Goal: Information Seeking & Learning: Check status

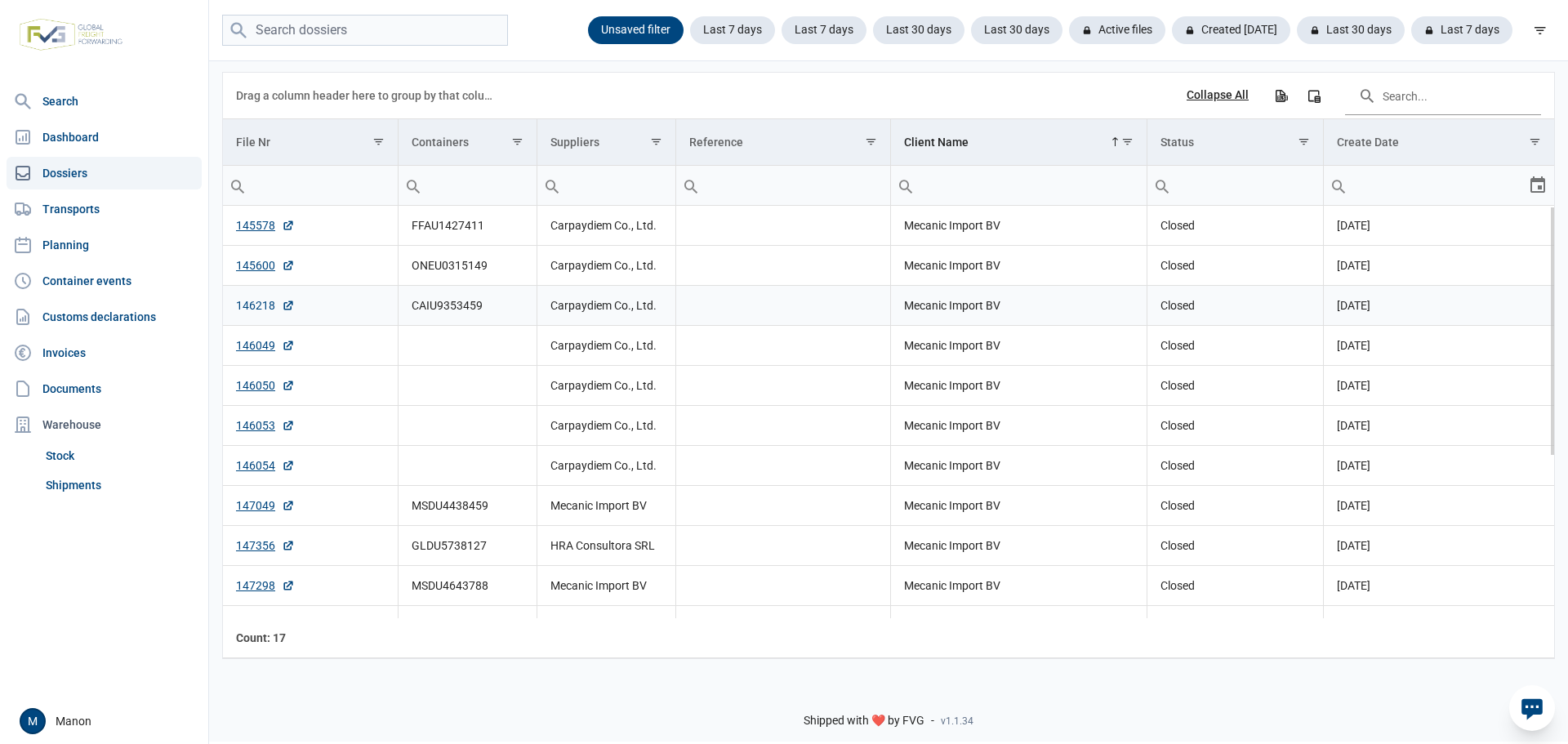
click at [258, 307] on link "146218" at bounding box center [265, 305] width 59 height 16
click at [68, 354] on link "Invoices" at bounding box center [104, 353] width 195 height 33
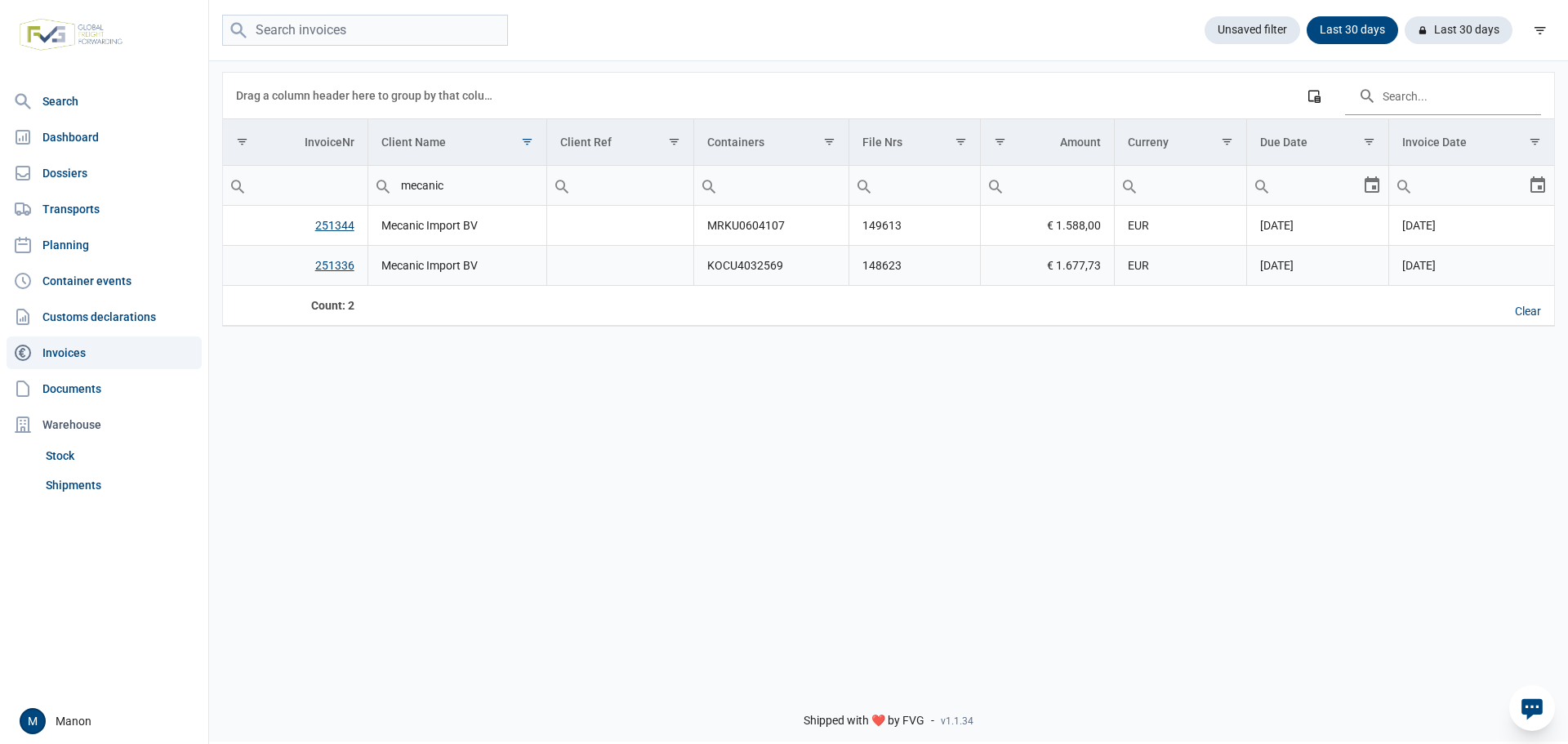
click at [340, 267] on link "251336" at bounding box center [335, 265] width 40 height 13
click at [337, 232] on link "251344" at bounding box center [335, 226] width 40 height 13
click at [44, 205] on link "Transports" at bounding box center [104, 209] width 195 height 33
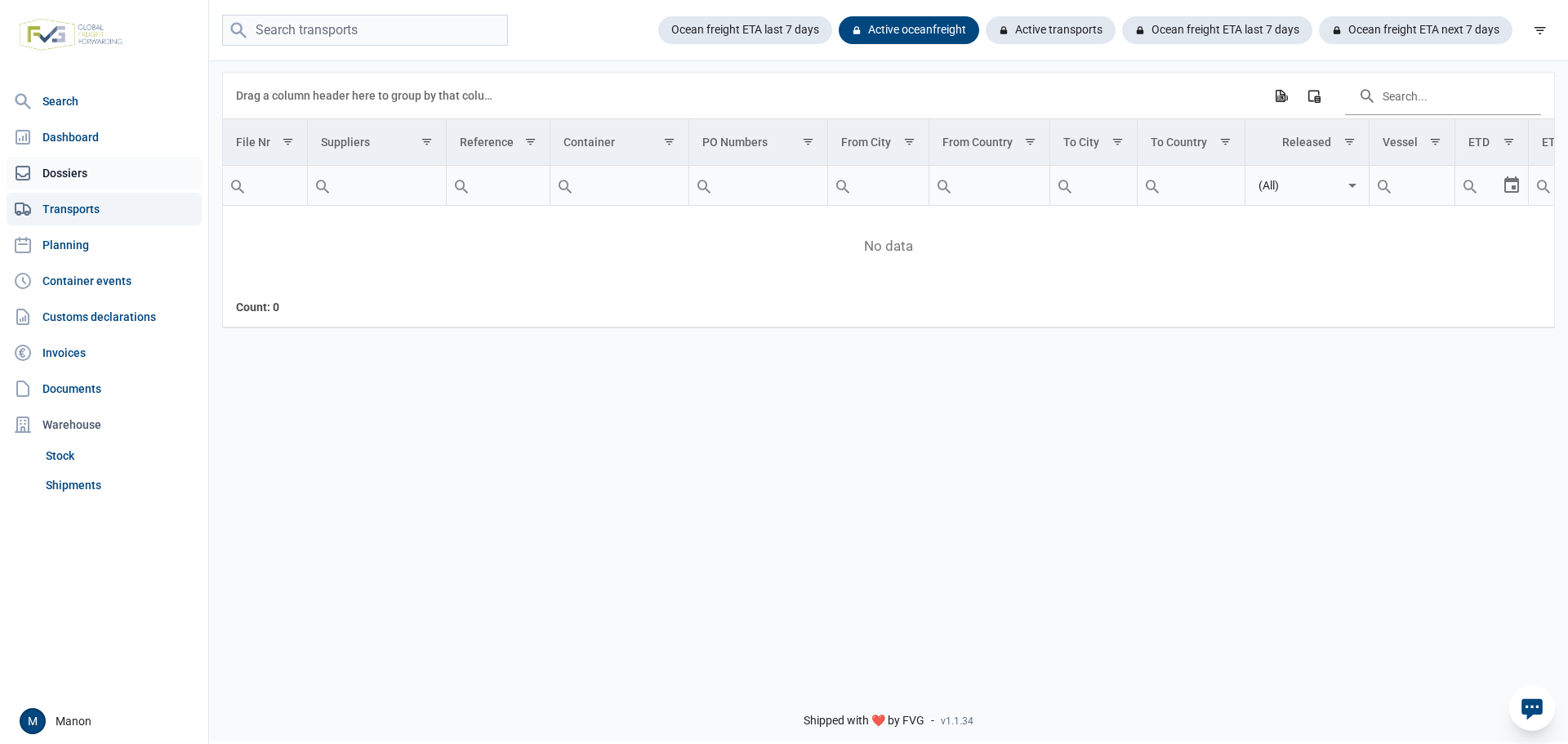
click at [62, 176] on link "Dossiers" at bounding box center [104, 173] width 195 height 33
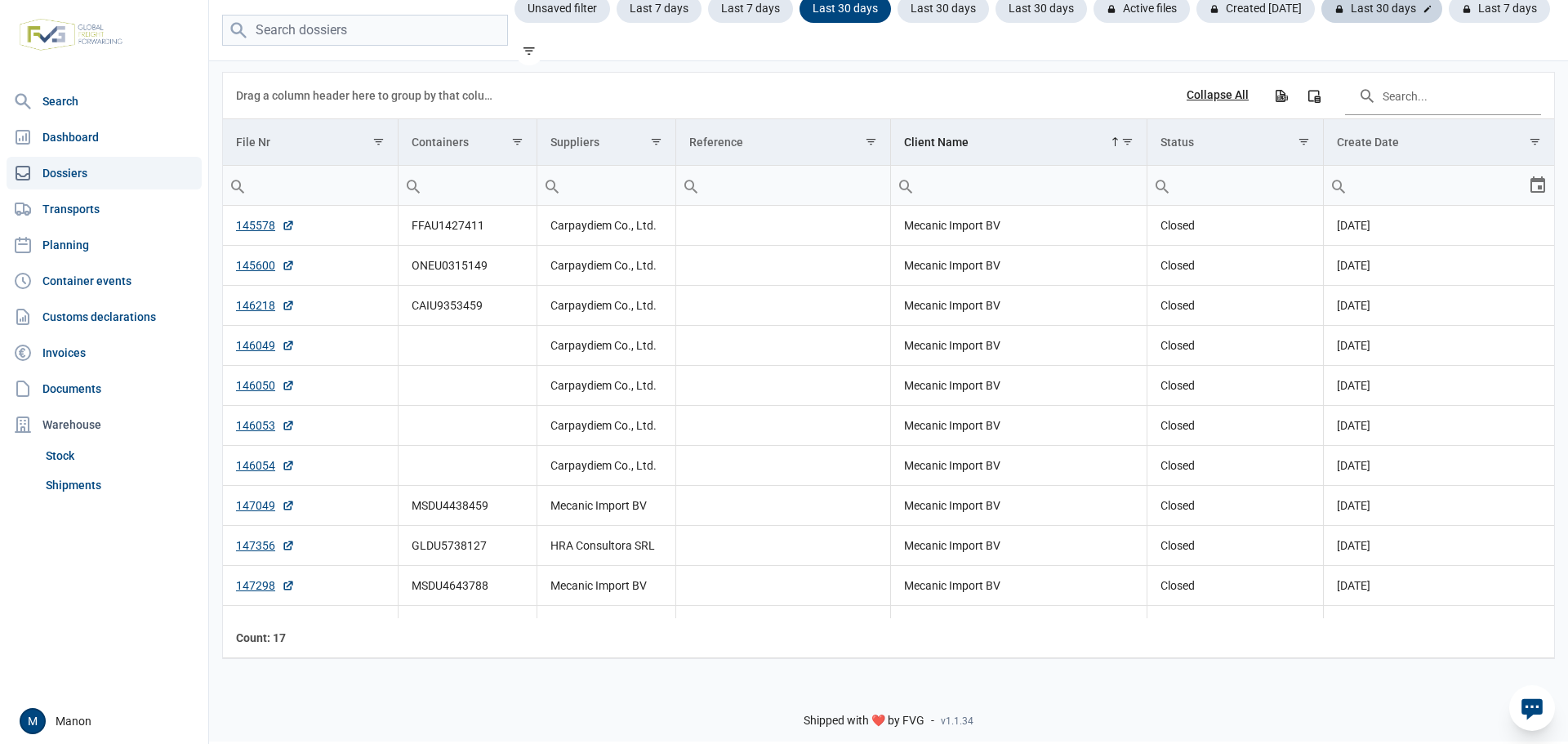
click at [1448, 16] on div "Last 30 days" at bounding box center [1499, 9] width 101 height 28
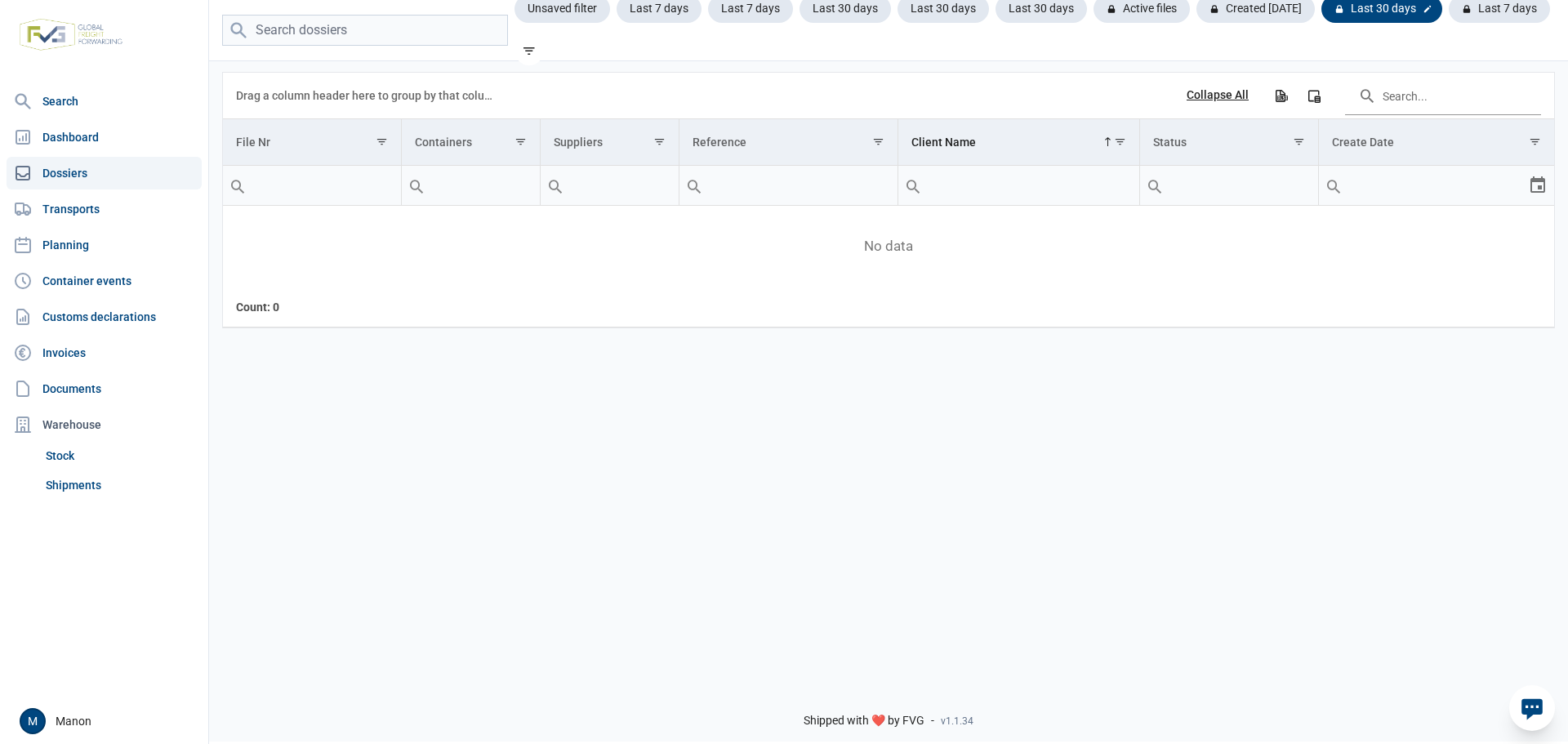
click at [1377, 20] on div "Last 30 days" at bounding box center [1381, 9] width 121 height 28
click at [1422, 11] on icon at bounding box center [1427, 9] width 10 height 10
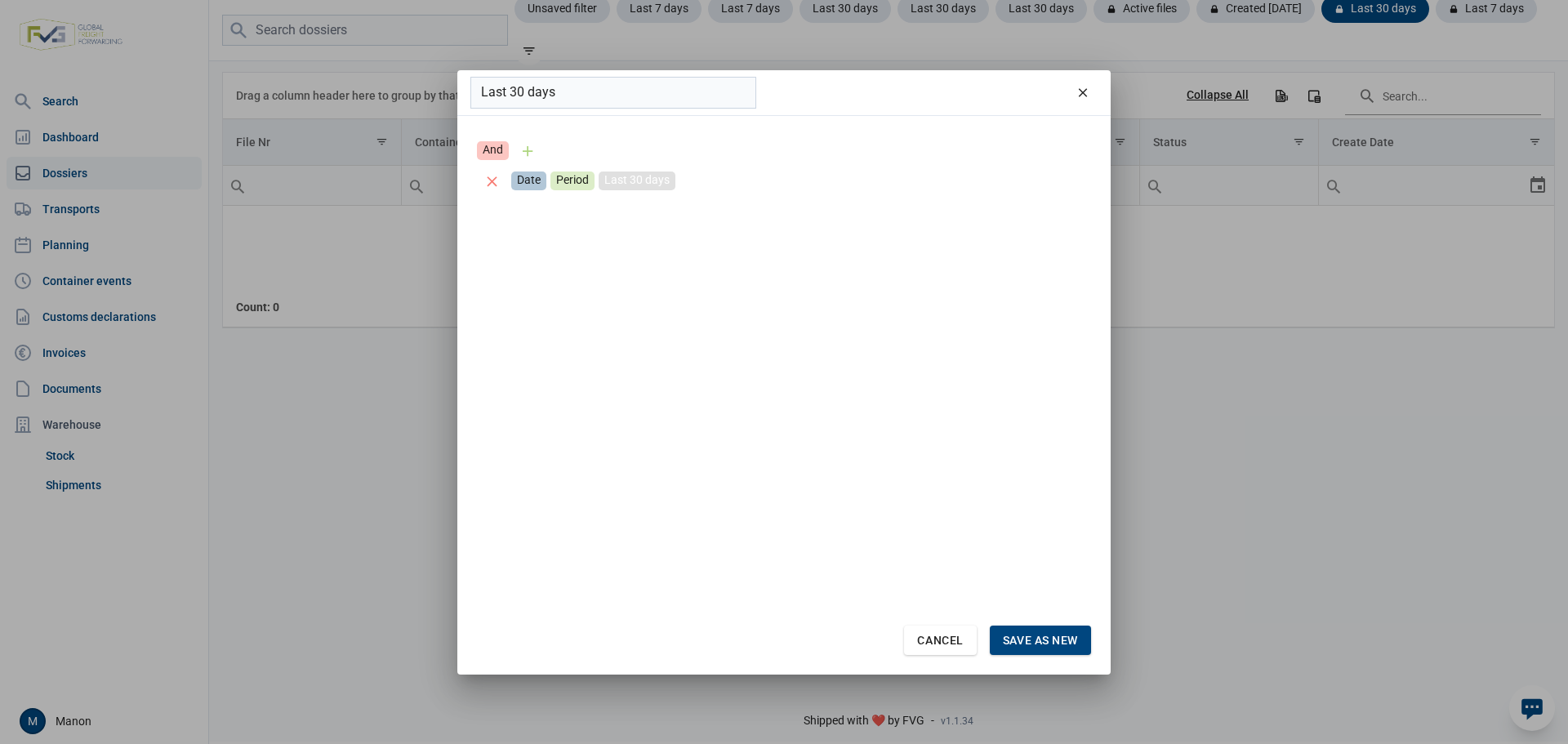
click at [664, 175] on div "Last 30 days" at bounding box center [637, 180] width 77 height 18
click at [774, 177] on div "Select" at bounding box center [784, 179] width 19 height 37
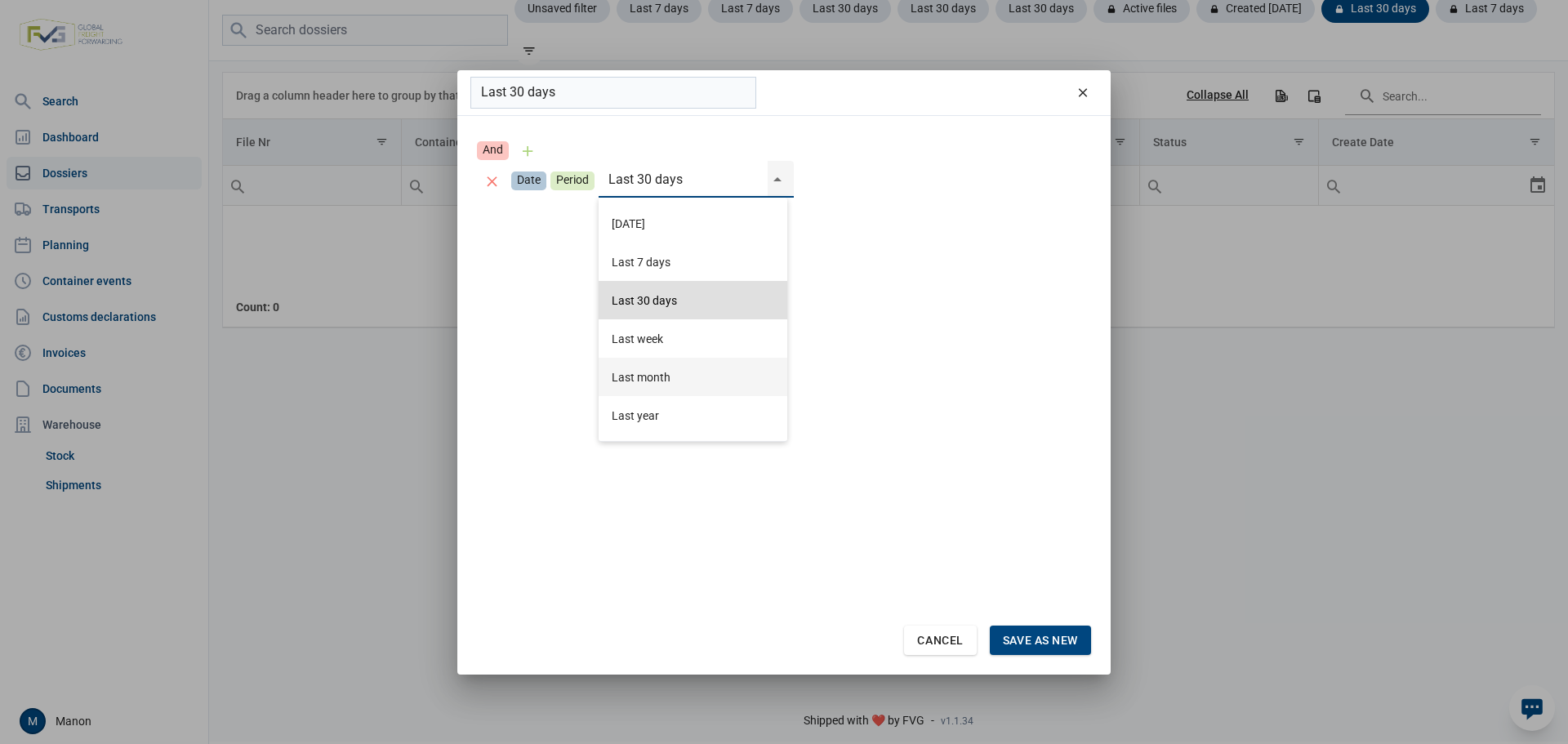
click at [696, 370] on div "Last month" at bounding box center [693, 377] width 189 height 39
type input "Last month"
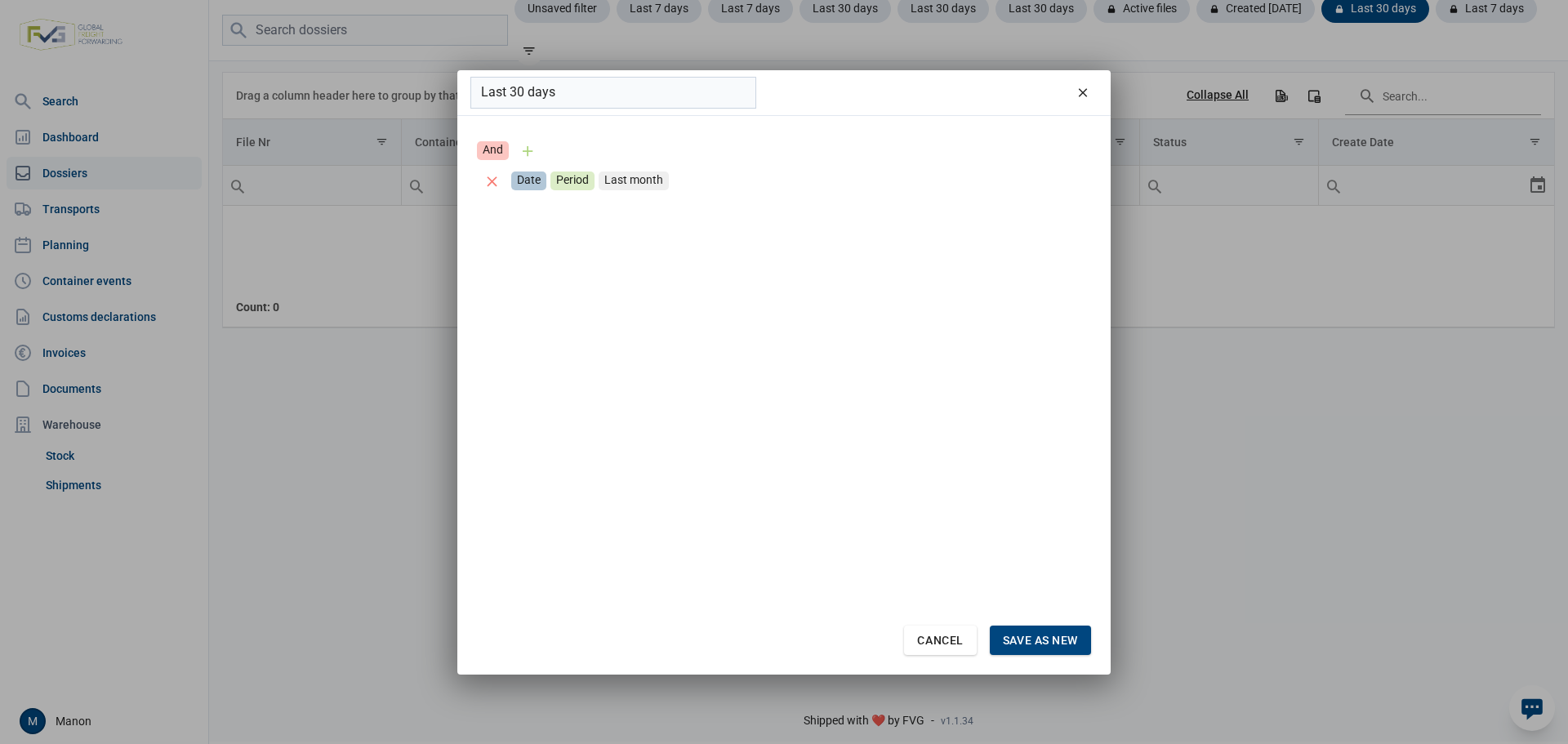
click at [1027, 664] on div "And Date Period Last month Cancel Save as new" at bounding box center [784, 394] width 654 height 558
click at [1018, 643] on span "Save as new" at bounding box center [1041, 640] width 75 height 13
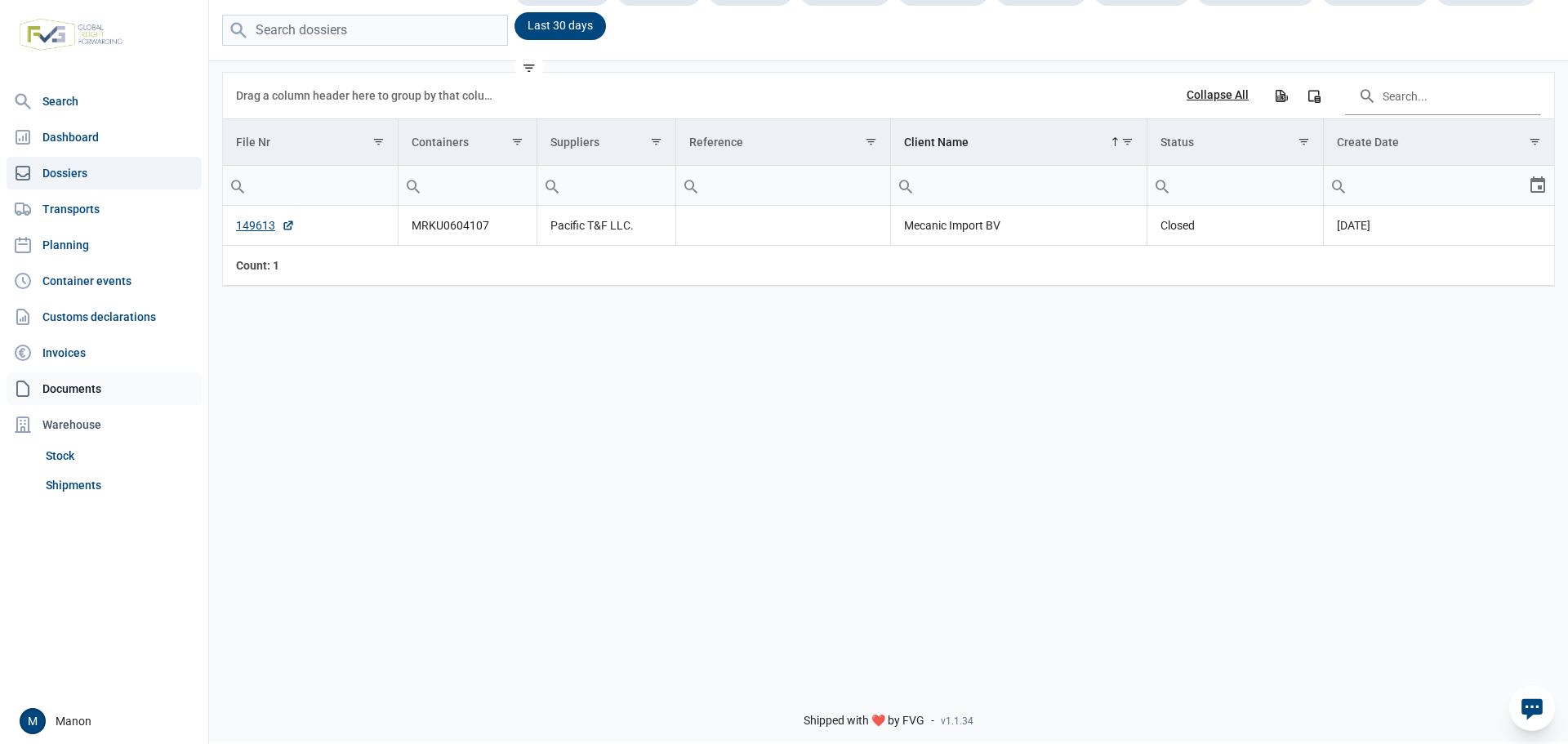
click at [95, 385] on link "Documents" at bounding box center [104, 388] width 195 height 33
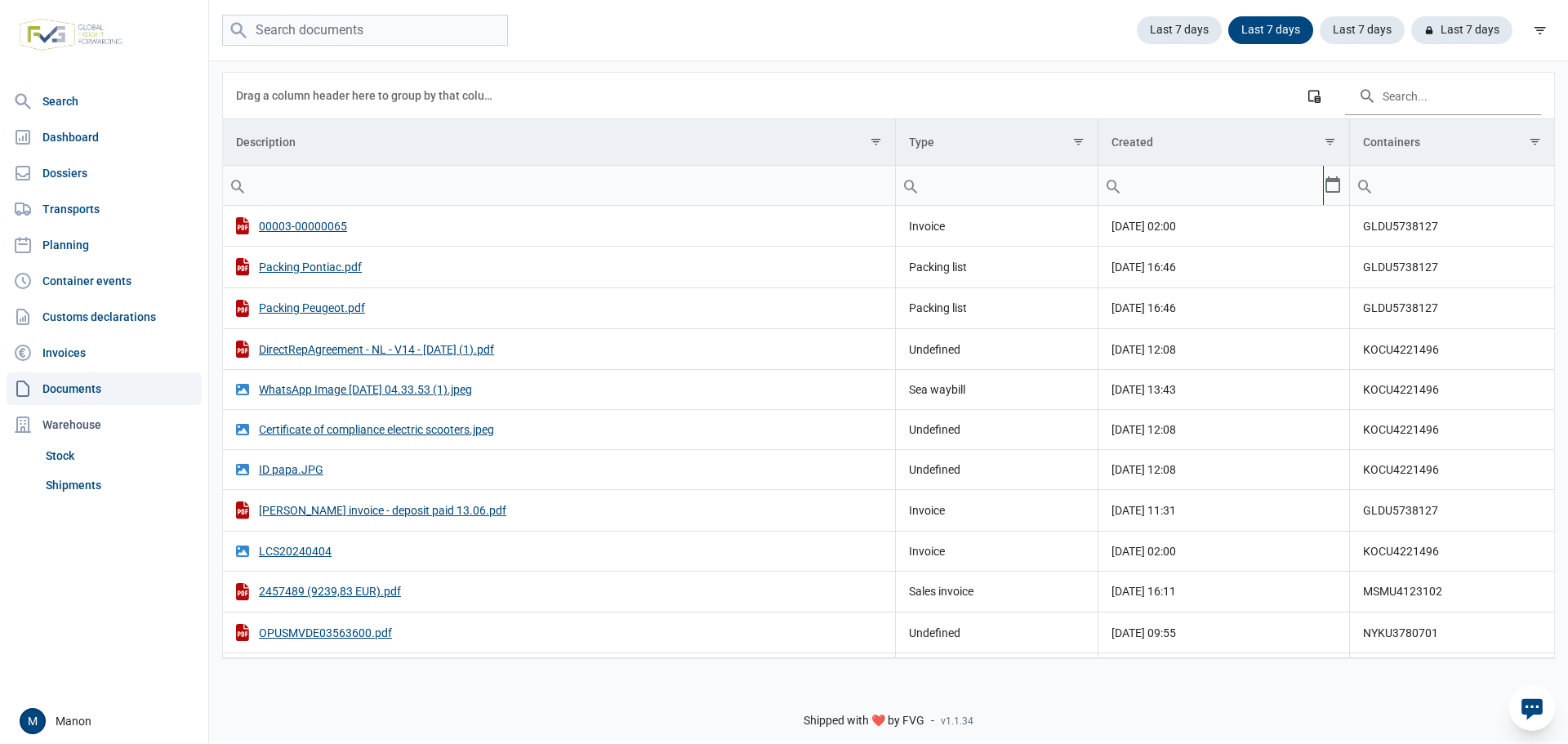
click at [1149, 190] on input "Filter cell" at bounding box center [1210, 185] width 225 height 40
click at [1303, 35] on icon at bounding box center [1299, 30] width 10 height 10
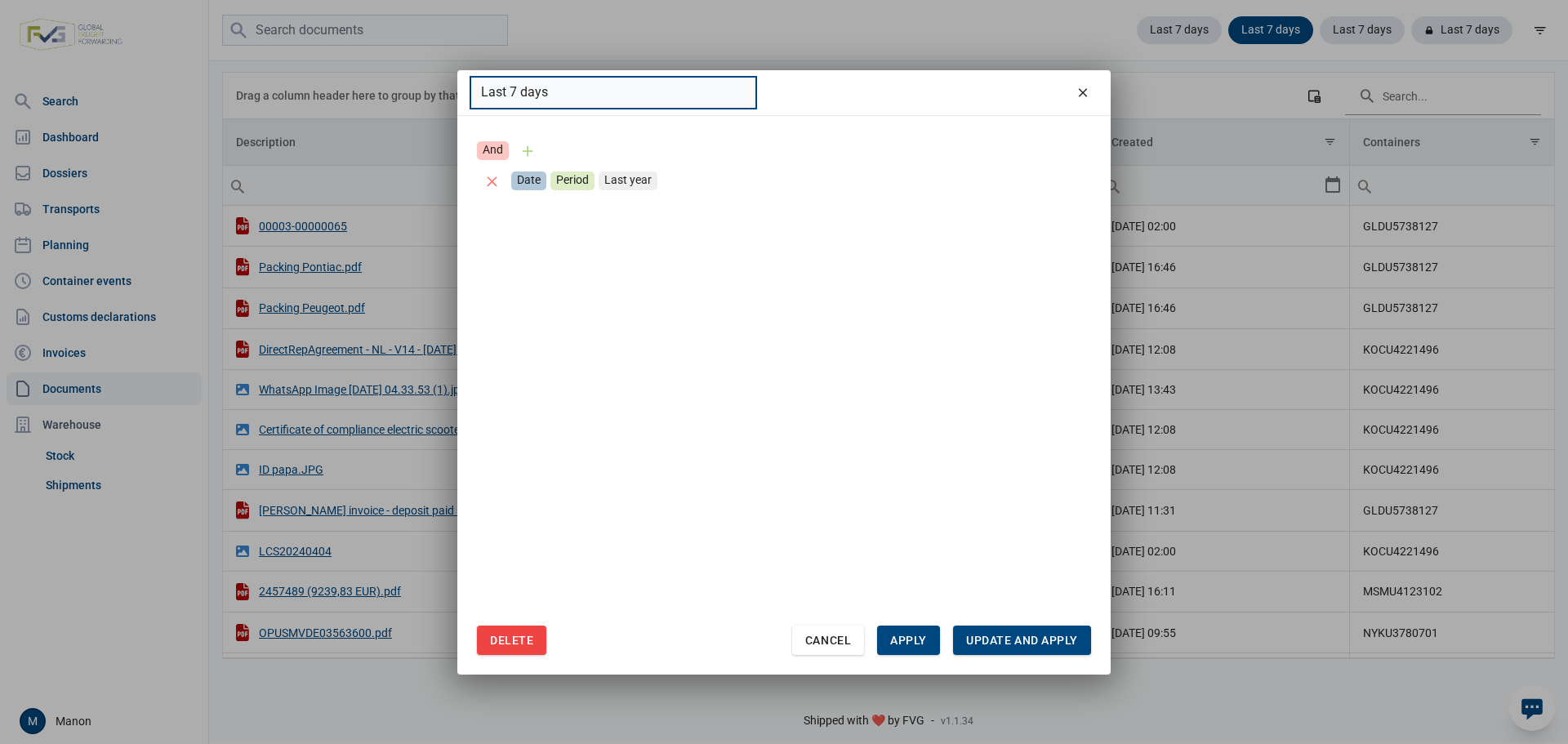
click at [659, 100] on input "Last 7 days" at bounding box center [613, 93] width 285 height 32
drag, startPoint x: 659, startPoint y: 99, endPoint x: 447, endPoint y: 91, distance: 212.2
click at [447, 91] on div "Last 7 days And Date Period Last year Delete Cancel Apply Update and apply" at bounding box center [784, 372] width 1568 height 744
type input "Last 7"
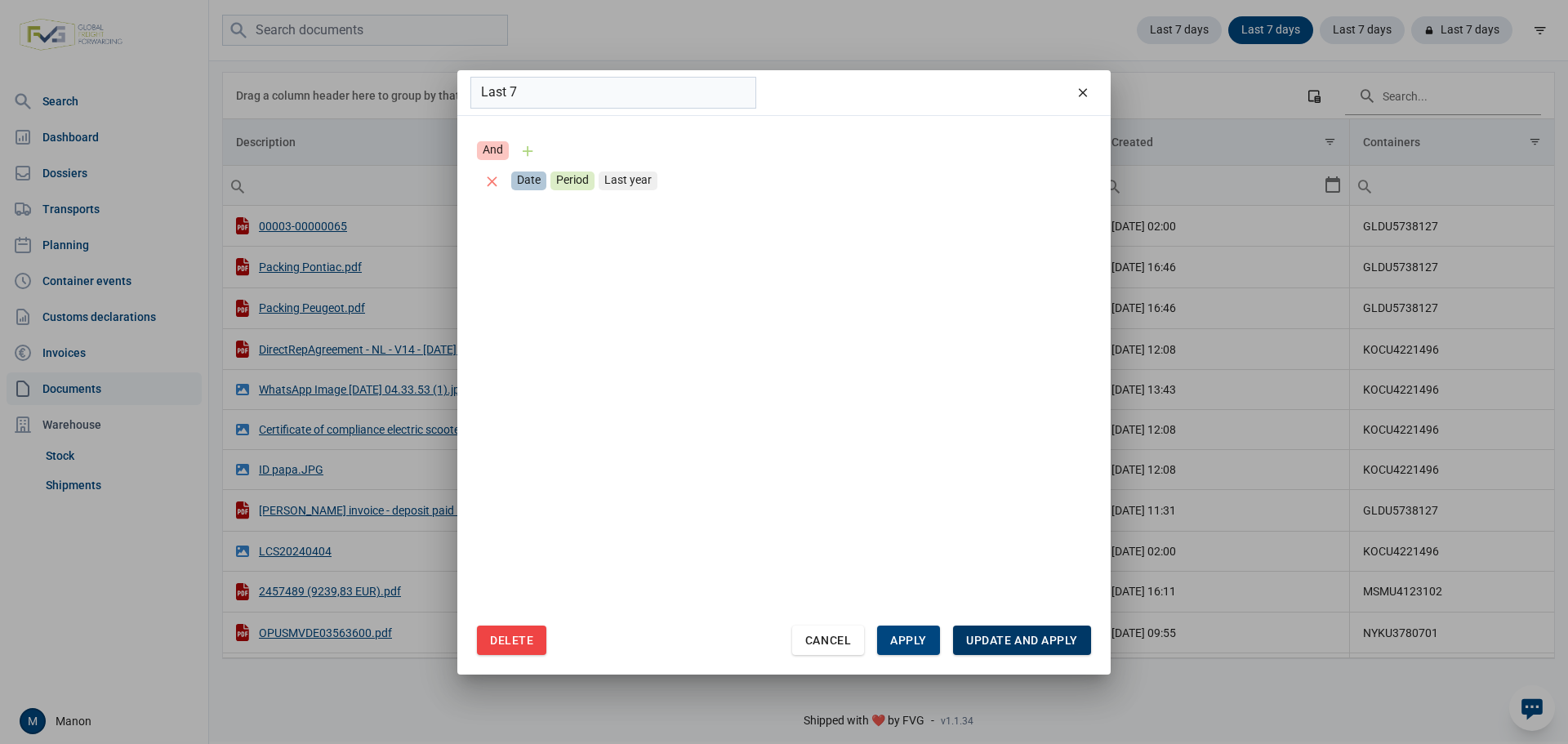
click at [992, 649] on div "Update and apply" at bounding box center [1021, 640] width 138 height 29
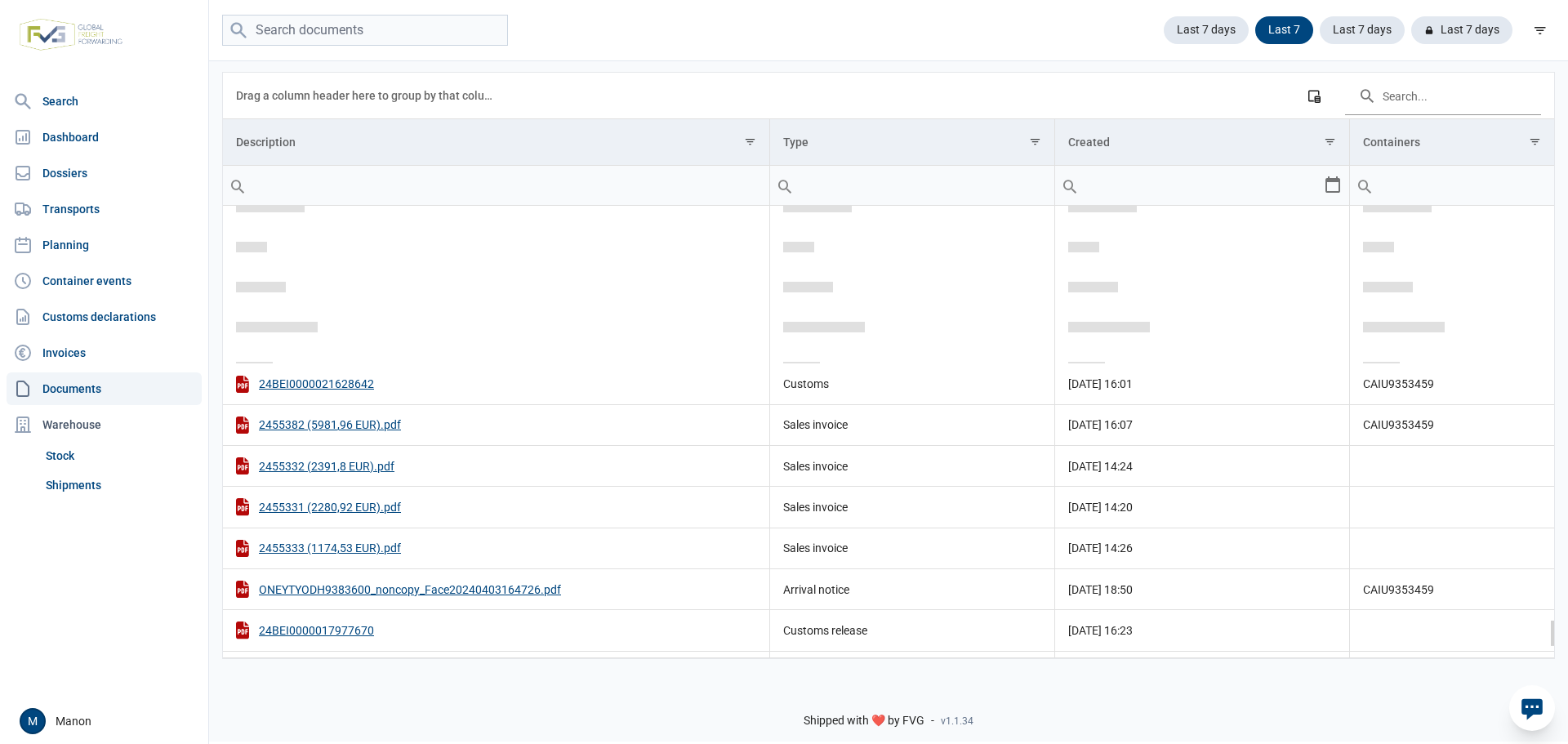
scroll to position [6687, 0]
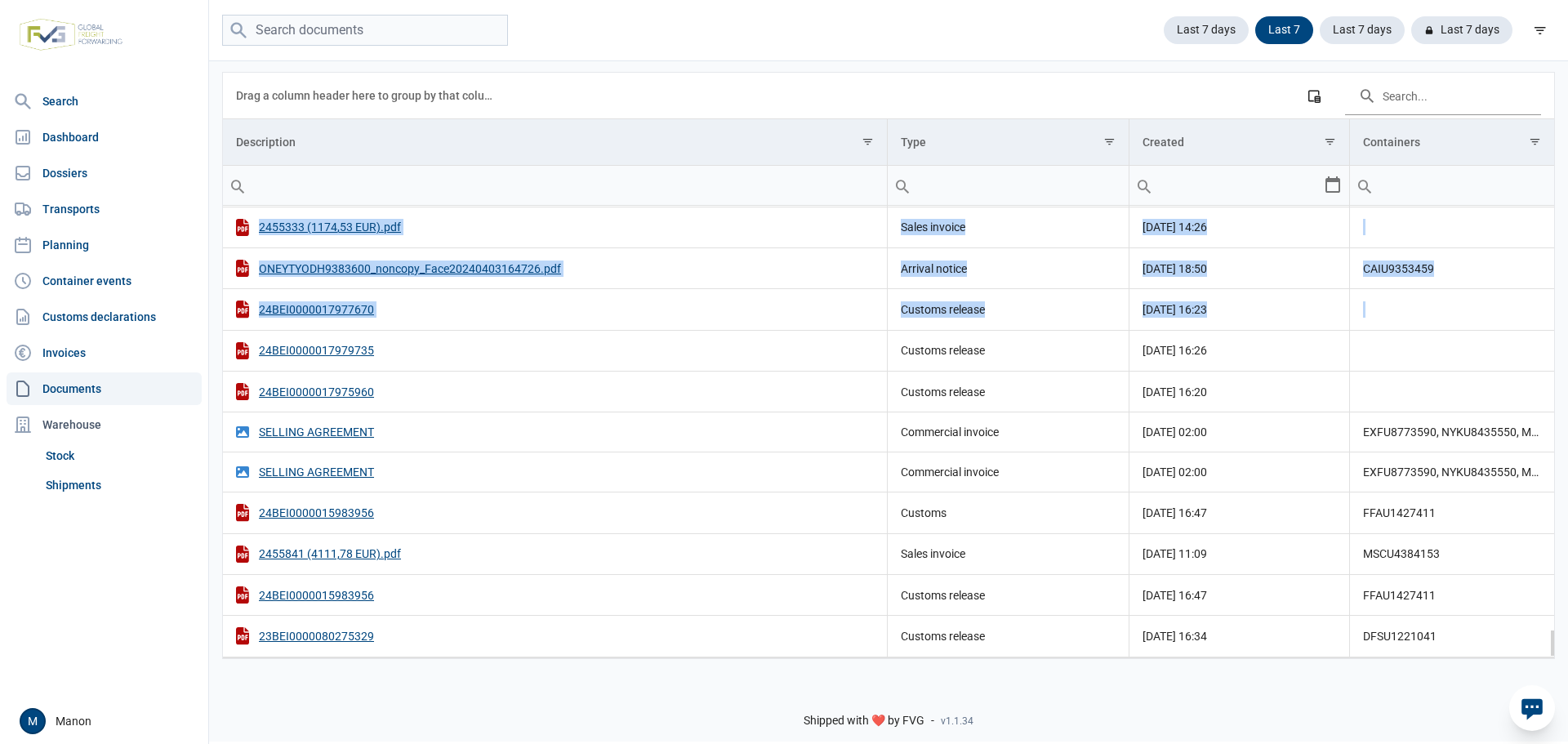
drag, startPoint x: 1554, startPoint y: 639, endPoint x: 1541, endPoint y: 330, distance: 309.3
click at [1541, 330] on div "Data grid with 174 rows and 4 columns Drag a column header here to group by tha…" at bounding box center [888, 365] width 1333 height 587
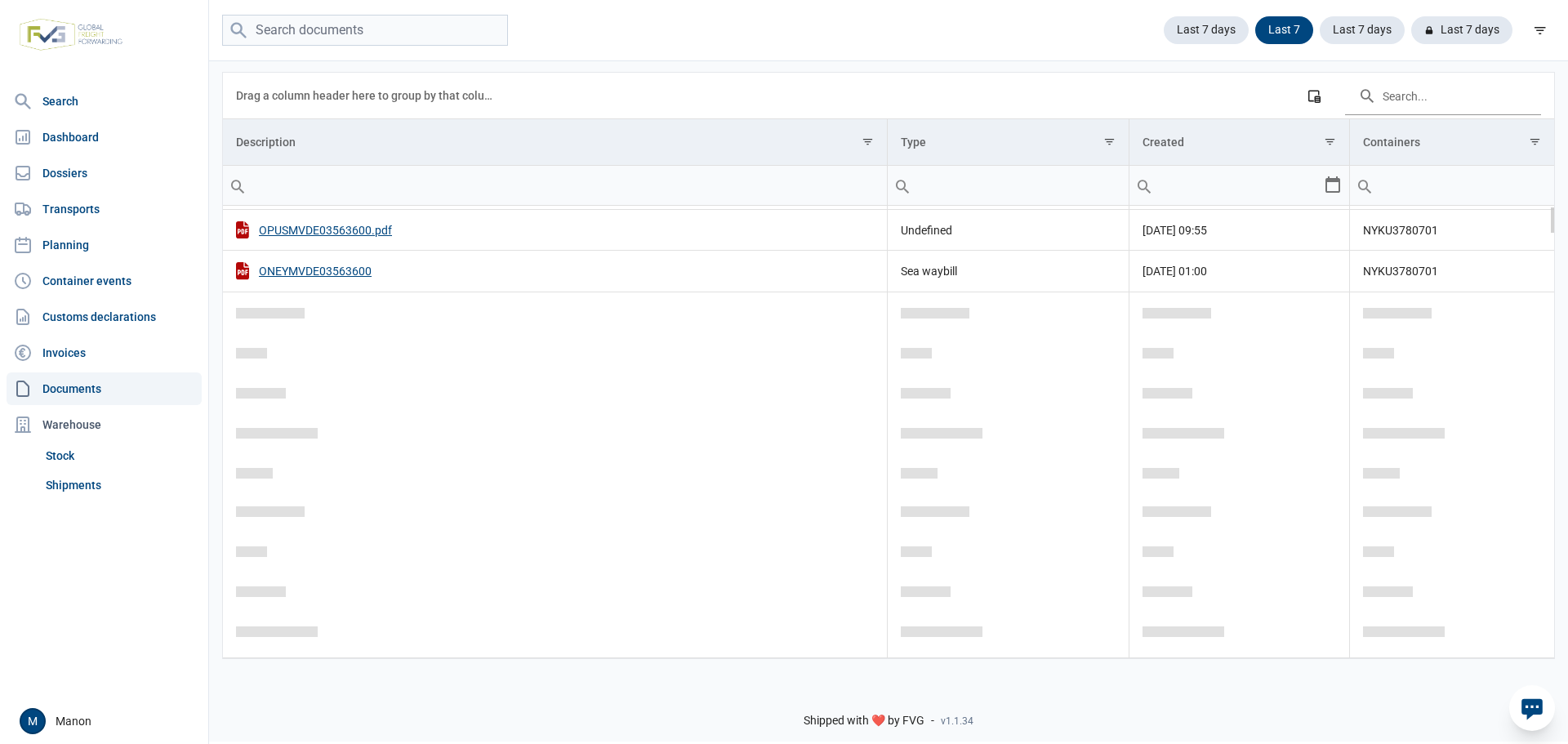
scroll to position [0, 0]
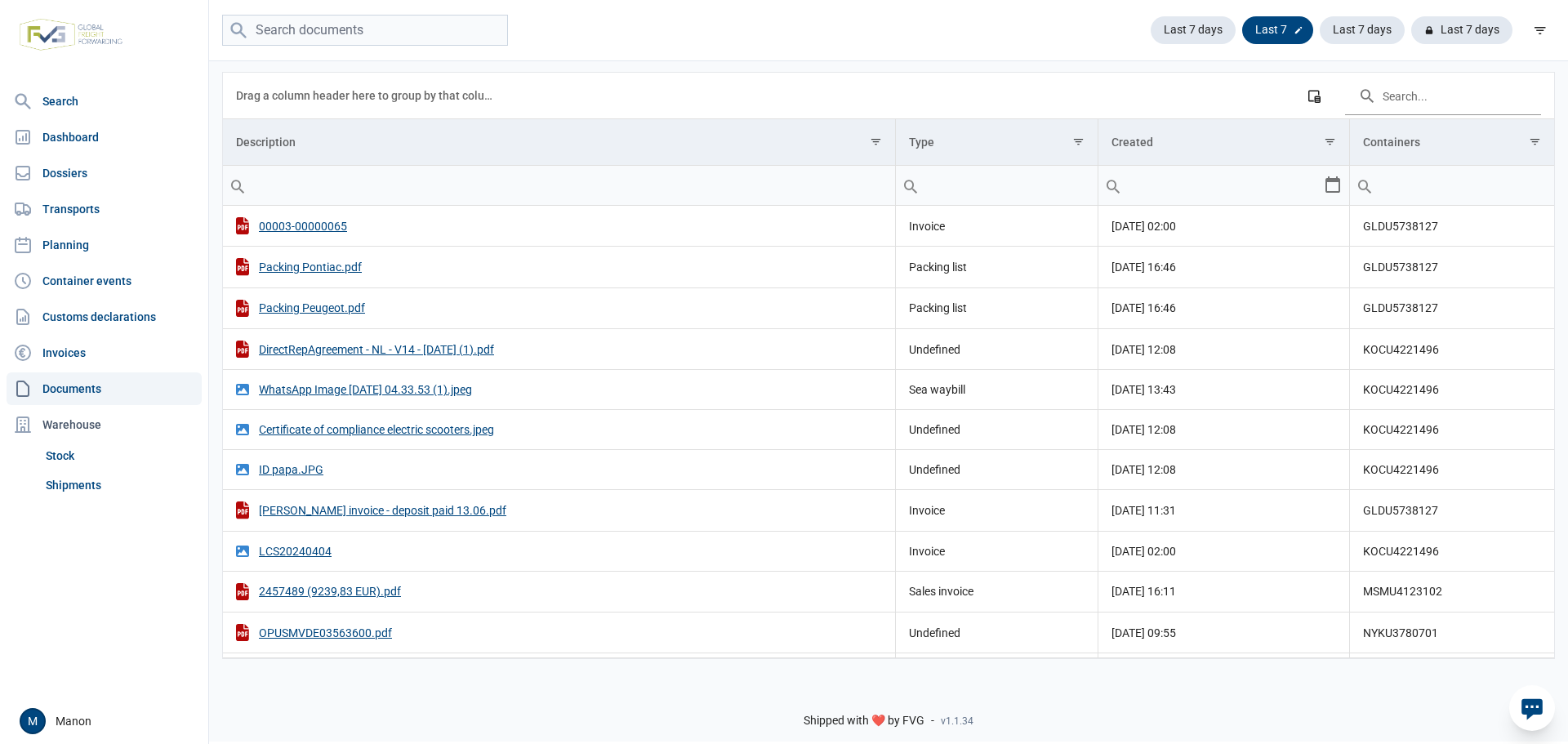
click at [1294, 29] on icon at bounding box center [1299, 30] width 10 height 10
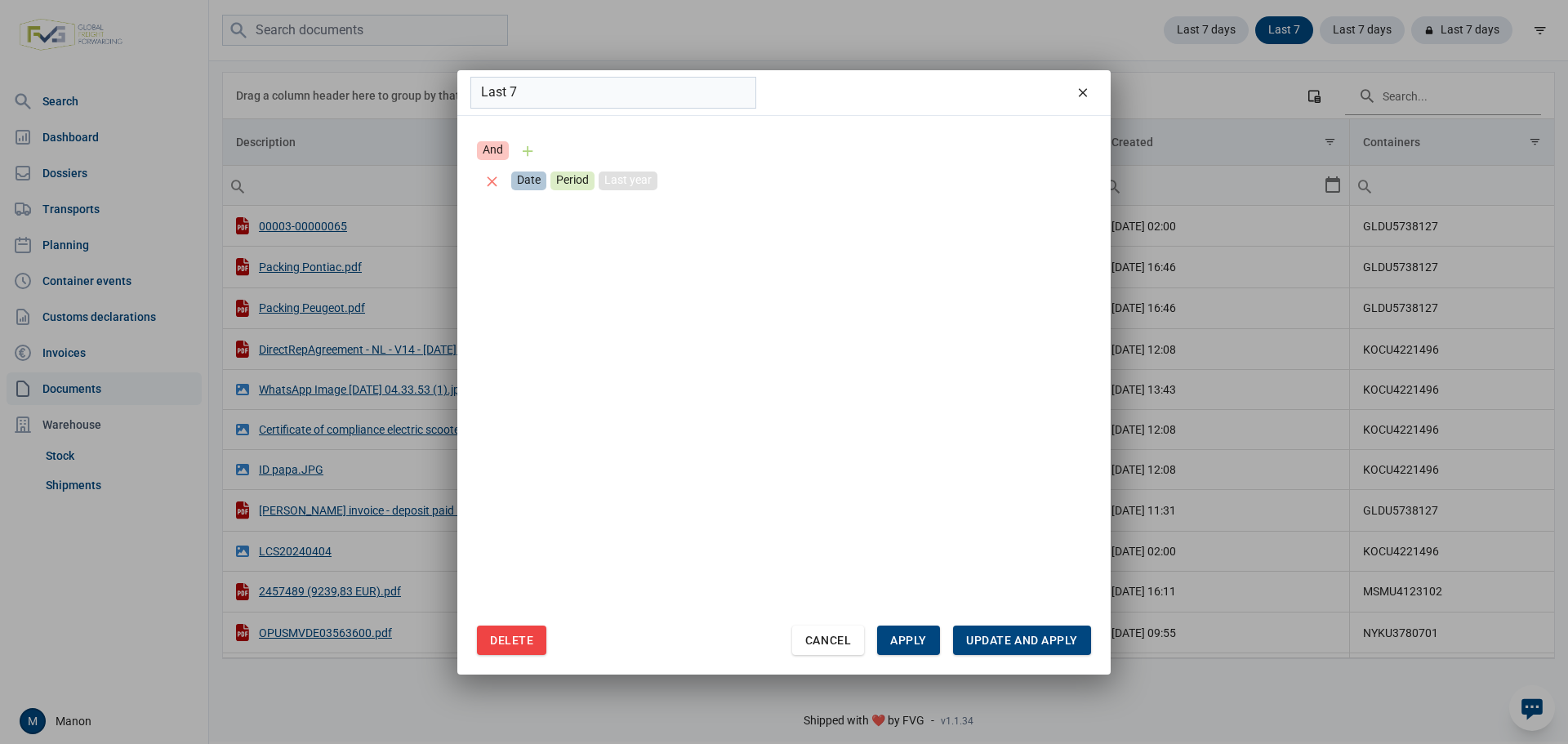
click at [618, 186] on div "Last year" at bounding box center [628, 180] width 59 height 18
click at [780, 178] on div "Select" at bounding box center [784, 179] width 19 height 37
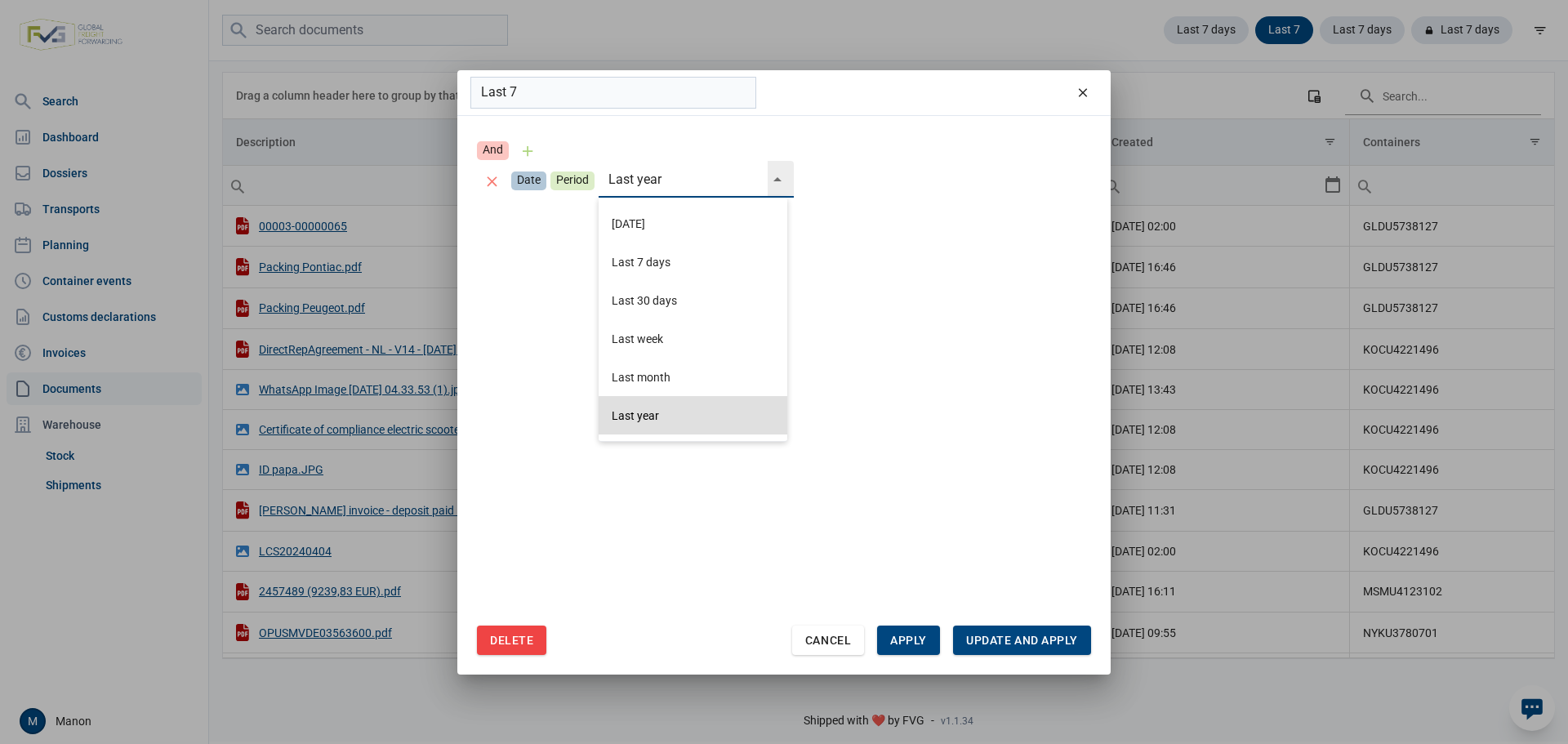
click at [775, 173] on div "Select" at bounding box center [784, 179] width 19 height 37
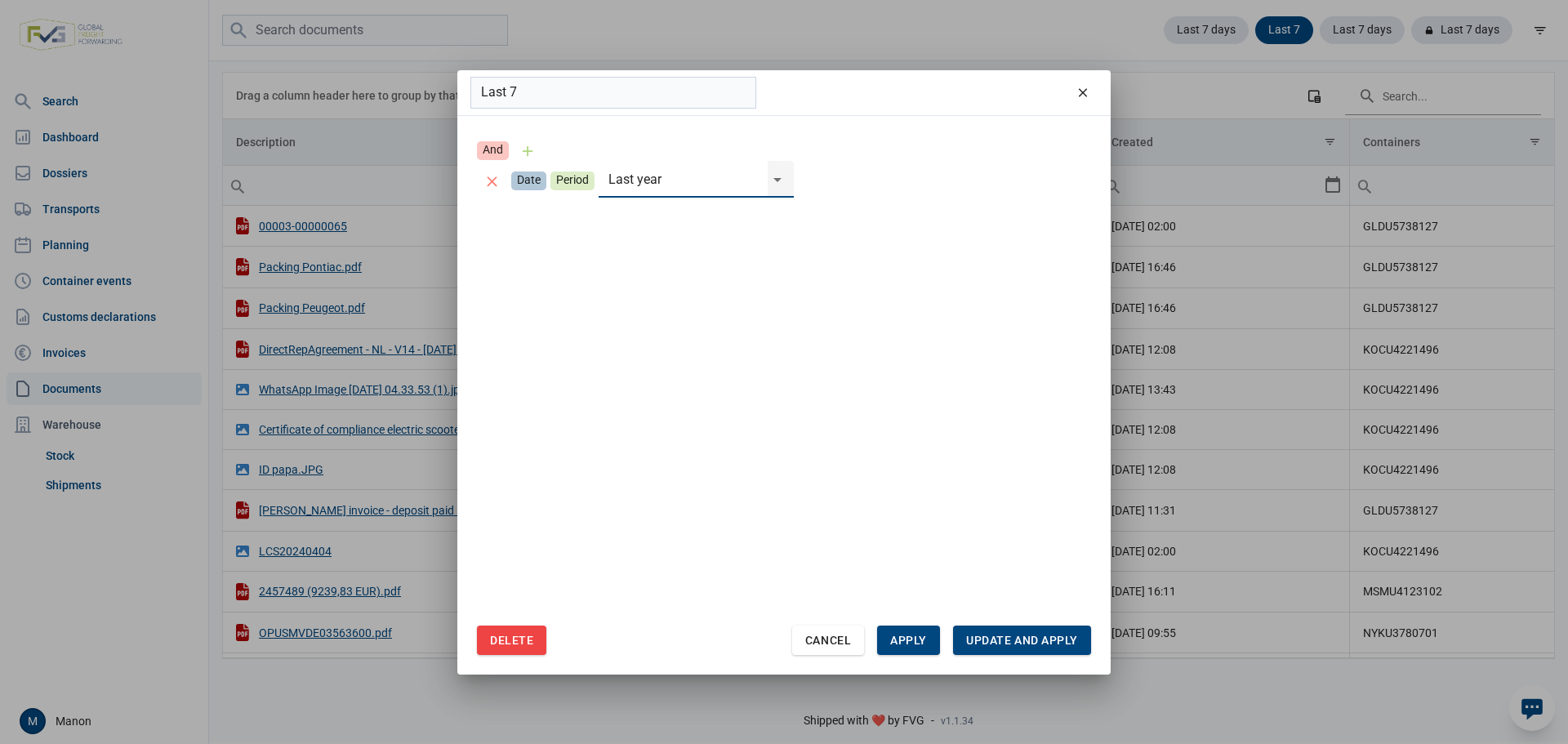
click at [777, 166] on div "Select" at bounding box center [784, 179] width 19 height 37
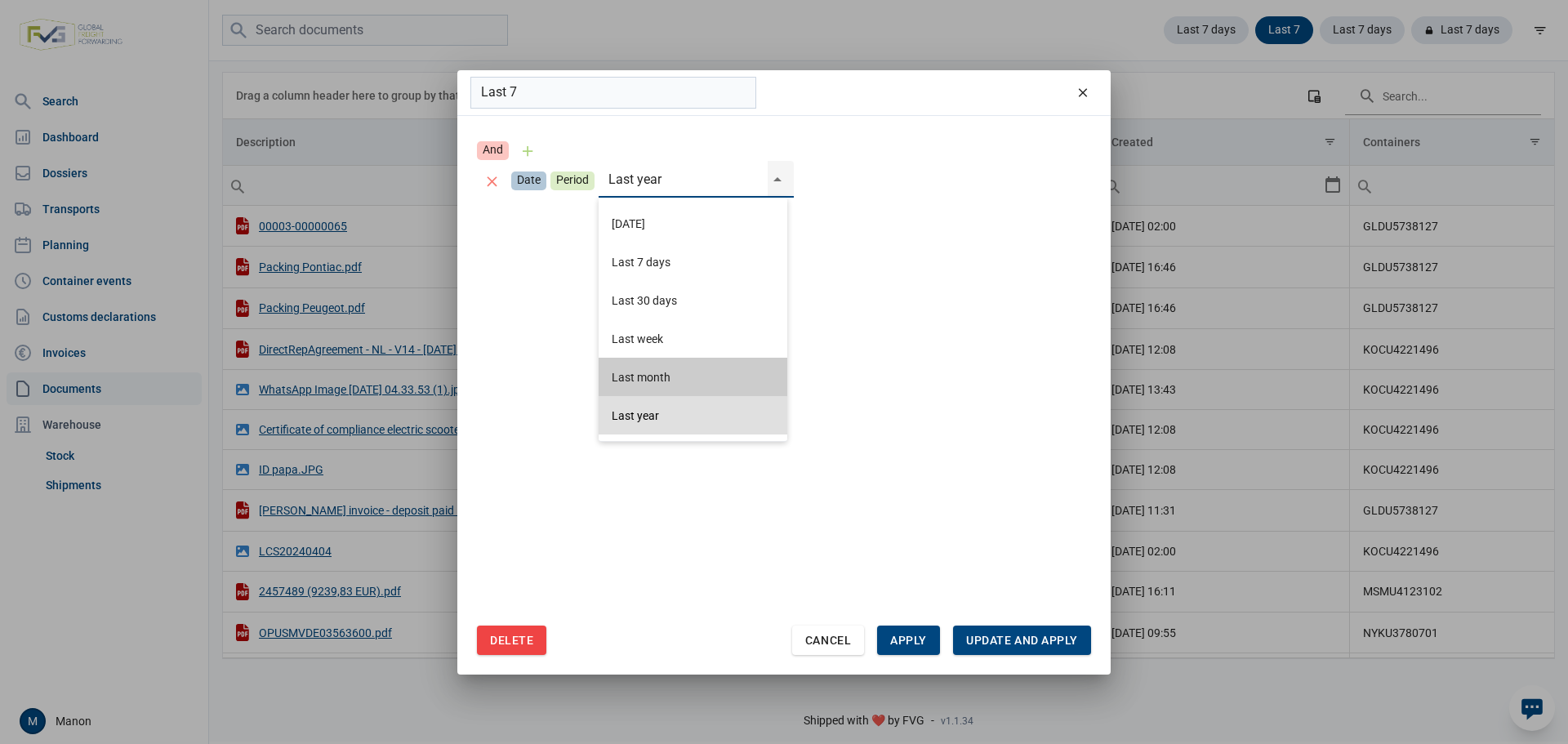
click at [647, 368] on div "Last month" at bounding box center [693, 377] width 189 height 39
type input "Last month"
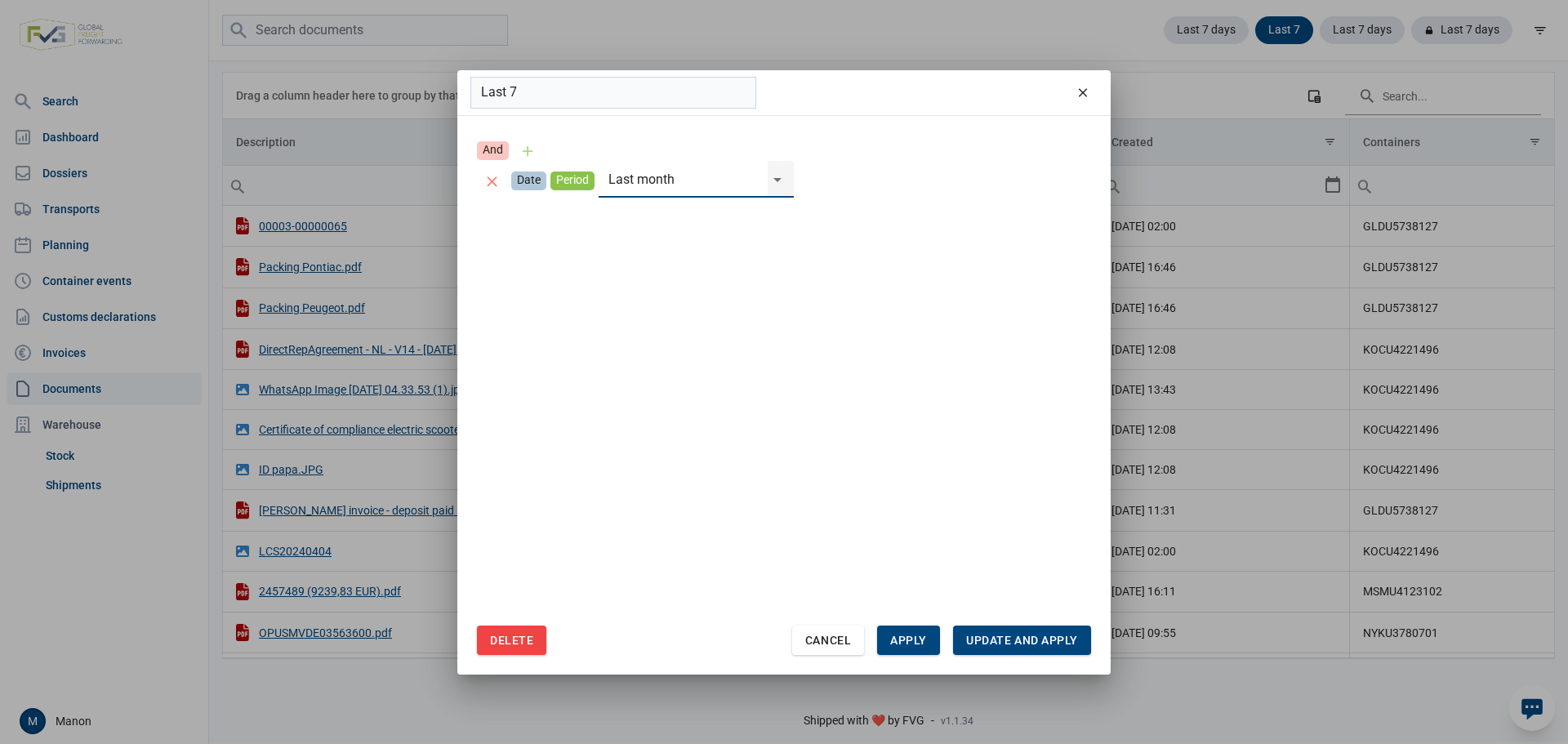
click at [565, 180] on div "Period" at bounding box center [573, 180] width 44 height 18
click at [531, 184] on div "Date" at bounding box center [528, 180] width 35 height 18
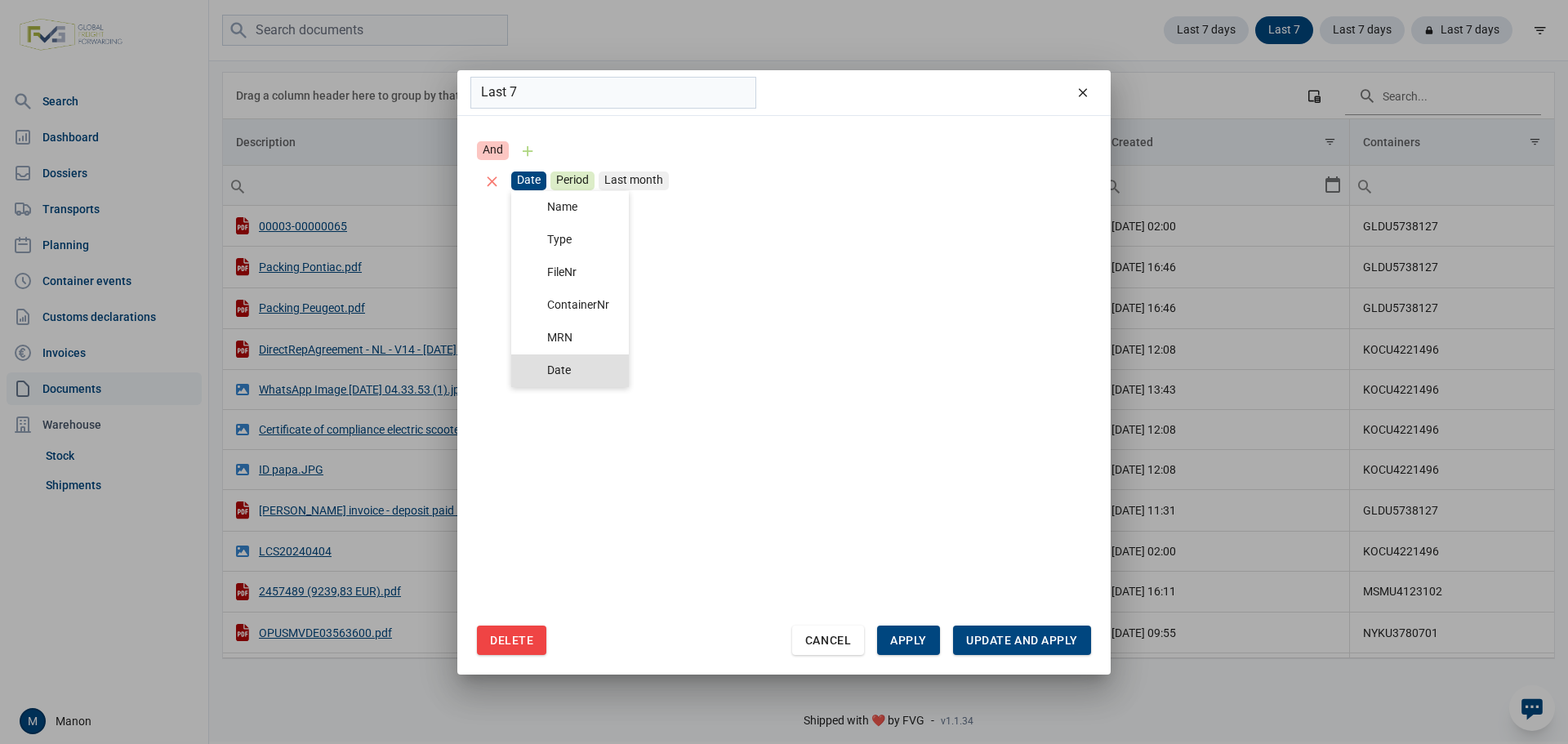
click at [722, 302] on div "And Date Period Last month" at bounding box center [784, 381] width 614 height 490
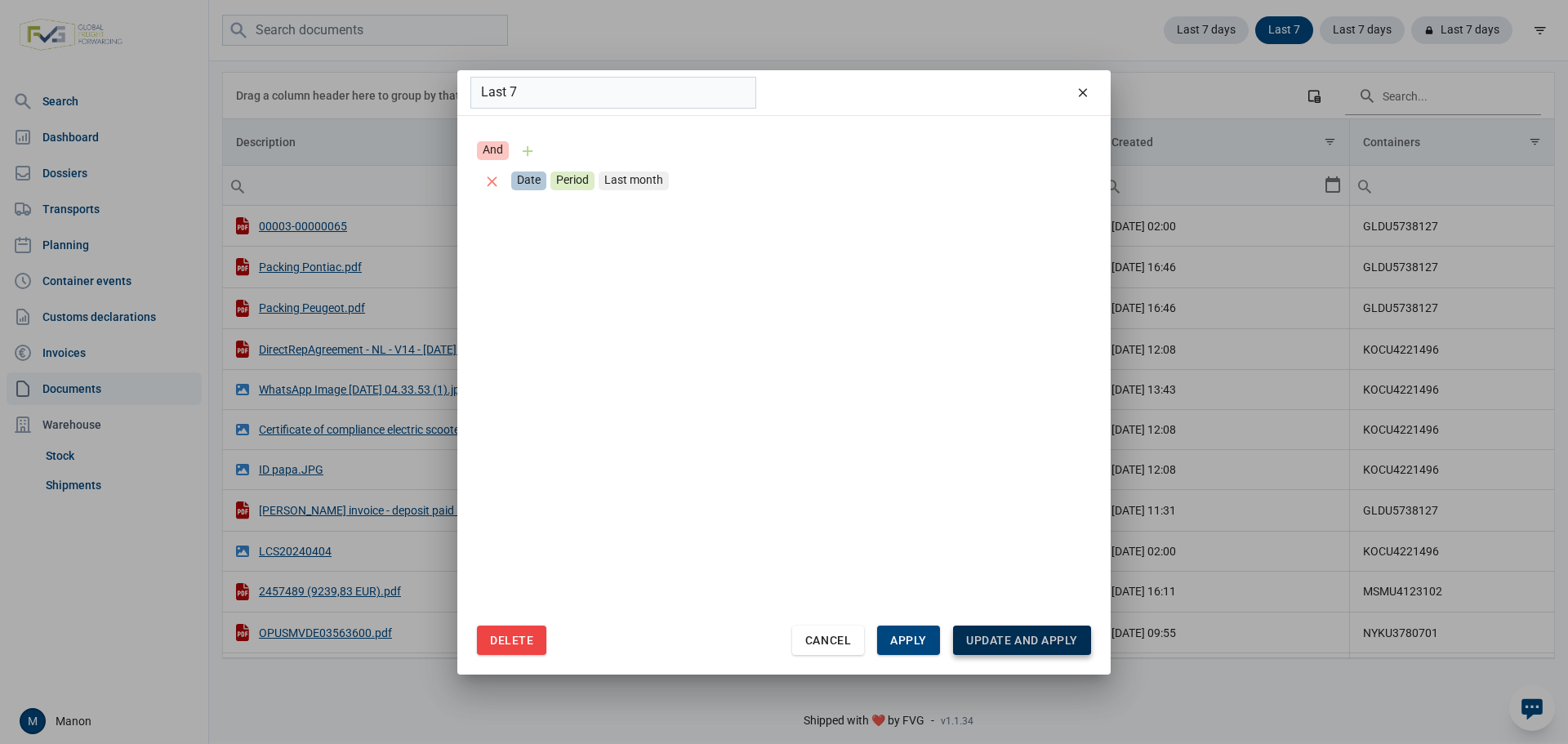
click at [973, 651] on div "Update and apply" at bounding box center [1021, 640] width 138 height 29
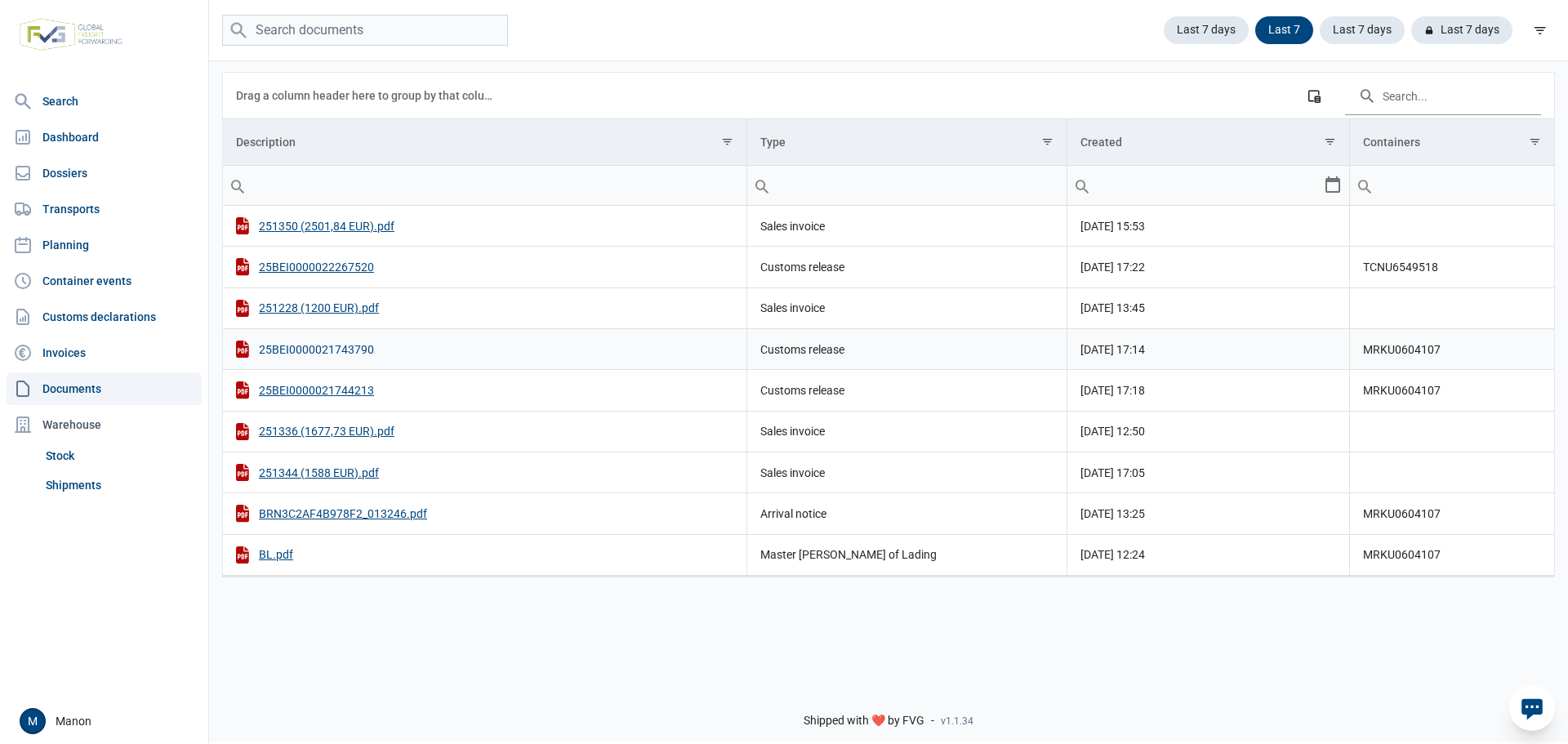
click at [320, 346] on div "25BEI0000021743790" at bounding box center [485, 349] width 498 height 17
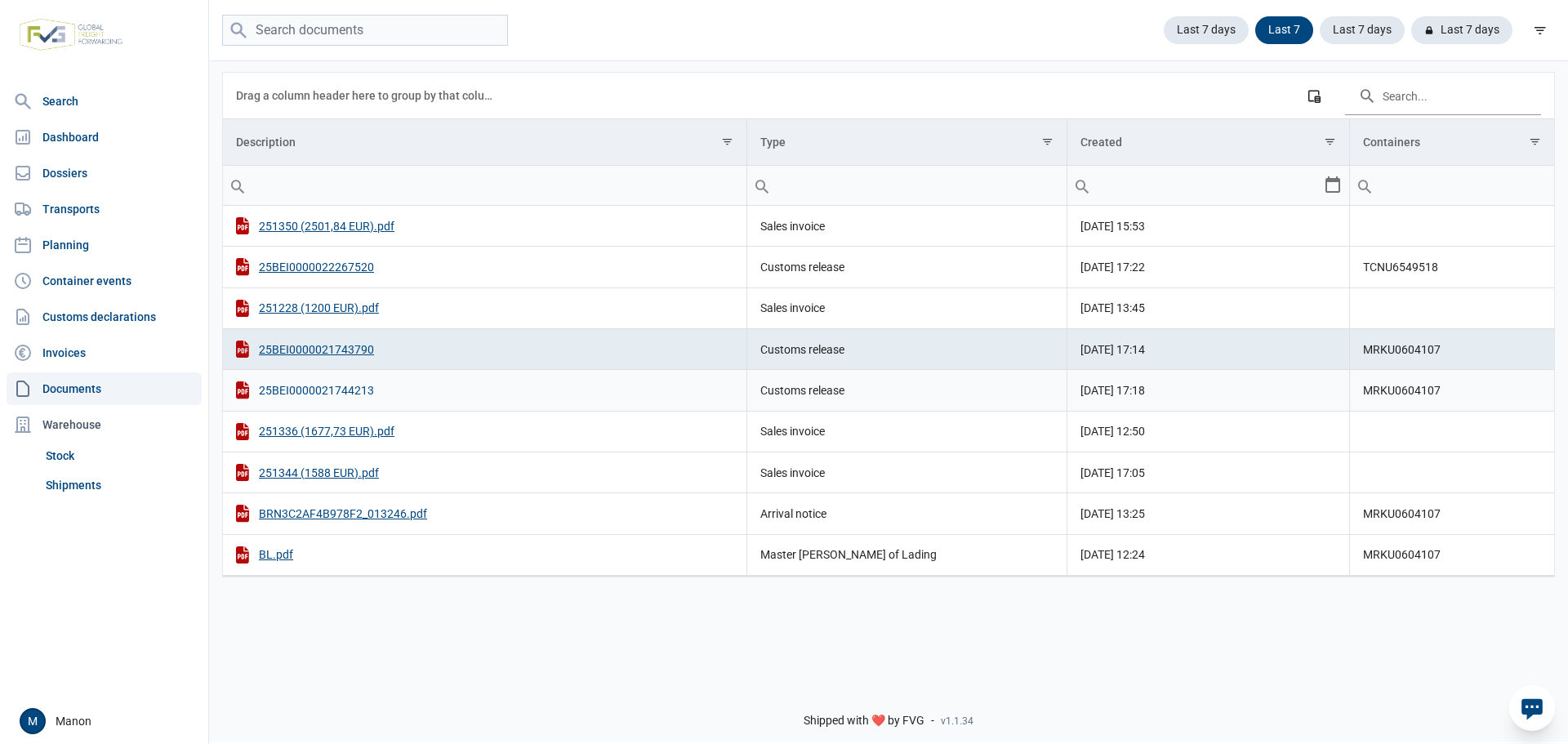
click at [336, 388] on div "25BEI0000021744213" at bounding box center [485, 390] width 498 height 17
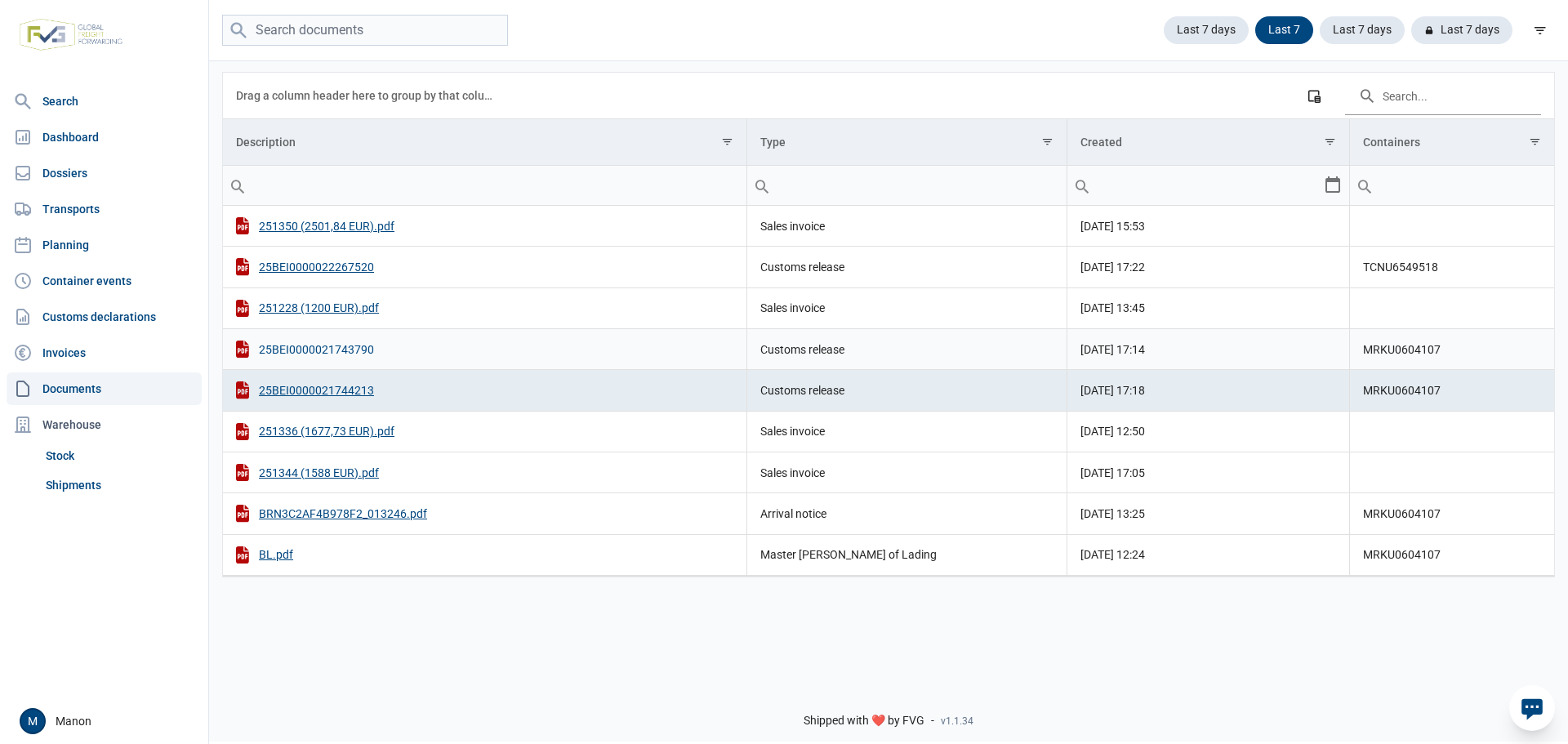
click at [312, 354] on div "25BEI0000021743790" at bounding box center [485, 349] width 498 height 17
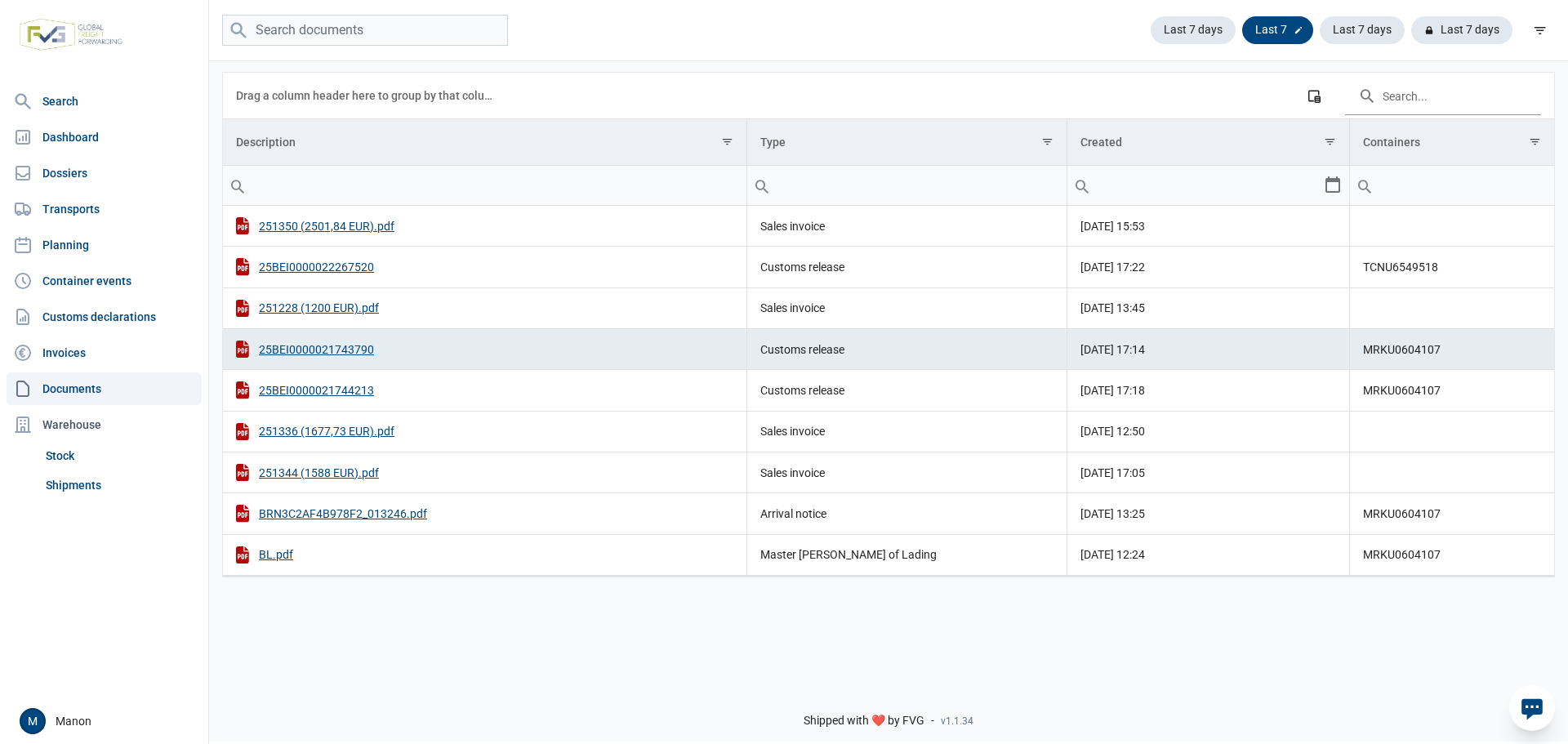
click at [1281, 29] on div "Last 7" at bounding box center [1278, 30] width 71 height 28
click at [1298, 31] on icon at bounding box center [1299, 30] width 10 height 10
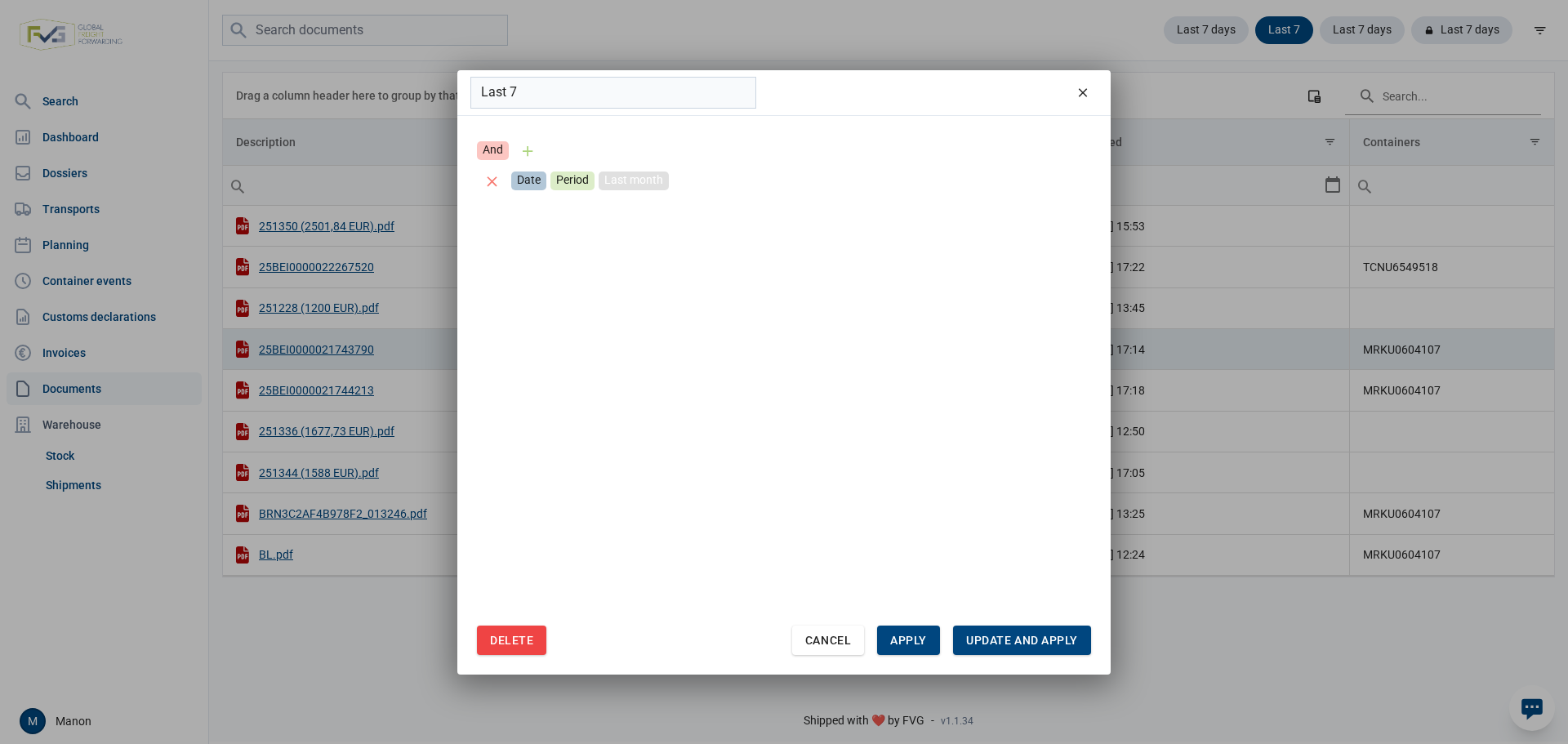
click at [613, 183] on div "Last month" at bounding box center [634, 180] width 70 height 18
click at [897, 636] on span "Apply" at bounding box center [908, 640] width 37 height 13
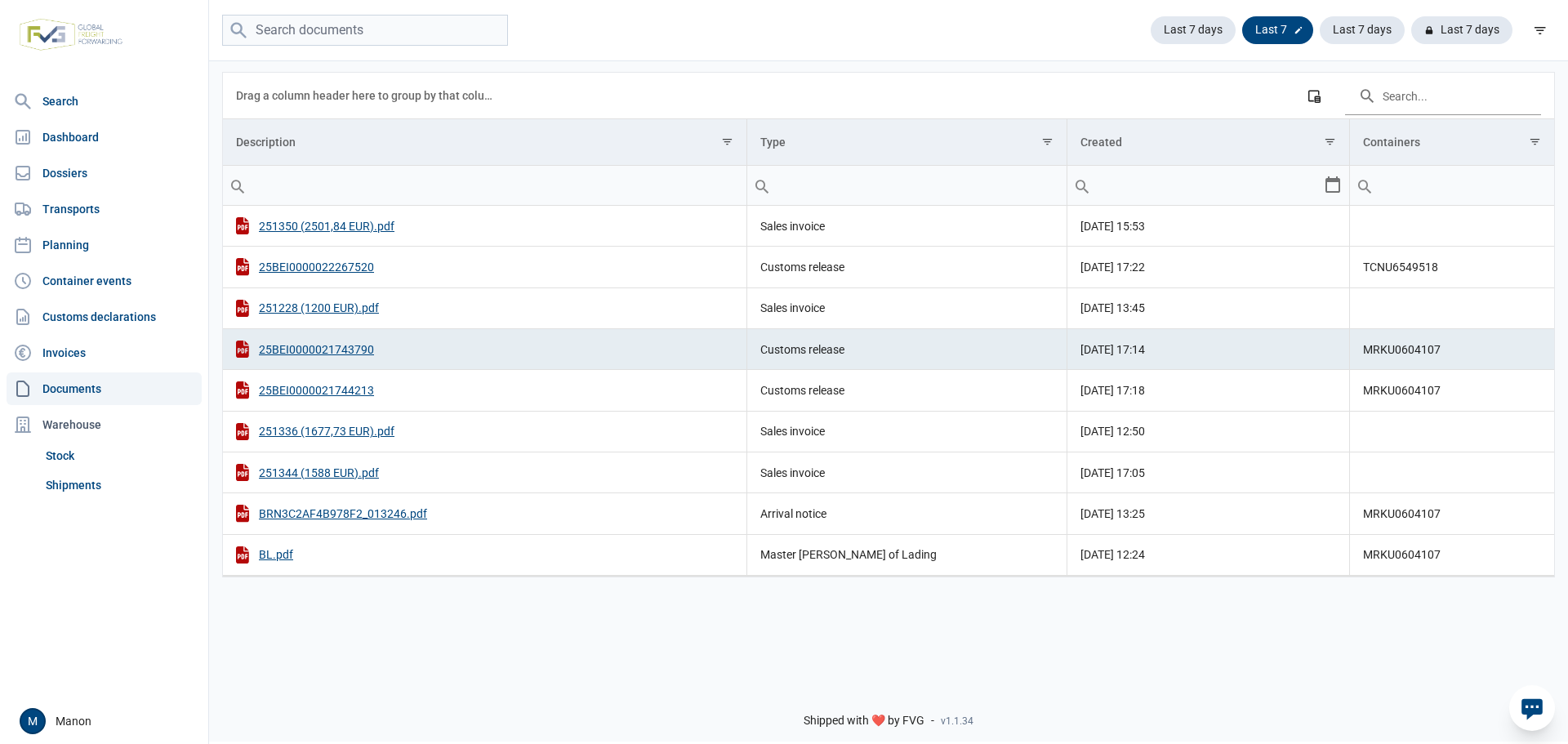
click at [1283, 30] on div "Last 7" at bounding box center [1278, 30] width 71 height 28
click at [1304, 32] on icon at bounding box center [1299, 30] width 10 height 10
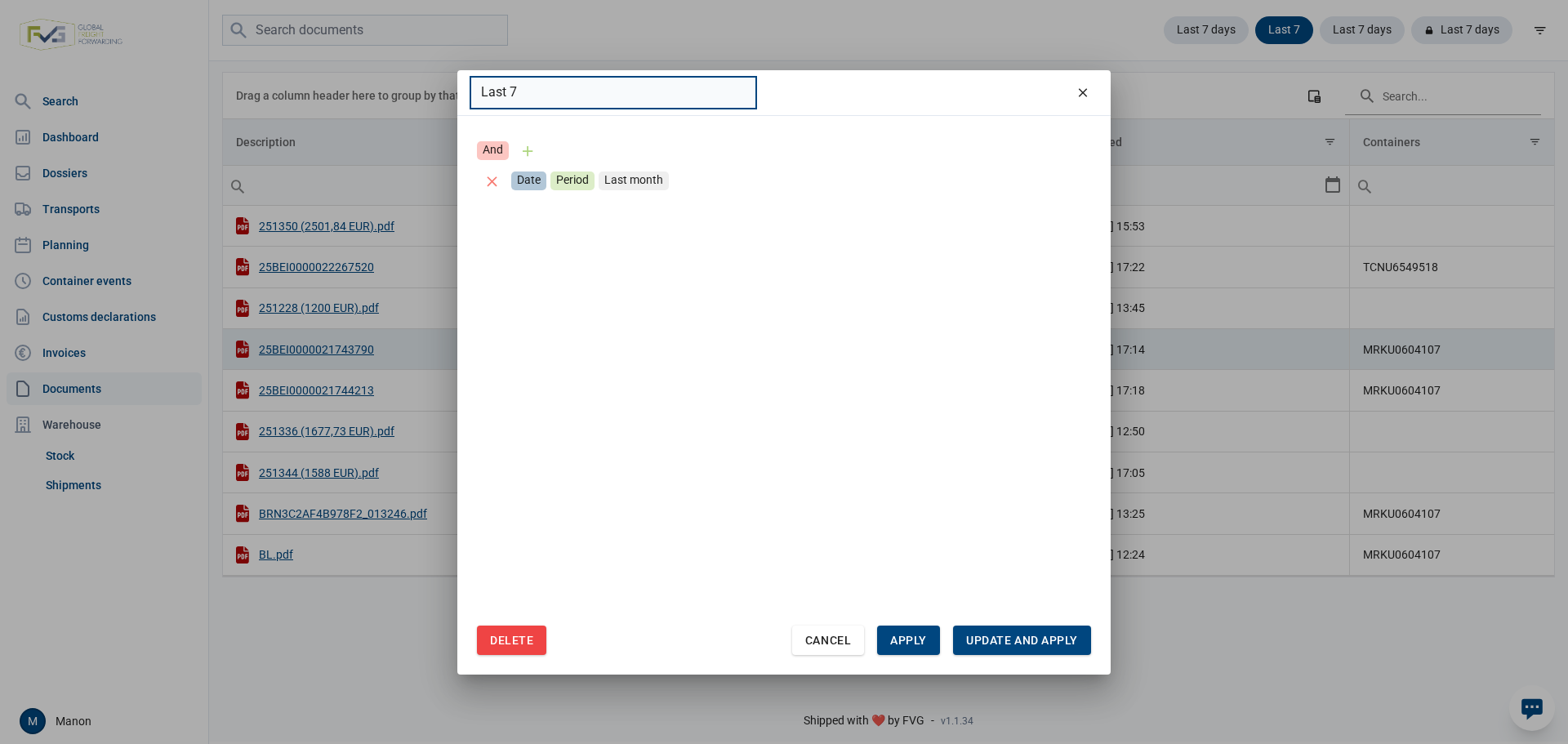
drag, startPoint x: 664, startPoint y: 98, endPoint x: 447, endPoint y: 95, distance: 217.0
click at [447, 95] on div "Last 7 And Date Period Last month Delete Cancel Apply Update and apply" at bounding box center [784, 372] width 1568 height 744
type input "Last 7"
click at [529, 173] on div "Date" at bounding box center [528, 180] width 35 height 18
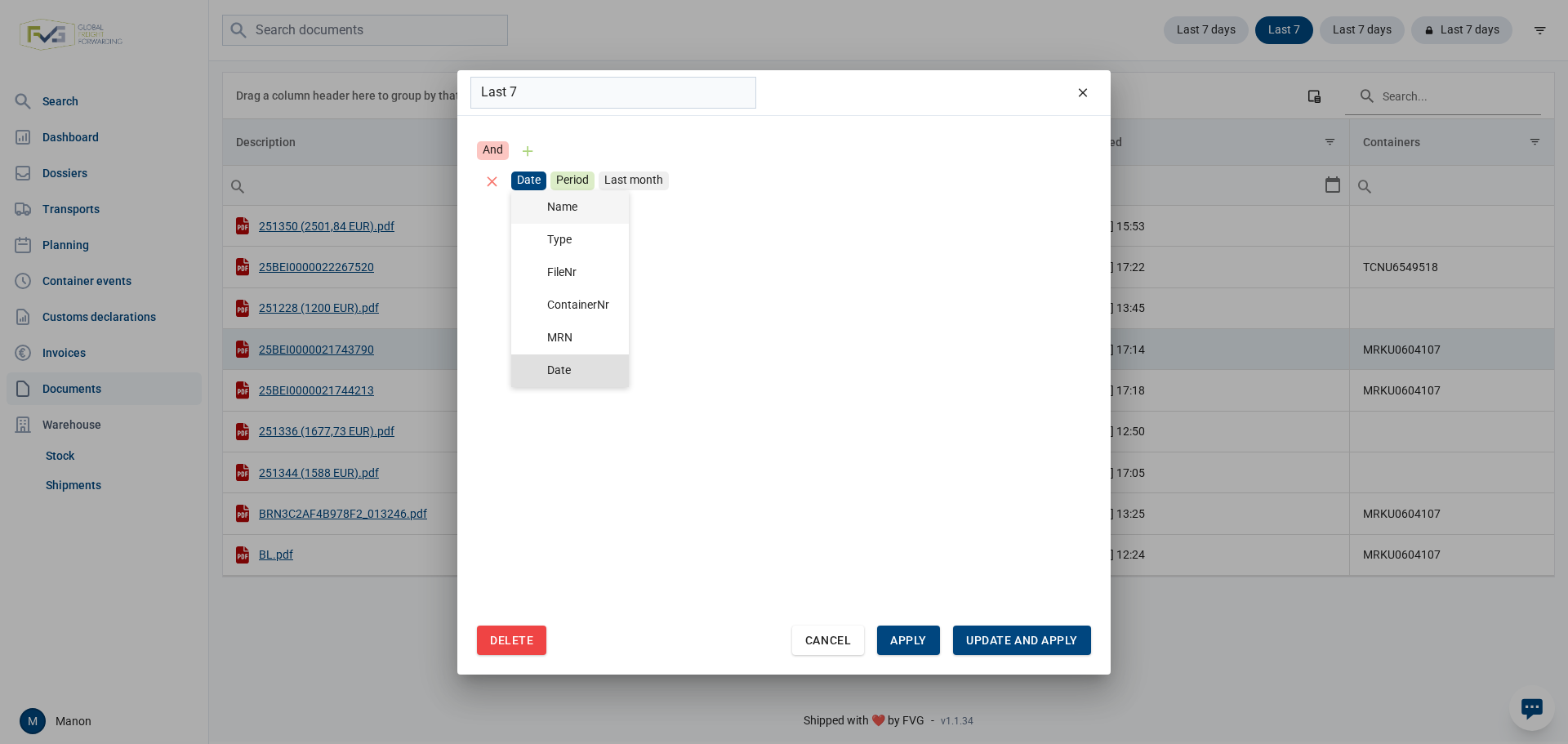
click at [550, 192] on div "Name" at bounding box center [570, 207] width 118 height 33
click at [517, 173] on div "Name" at bounding box center [531, 180] width 41 height 18
click at [540, 366] on div "Date" at bounding box center [570, 371] width 118 height 33
click at [551, 180] on div "Period" at bounding box center [573, 180] width 44 height 18
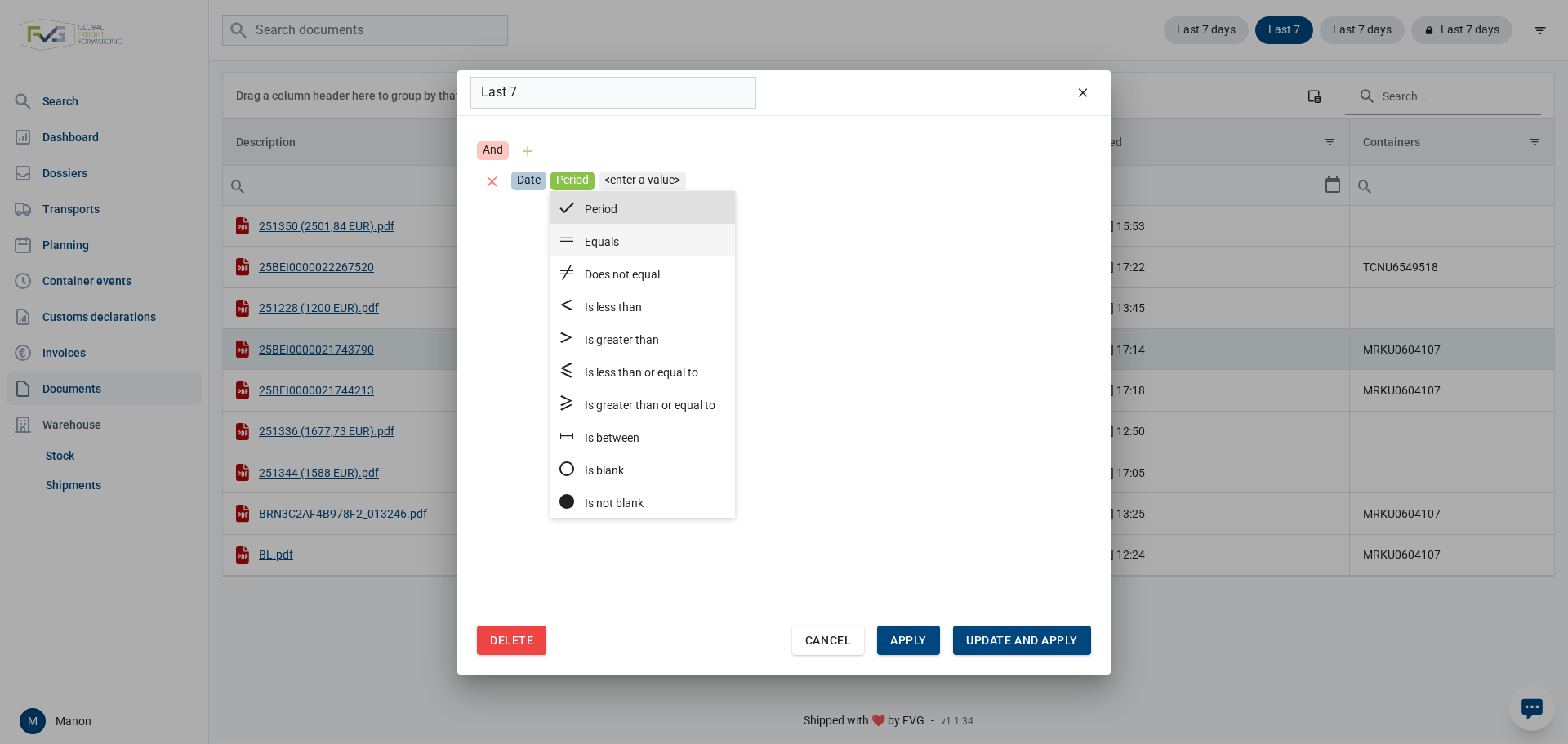
click at [607, 243] on span "Equals" at bounding box center [602, 242] width 35 height 13
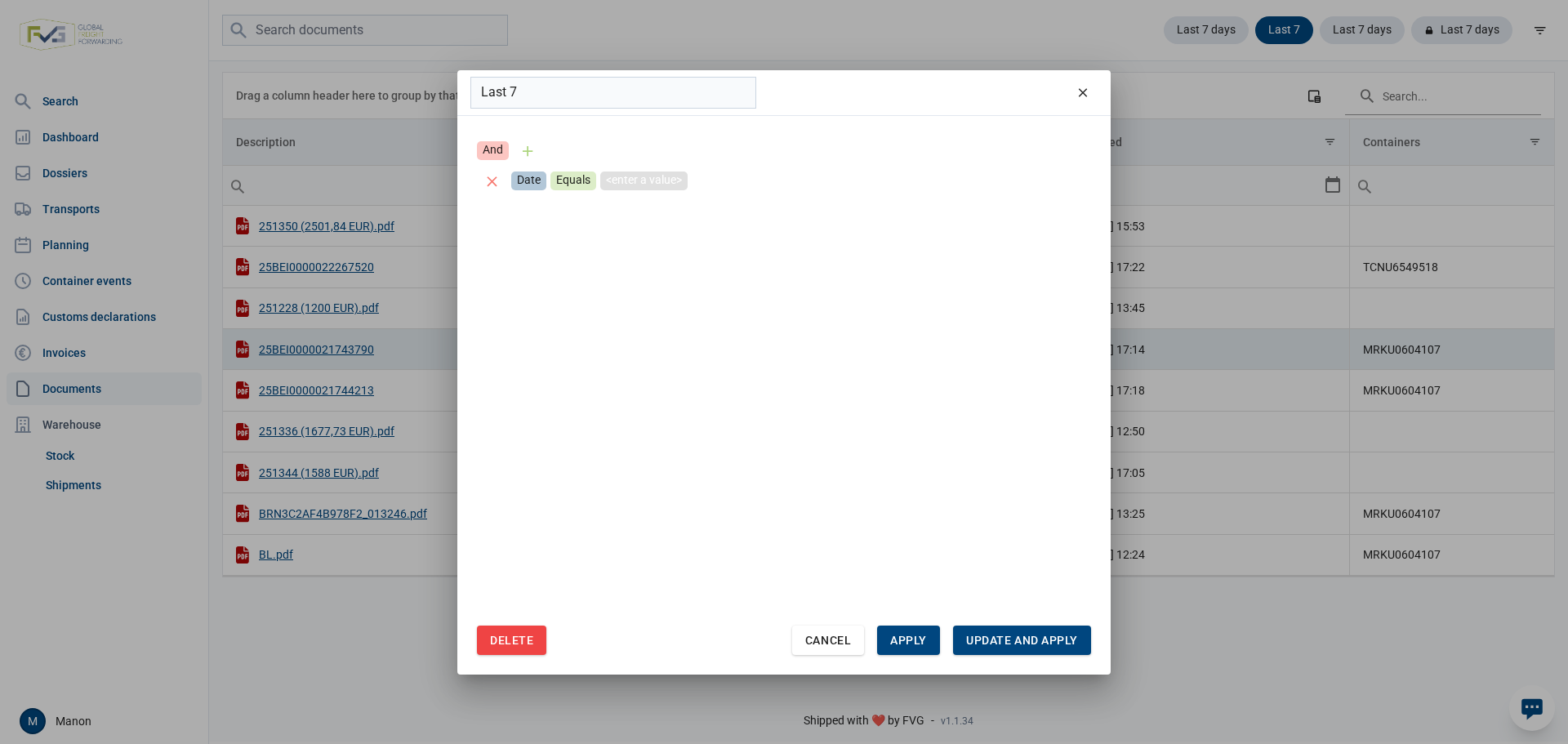
click at [633, 172] on div "<enter a value>" at bounding box center [643, 180] width 88 height 18
type input "2025"
click at [975, 638] on span "Update and apply" at bounding box center [1022, 640] width 112 height 13
click at [661, 175] on div "<enter a value>" at bounding box center [643, 180] width 88 height 18
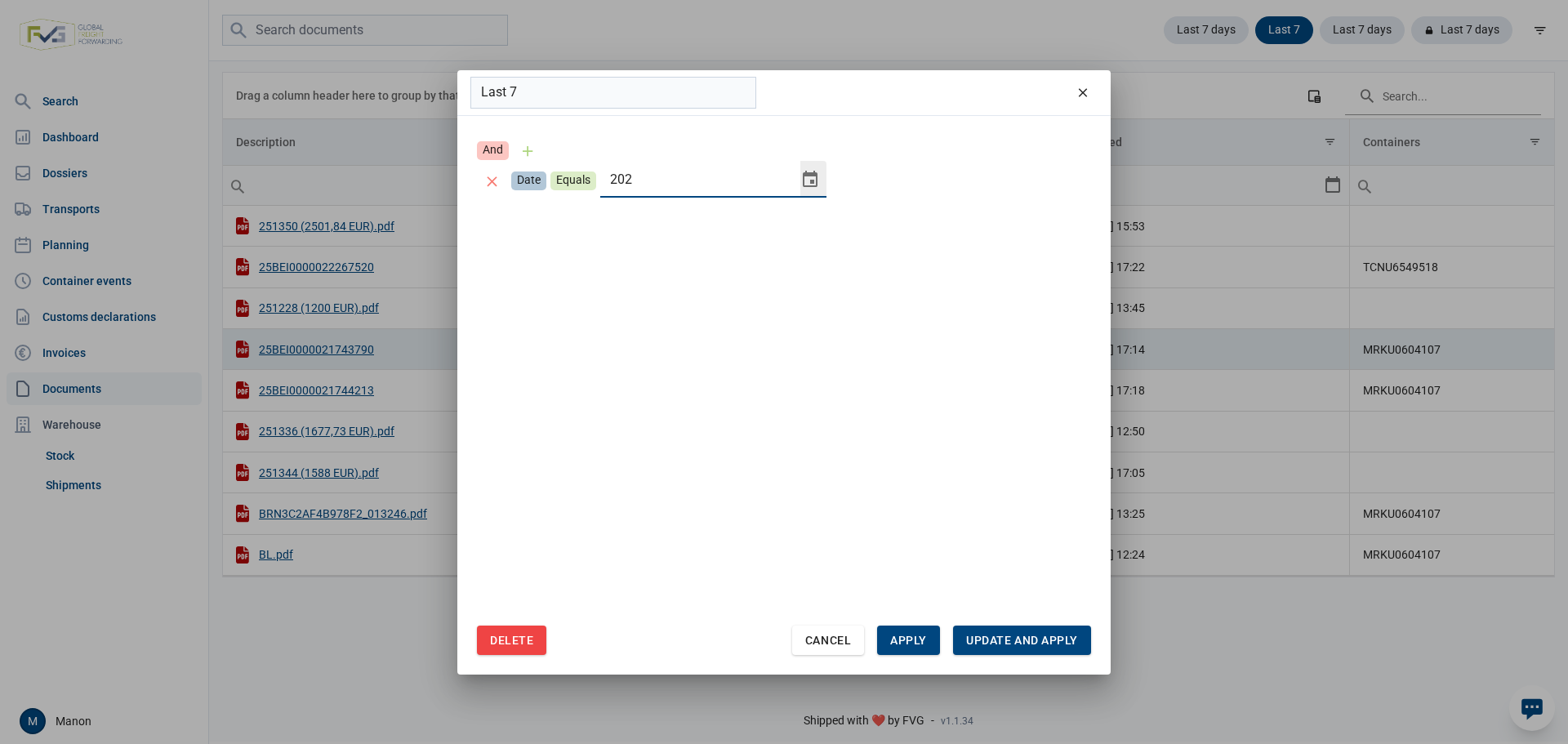
type input "2025"
click at [942, 630] on div "Delete Cancel Apply Update and apply" at bounding box center [784, 640] width 614 height 29
click at [922, 649] on div "Apply" at bounding box center [908, 640] width 63 height 29
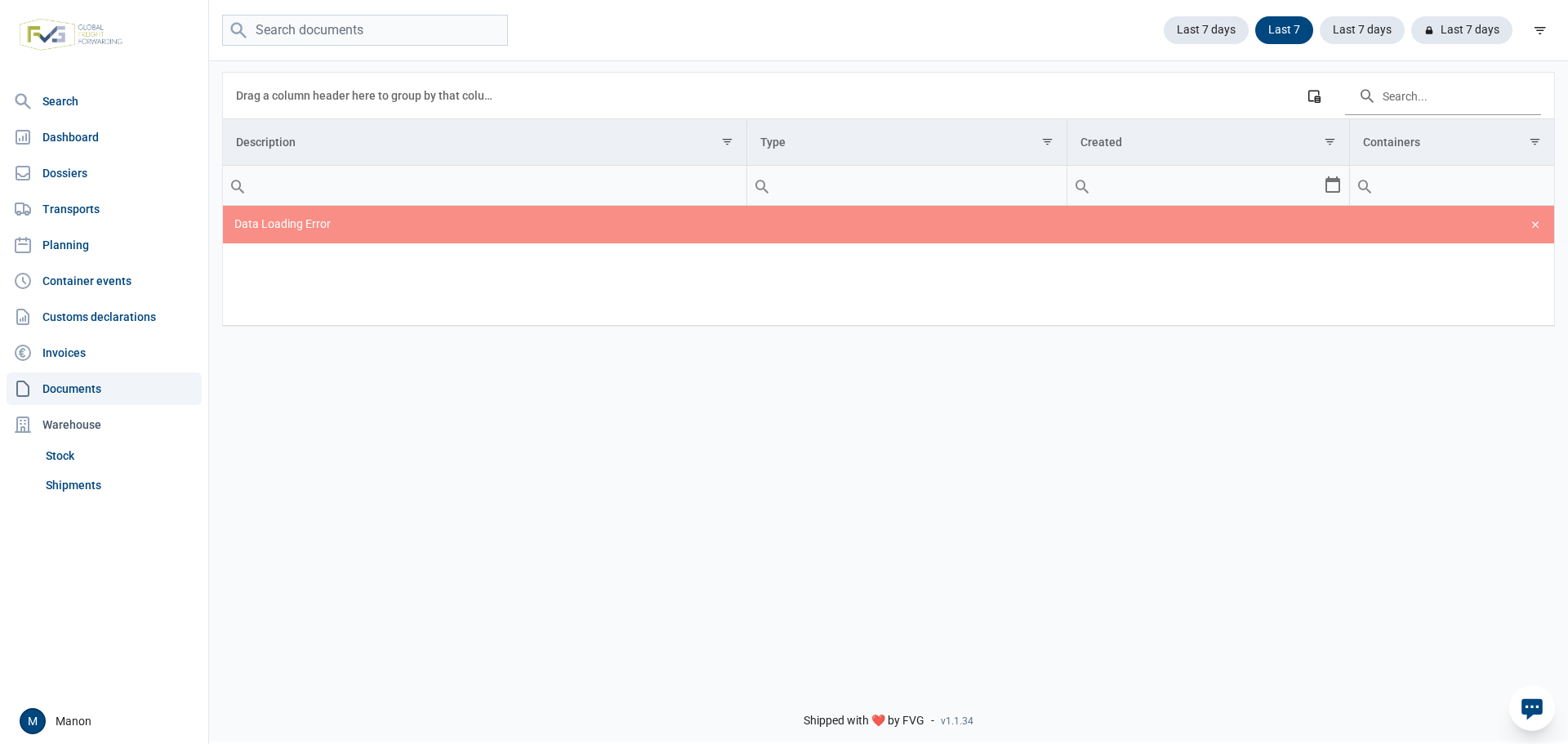
click at [395, 458] on div "Data grid with 0 rows and 4 columns Drag a column header here to group by that …" at bounding box center [888, 365] width 1359 height 613
click at [93, 369] on nav "Search Dashboard Dossiers Transports Planning Container events Customs declarat…" at bounding box center [104, 391] width 208 height 613
click at [78, 390] on link "Documents" at bounding box center [104, 388] width 195 height 33
click at [1287, 17] on div "Last 7" at bounding box center [1278, 30] width 71 height 28
click at [38, 354] on link "Invoices" at bounding box center [104, 353] width 195 height 33
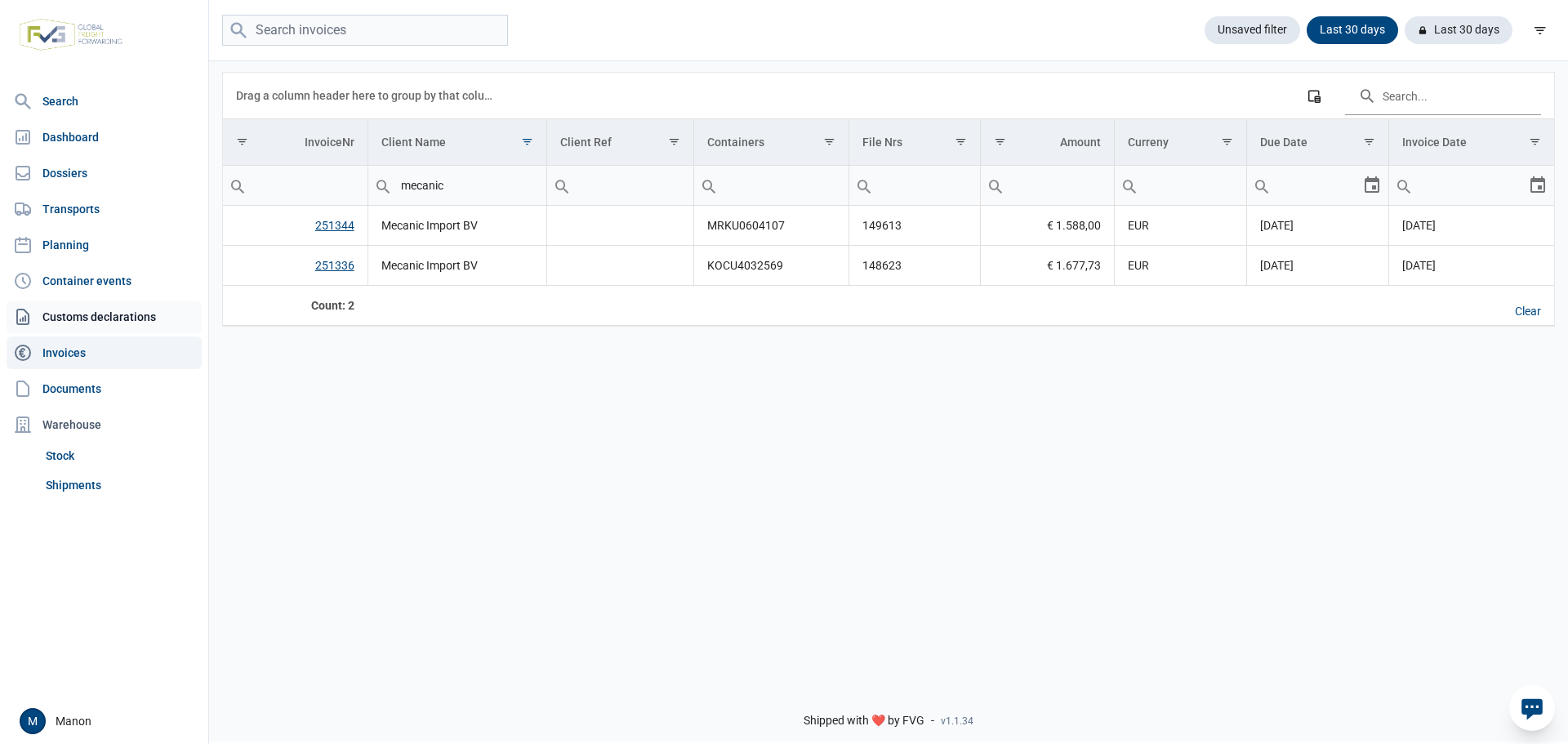
click at [67, 302] on link "Customs declarations" at bounding box center [104, 317] width 195 height 33
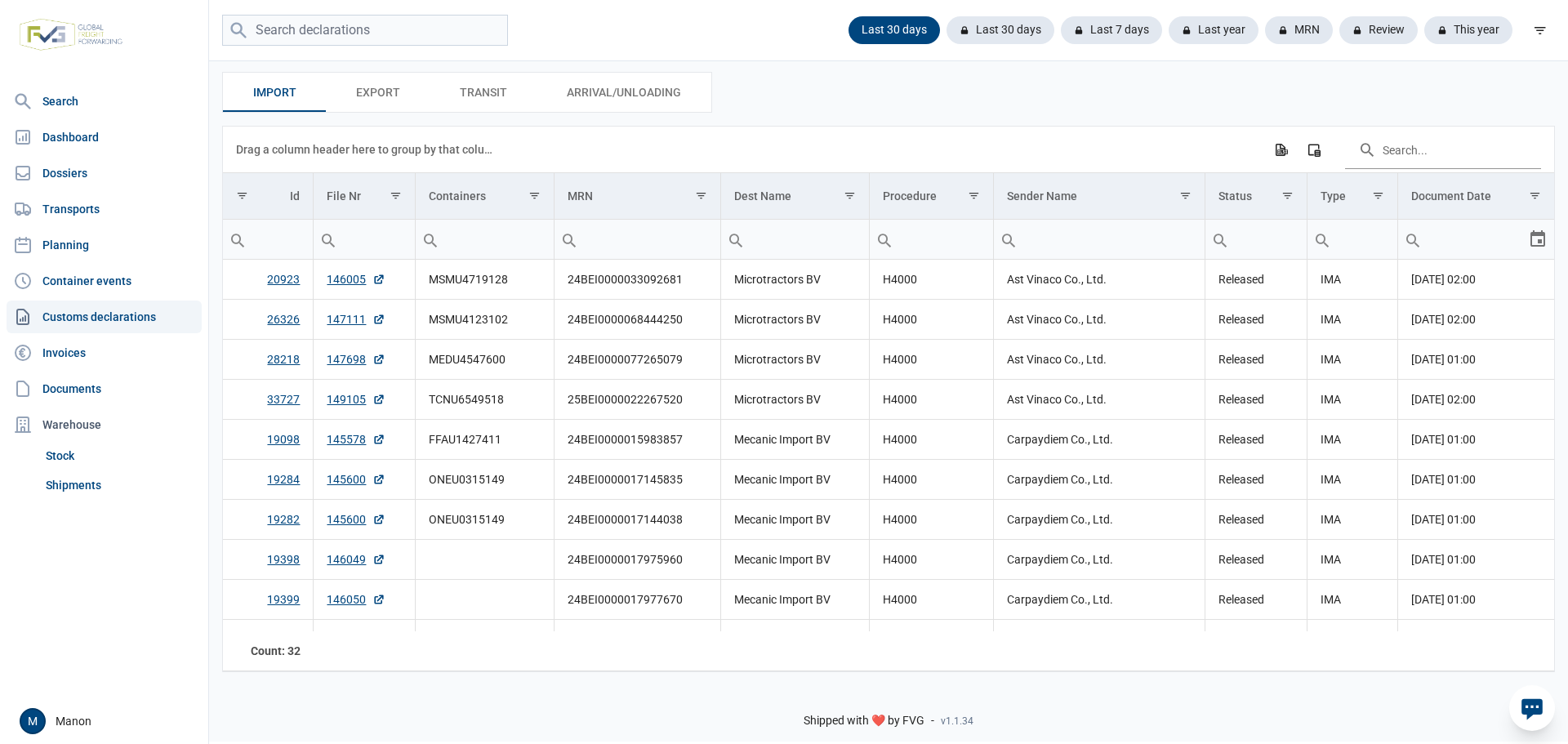
click at [1538, 249] on div "Select" at bounding box center [1544, 239] width 19 height 40
click at [1061, 29] on div "Last 30 days" at bounding box center [1111, 30] width 101 height 28
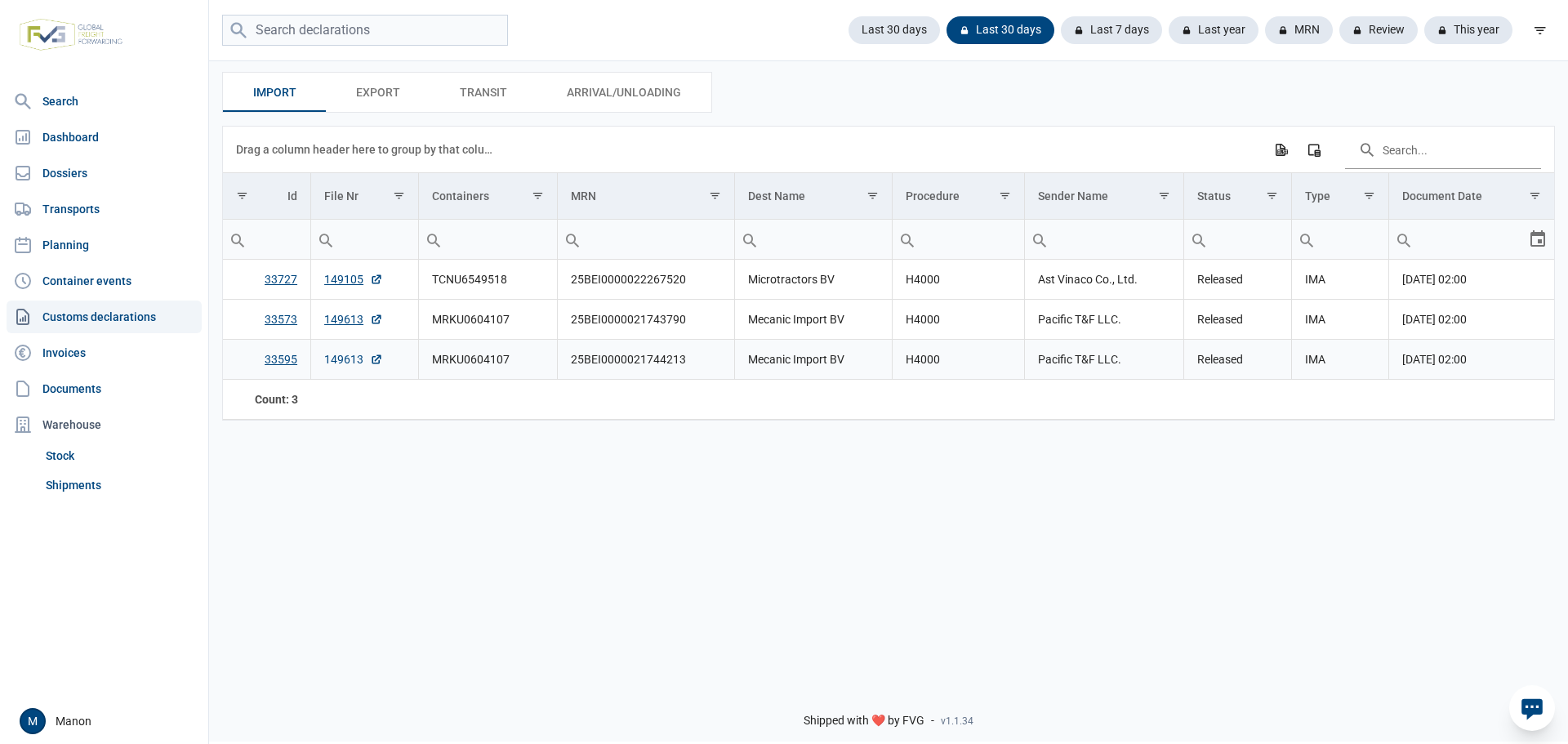
click at [333, 359] on link "149613" at bounding box center [353, 359] width 59 height 16
click at [1042, 29] on icon at bounding box center [1040, 30] width 7 height 7
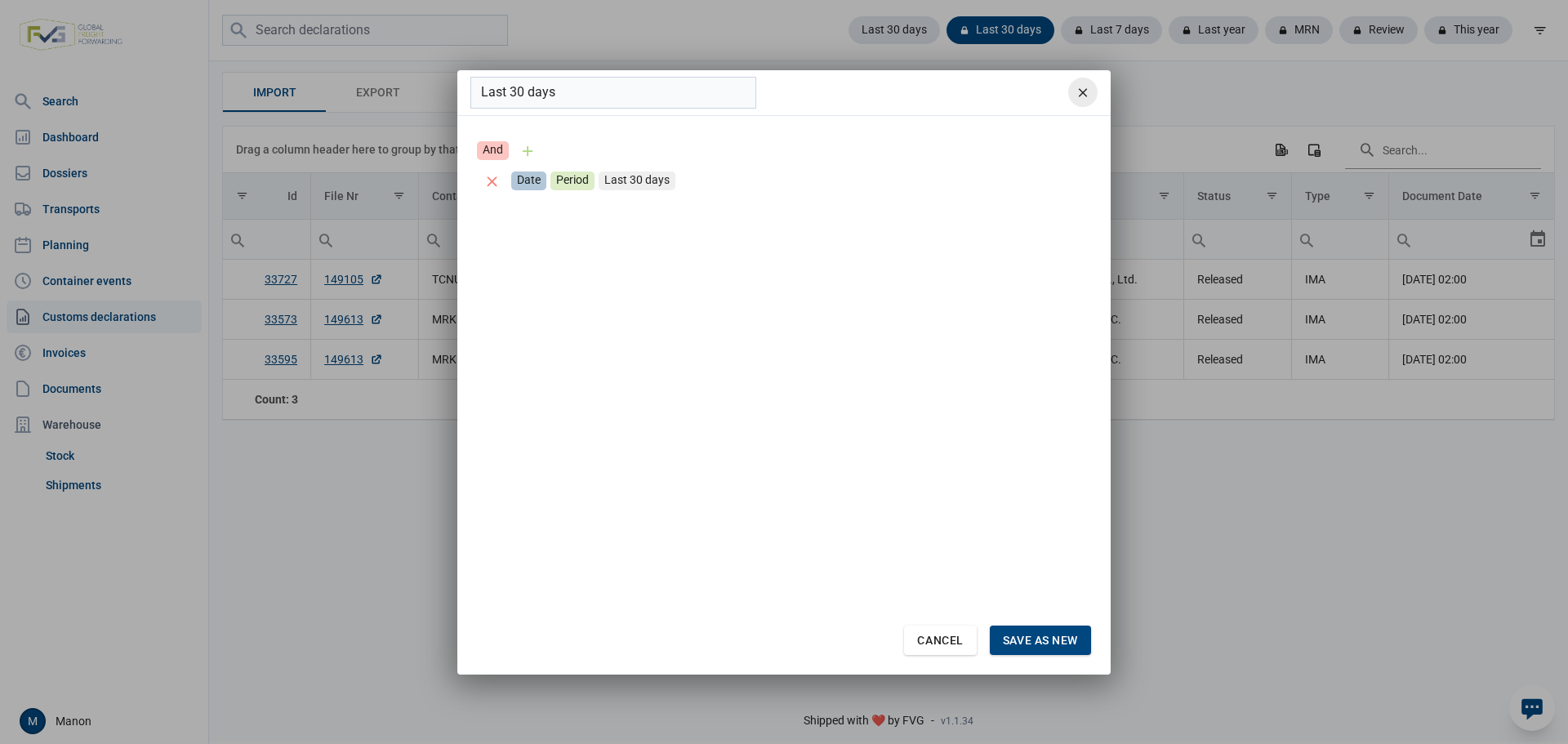
click at [1085, 91] on icon "remove" at bounding box center [1082, 92] width 14 height 14
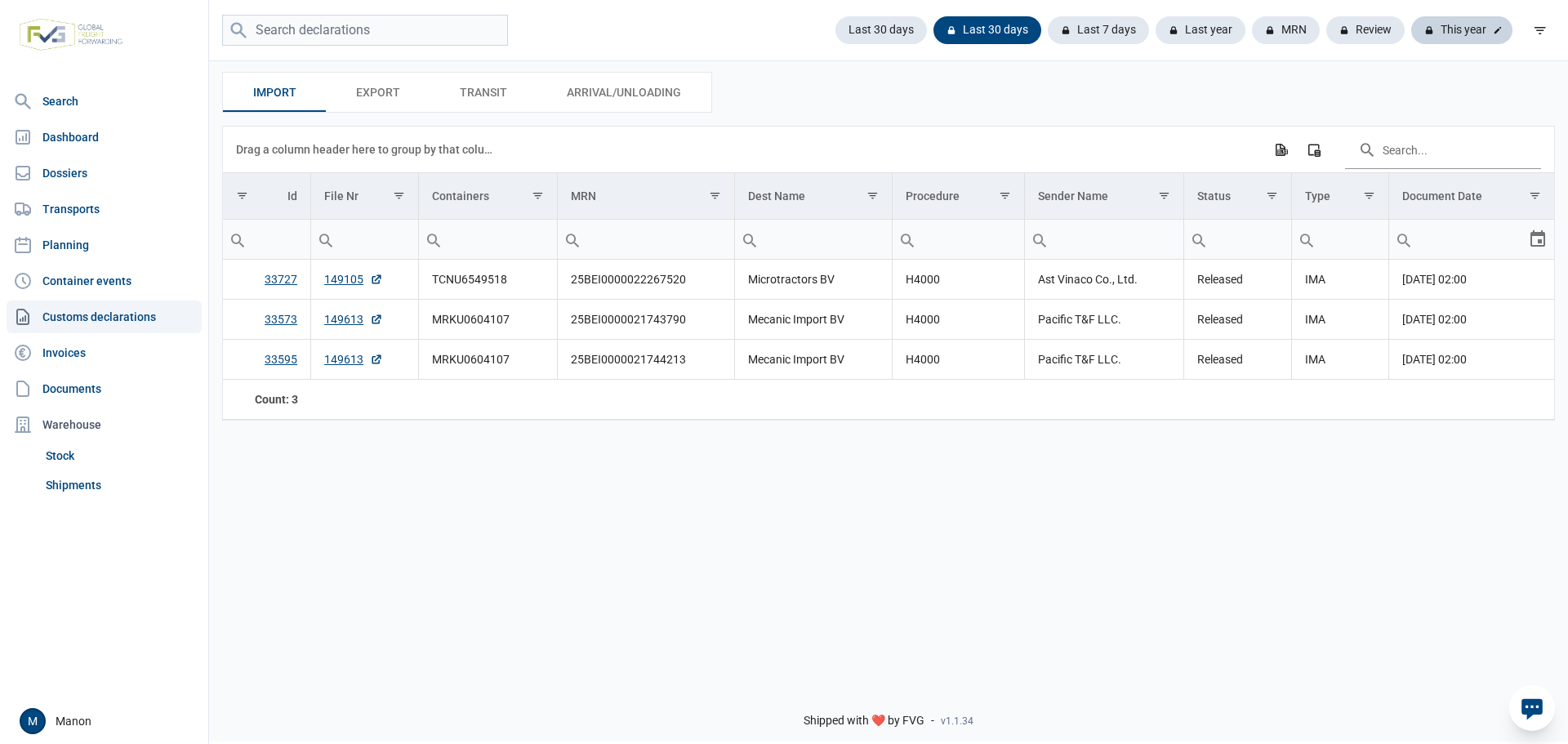
click at [1465, 35] on div "This year" at bounding box center [1461, 30] width 101 height 28
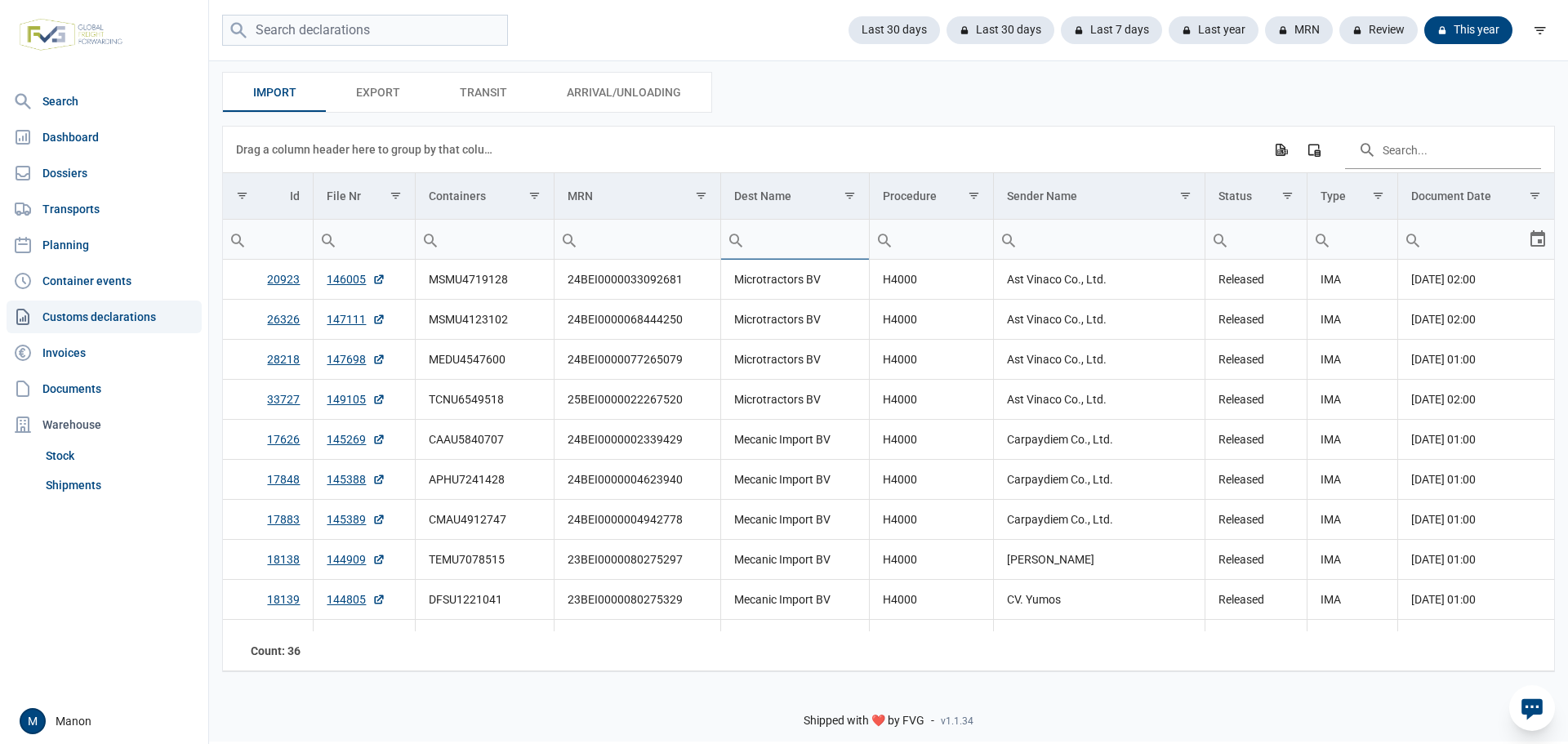
click at [777, 252] on input "Filter cell" at bounding box center [795, 239] width 147 height 40
type input "mecanic"
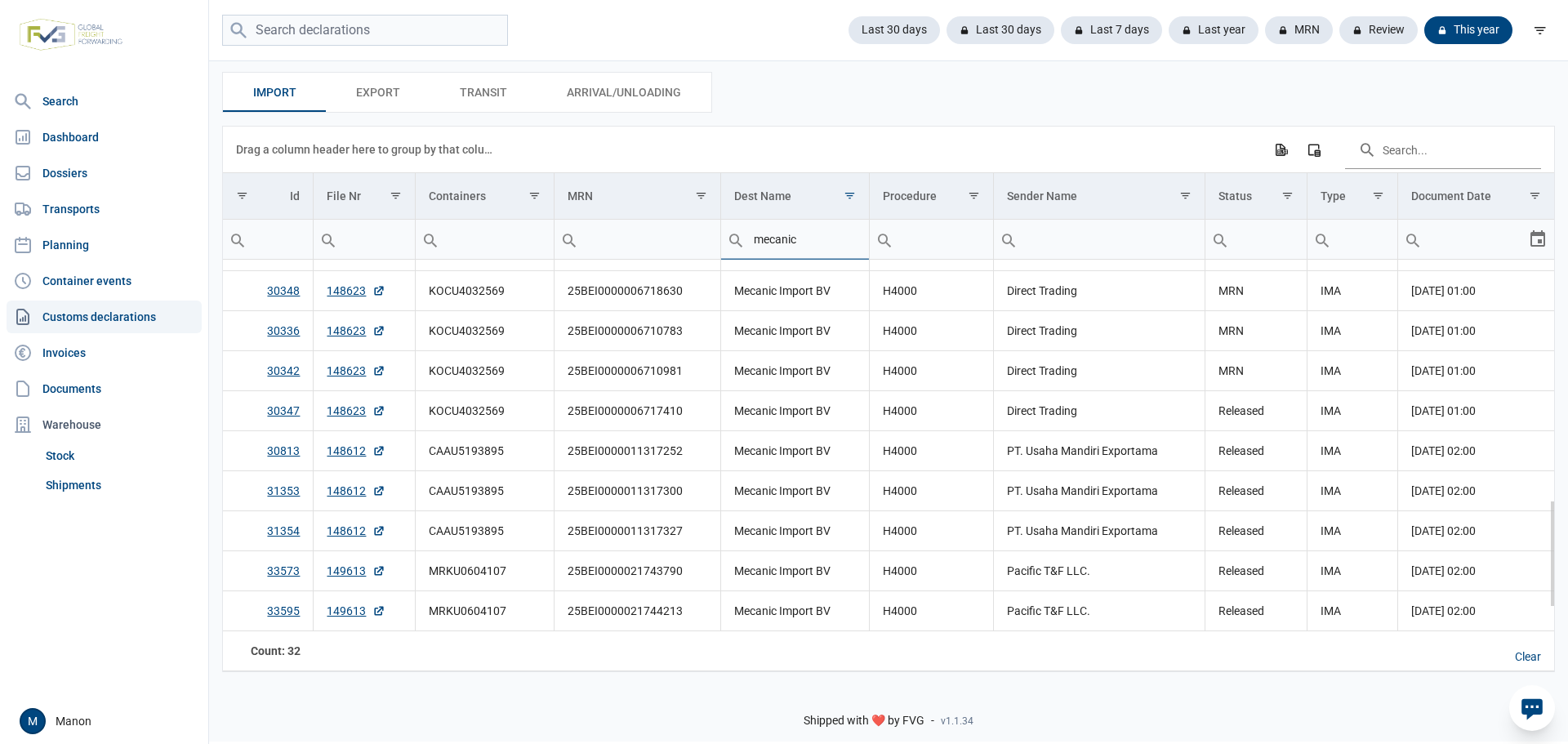
scroll to position [827, 0]
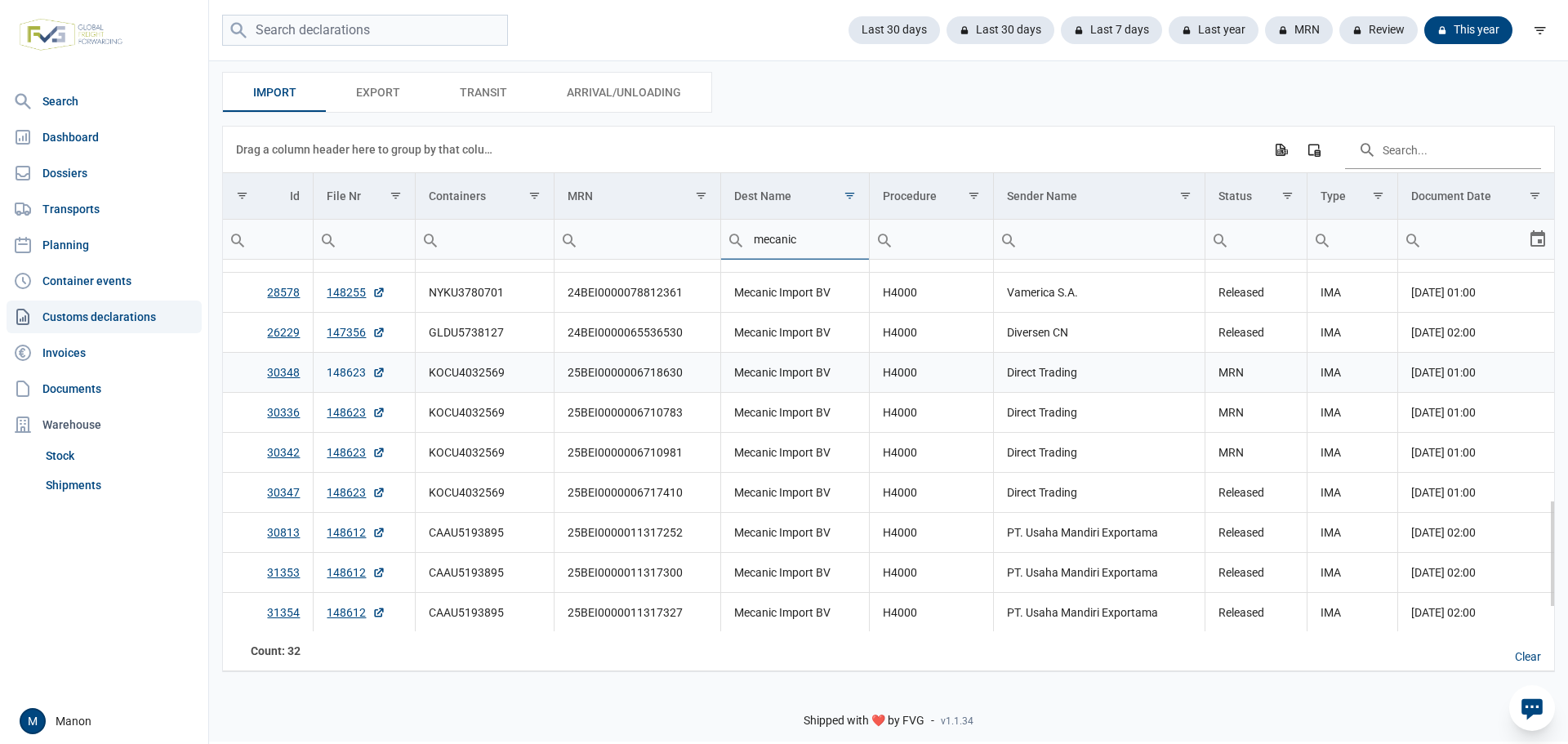
click at [349, 376] on link "148623" at bounding box center [356, 372] width 59 height 16
click at [338, 377] on link "148623" at bounding box center [356, 372] width 59 height 16
click at [278, 498] on link "30347" at bounding box center [284, 492] width 33 height 13
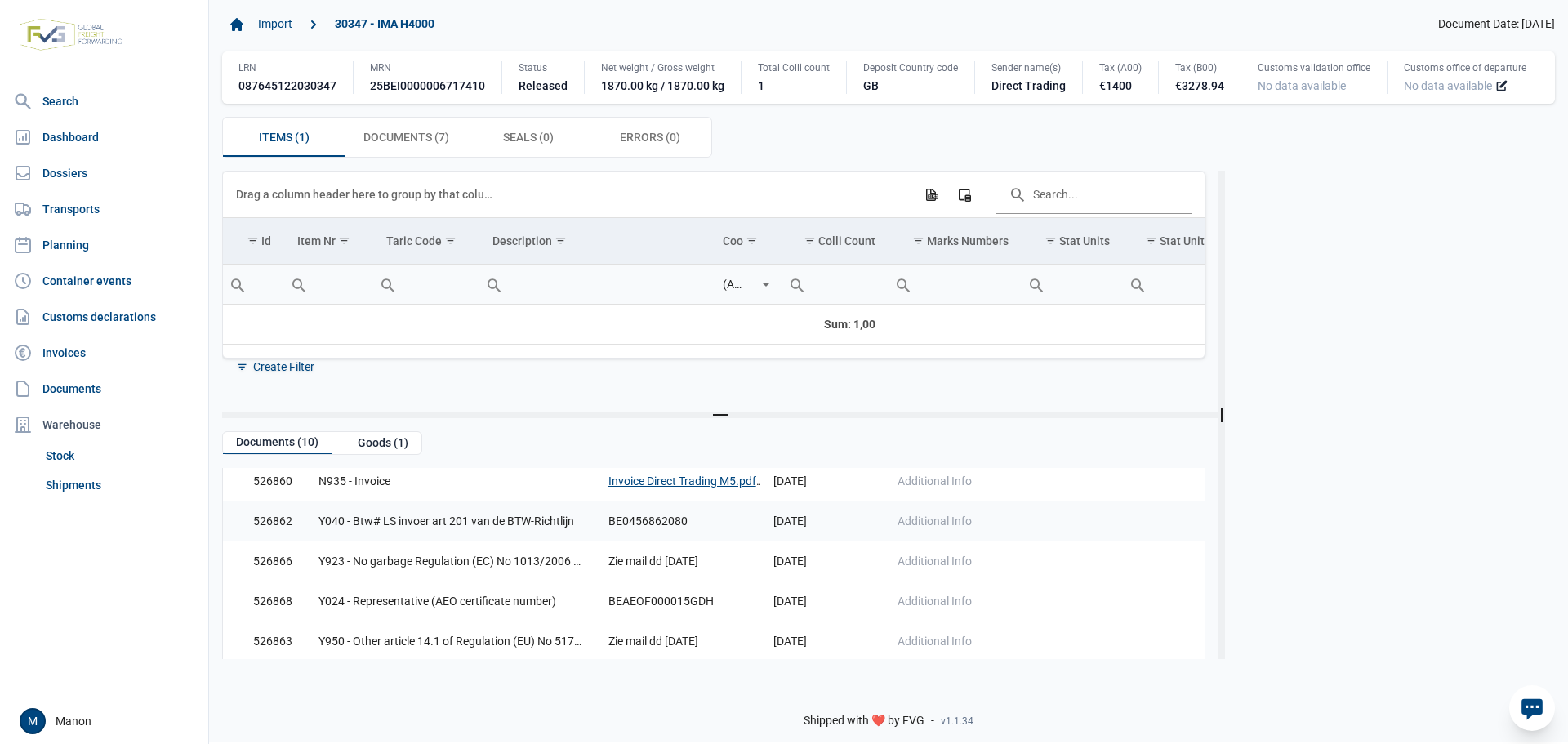
scroll to position [82, 0]
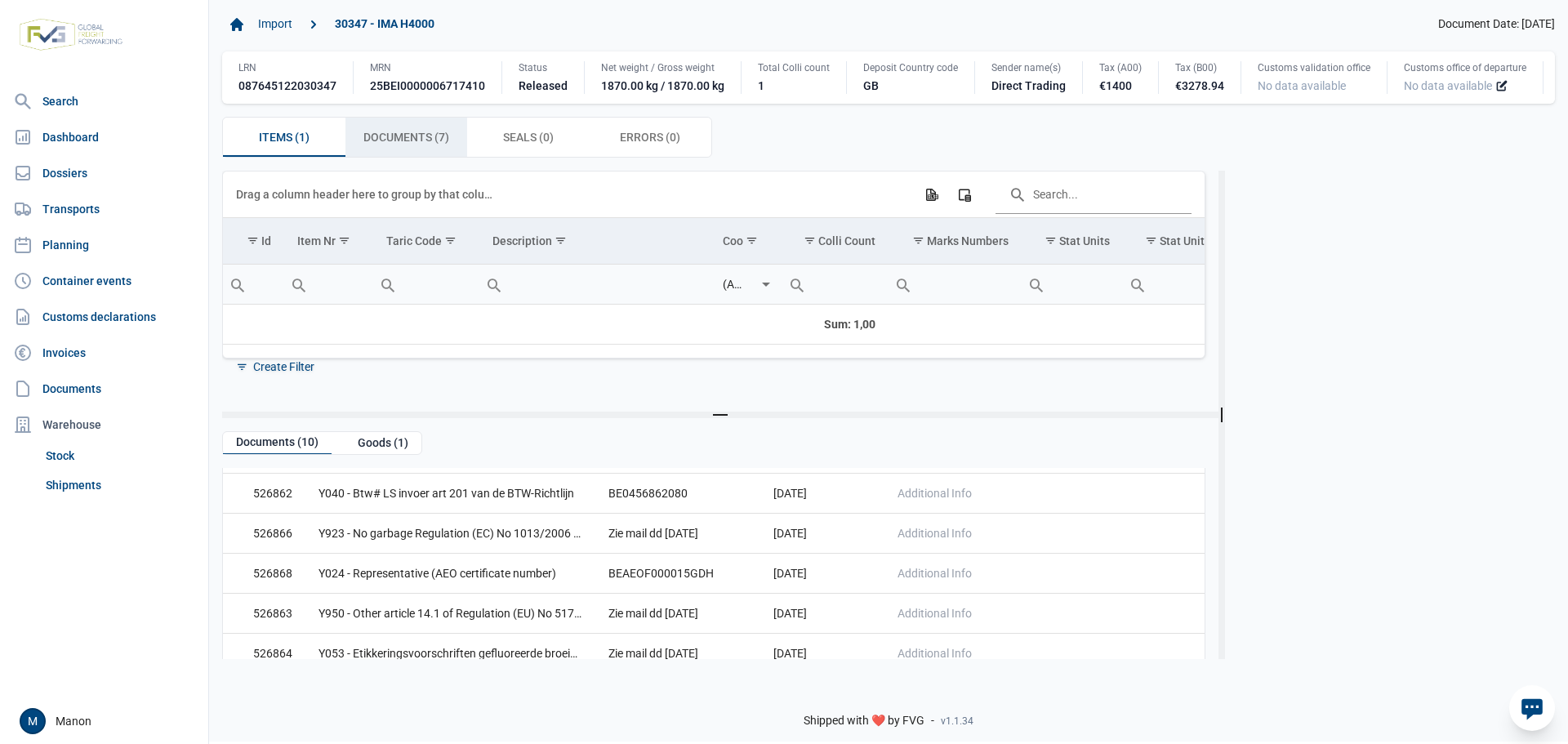
click at [392, 141] on div "Documents (7) Documents (7)" at bounding box center [406, 137] width 122 height 40
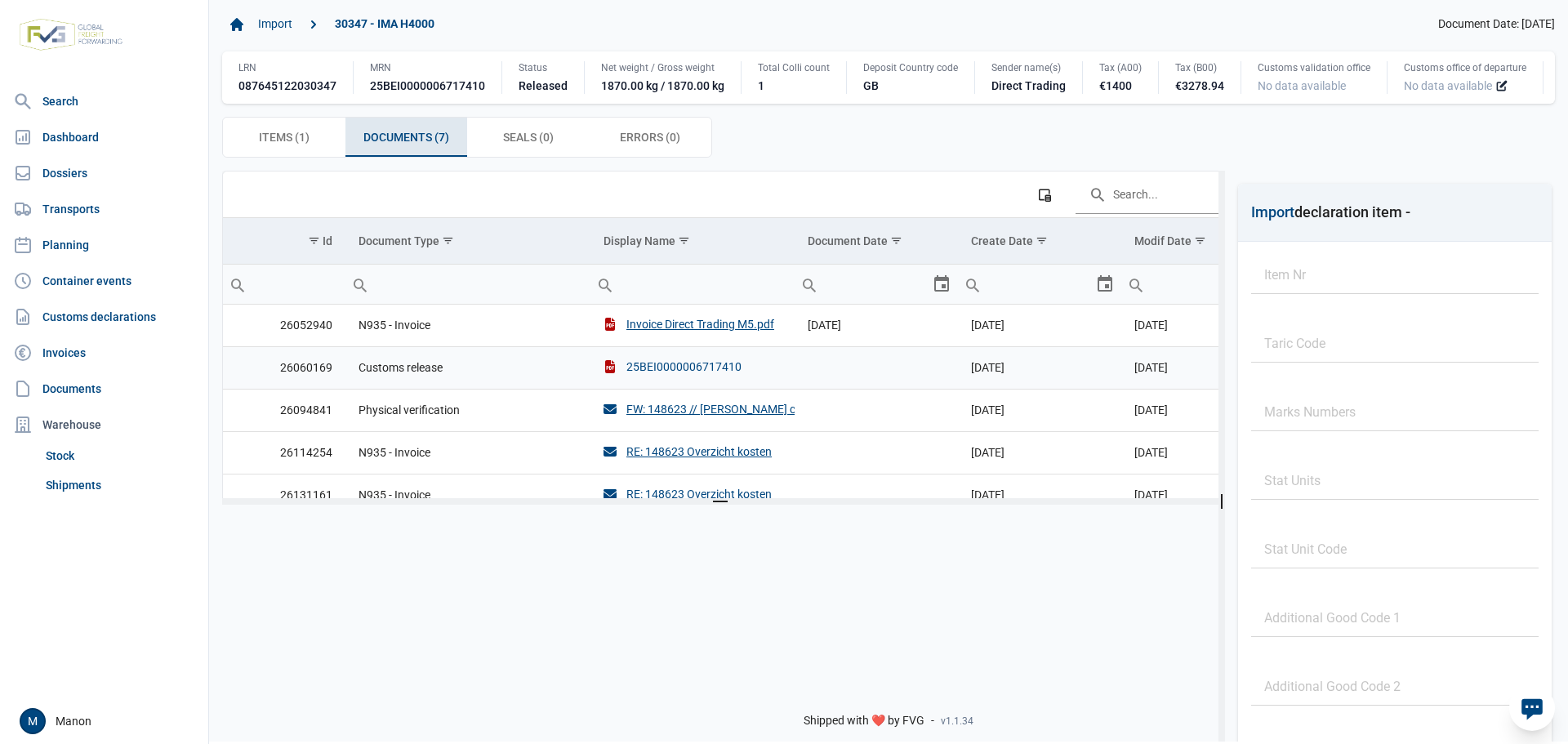
click at [663, 375] on div "25BEI0000006717410" at bounding box center [672, 366] width 138 height 16
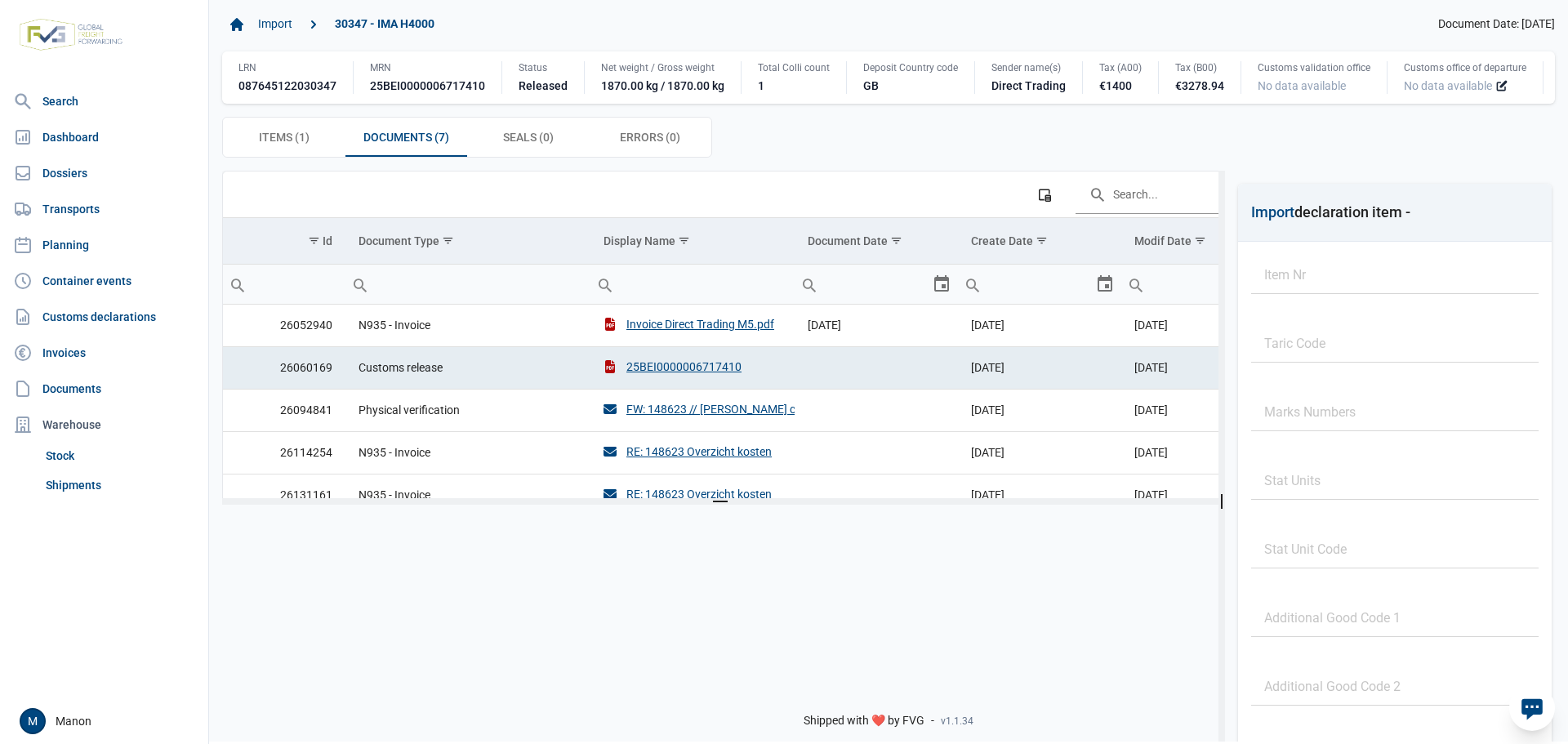
click at [693, 570] on div at bounding box center [714, 656] width 984 height 278
click at [291, 29] on link "Import" at bounding box center [275, 24] width 47 height 28
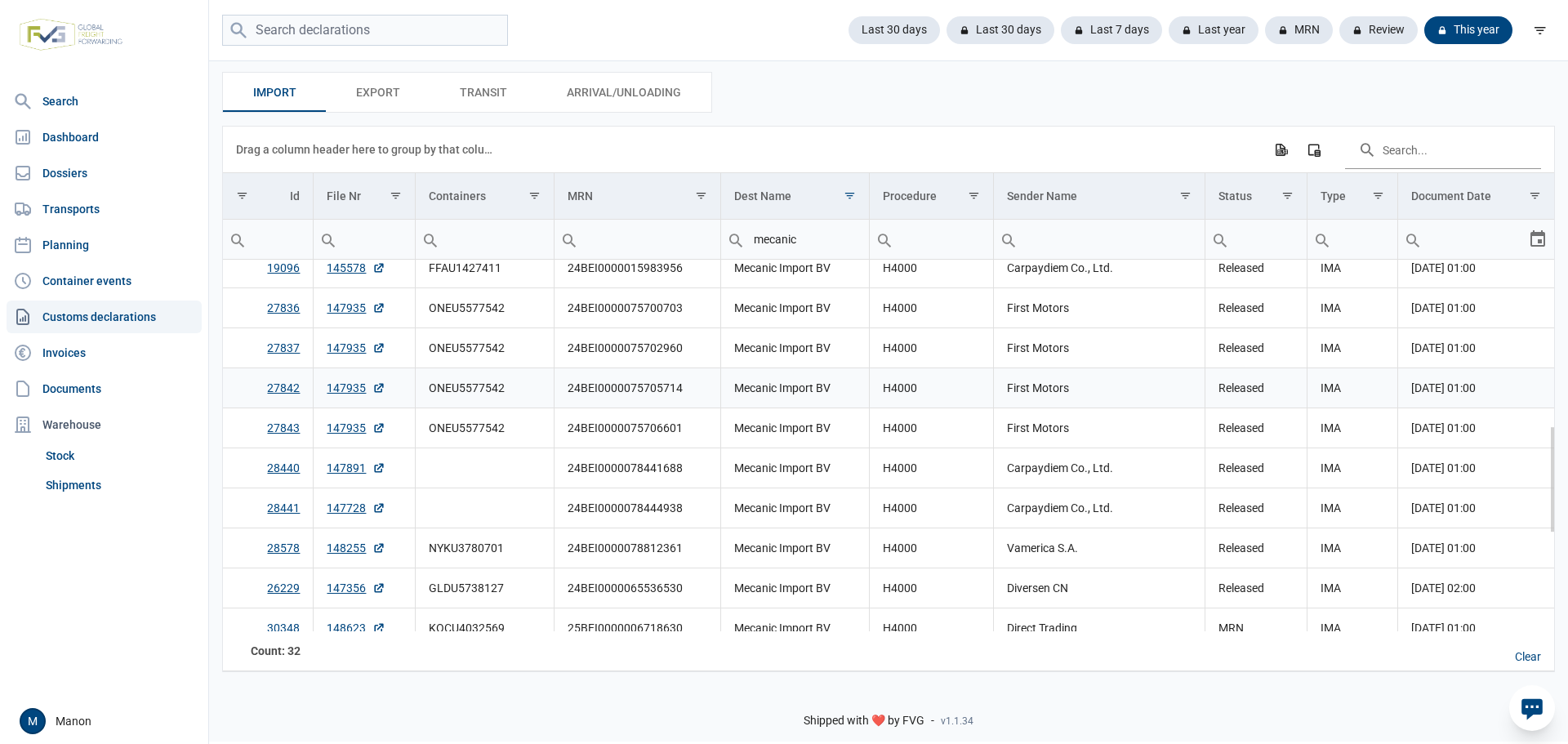
scroll to position [816, 0]
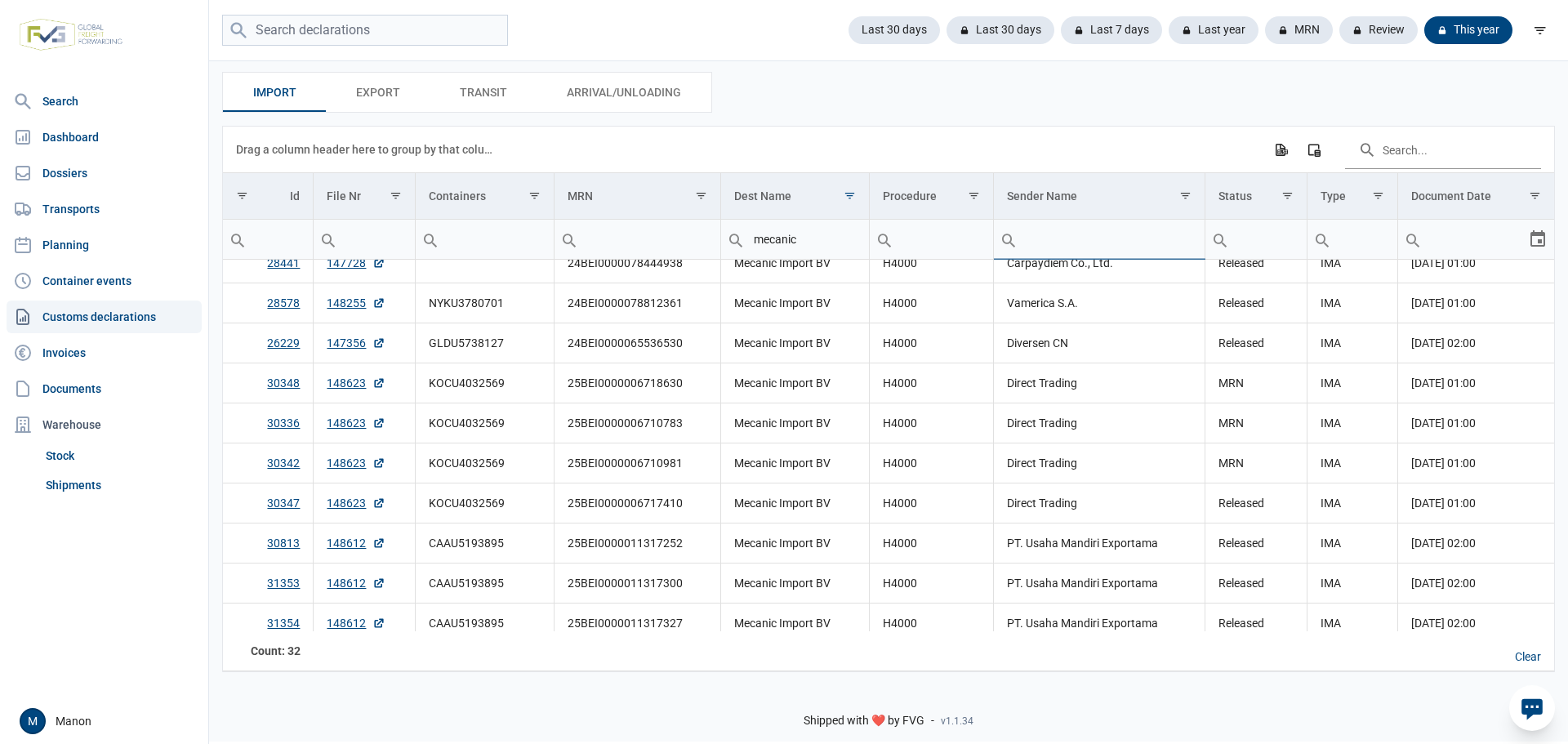
click at [1065, 224] on input "Filter cell" at bounding box center [1099, 239] width 211 height 40
type input "direct"
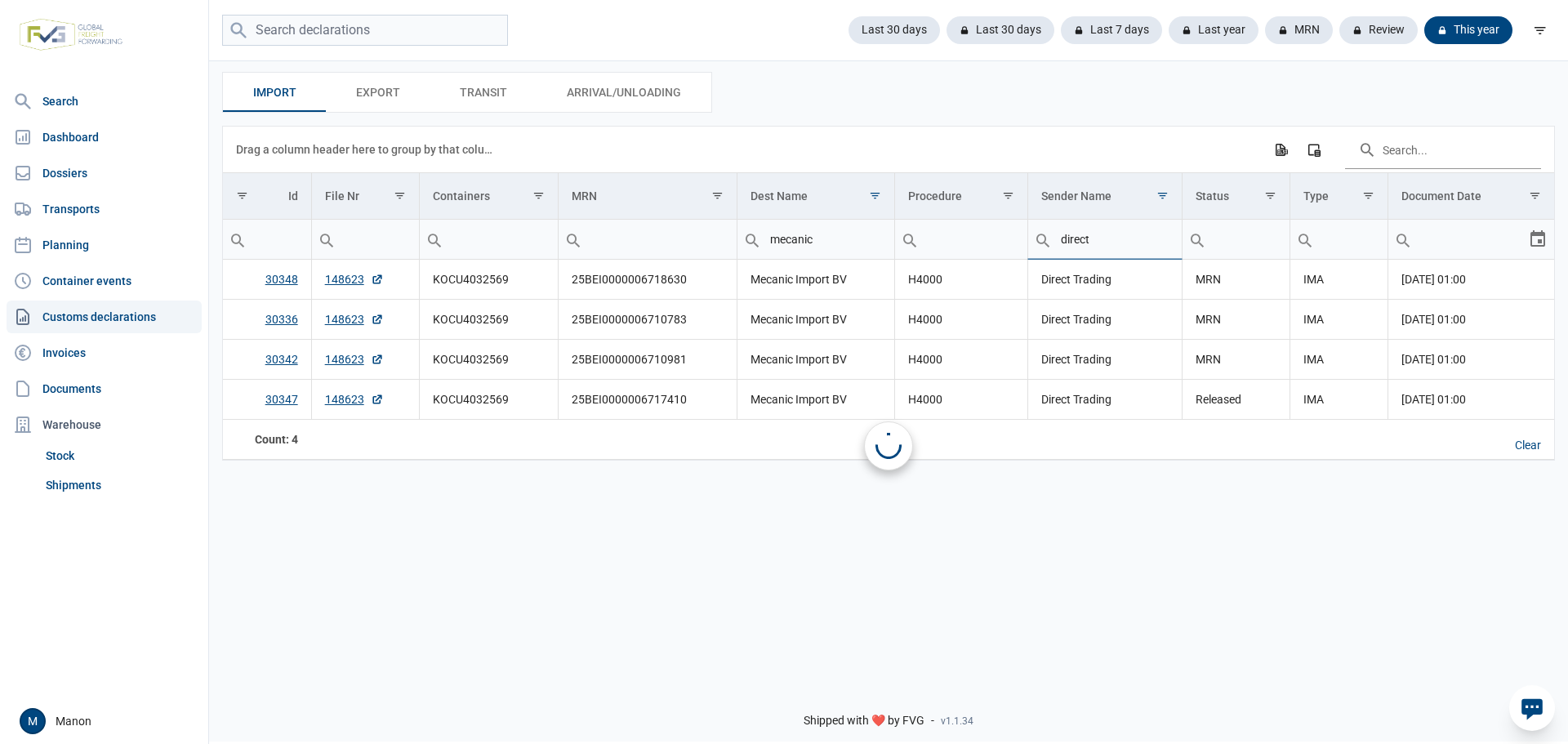
scroll to position [0, 0]
click at [665, 279] on td "25BEI0000006718630" at bounding box center [647, 279] width 178 height 40
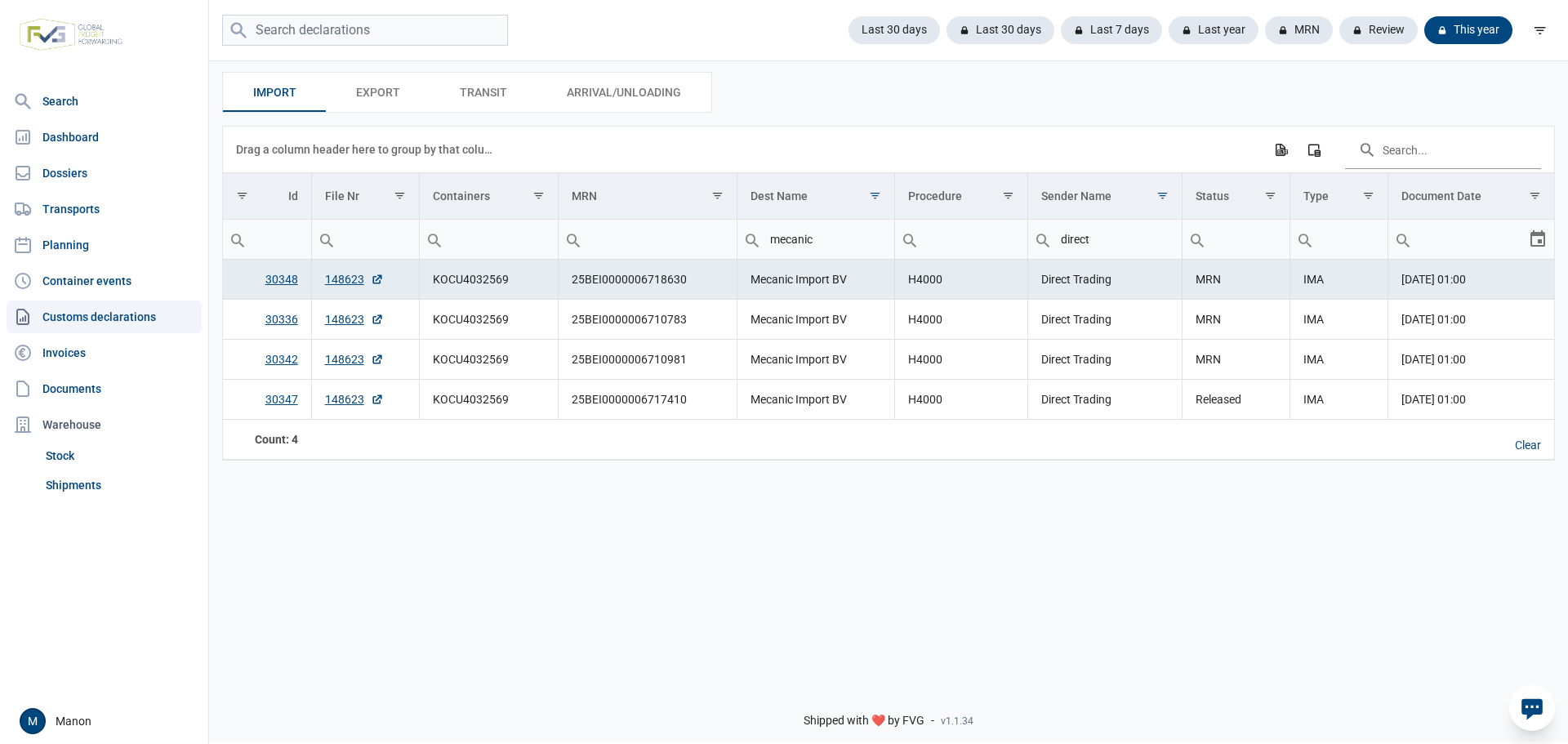
click at [664, 278] on td "25BEI0000006718630" at bounding box center [647, 279] width 178 height 40
click at [334, 279] on link "148623" at bounding box center [354, 279] width 59 height 16
click at [661, 529] on div "Import Import Export Export Transit Transit Arrival/Unloading Arrival/Unloading…" at bounding box center [888, 365] width 1359 height 613
click at [677, 360] on td "25BEI0000006710981" at bounding box center [647, 359] width 178 height 40
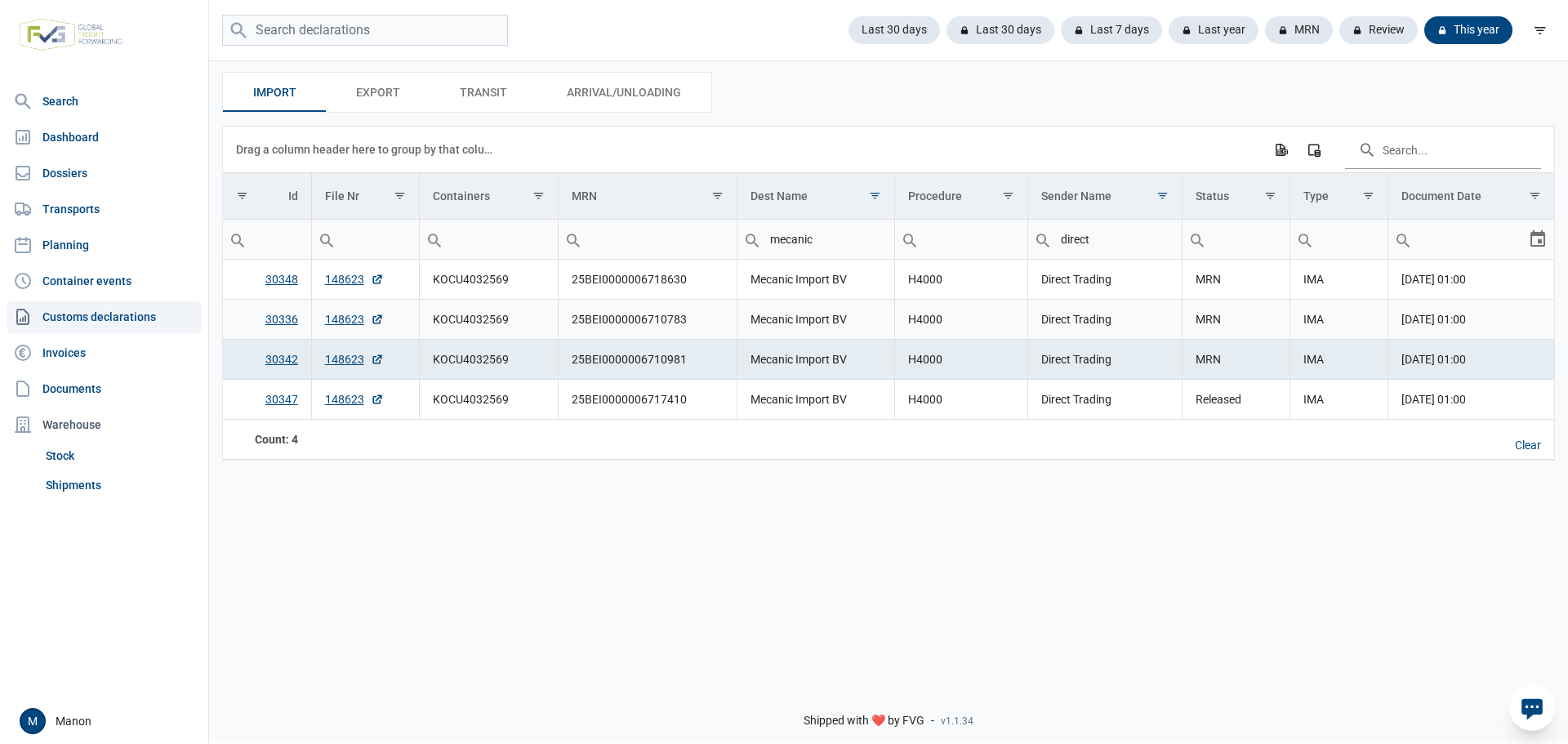
click at [661, 318] on td "25BEI0000006710783" at bounding box center [647, 319] width 178 height 40
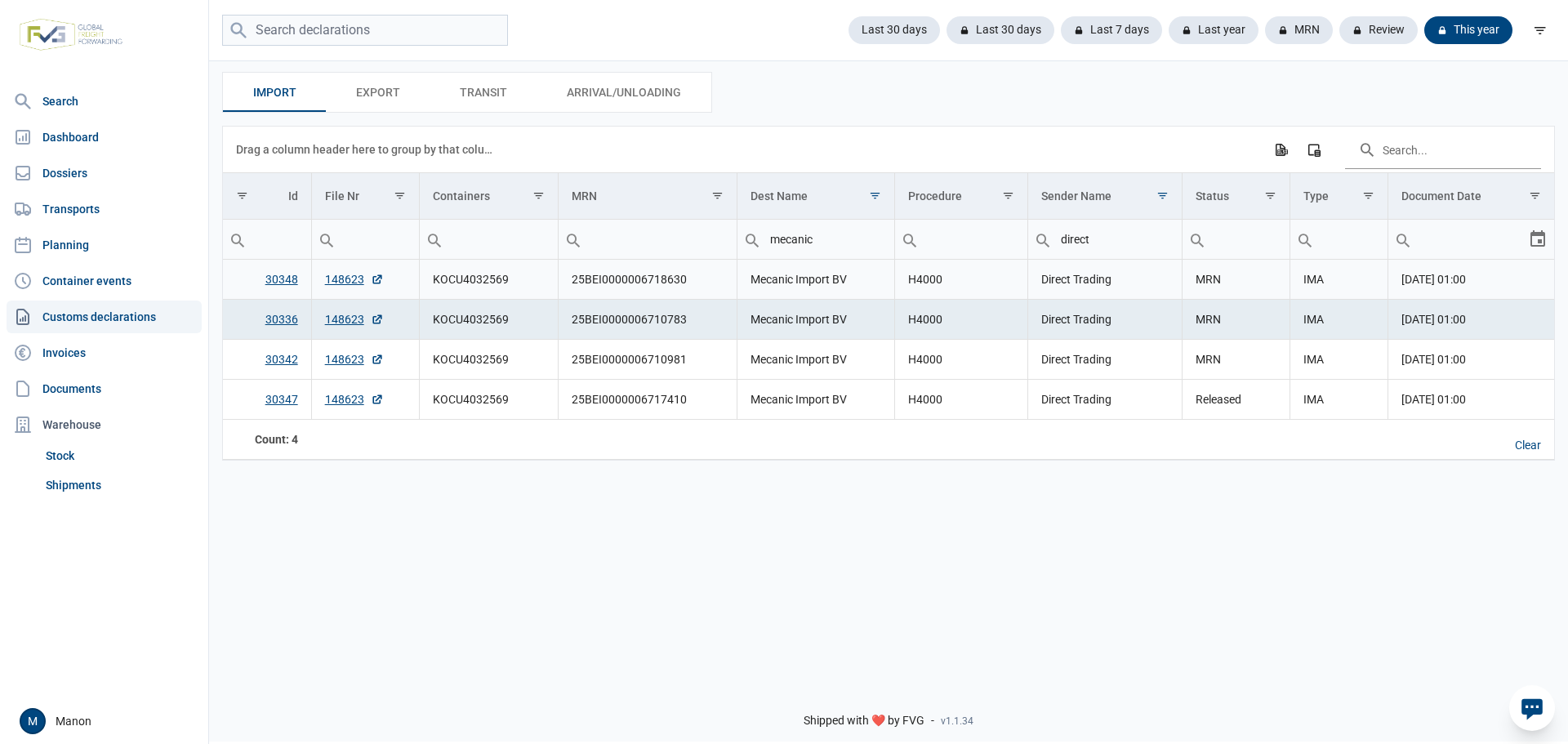
click at [660, 277] on td "25BEI0000006718630" at bounding box center [647, 279] width 178 height 40
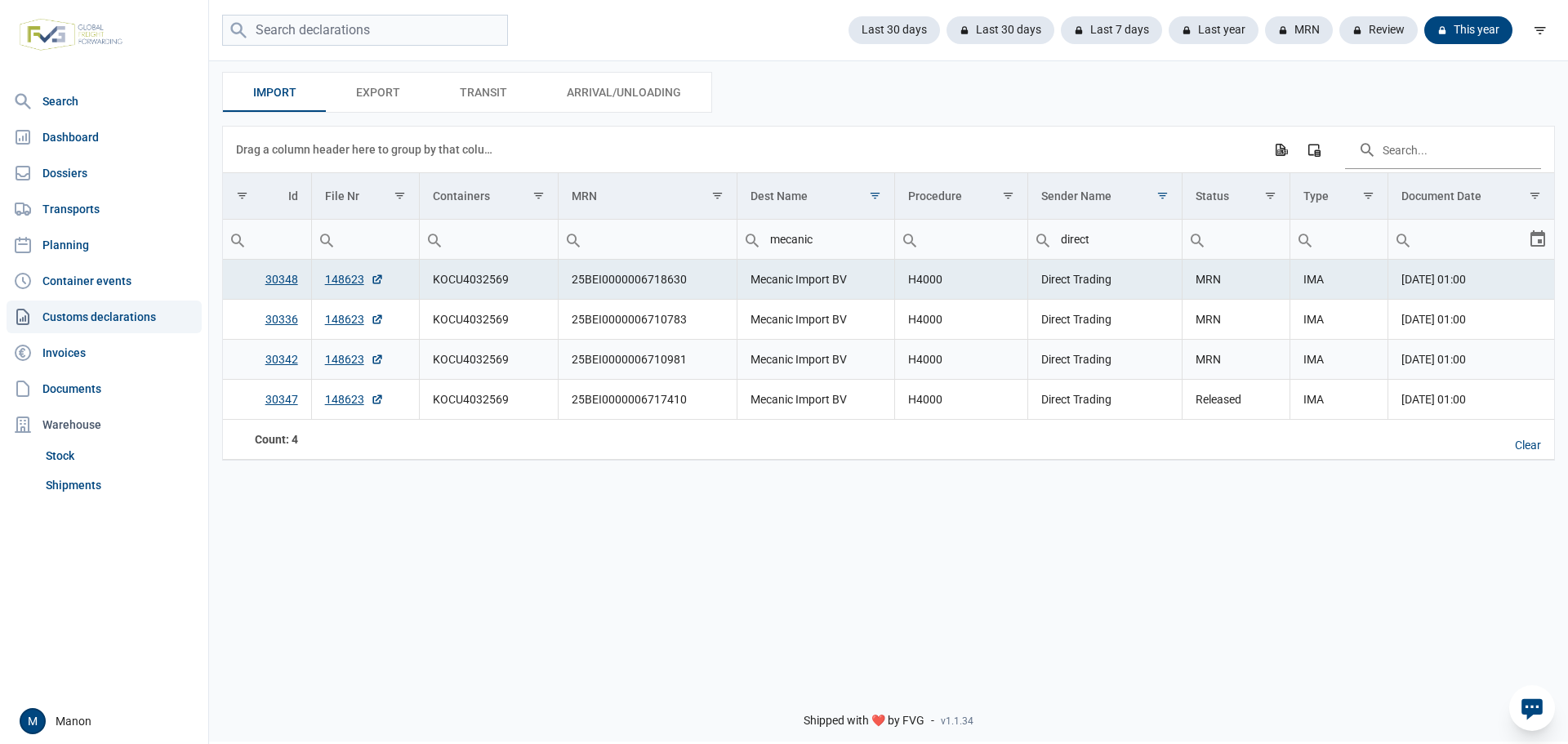
click at [644, 357] on td "25BEI0000006710981" at bounding box center [647, 359] width 178 height 40
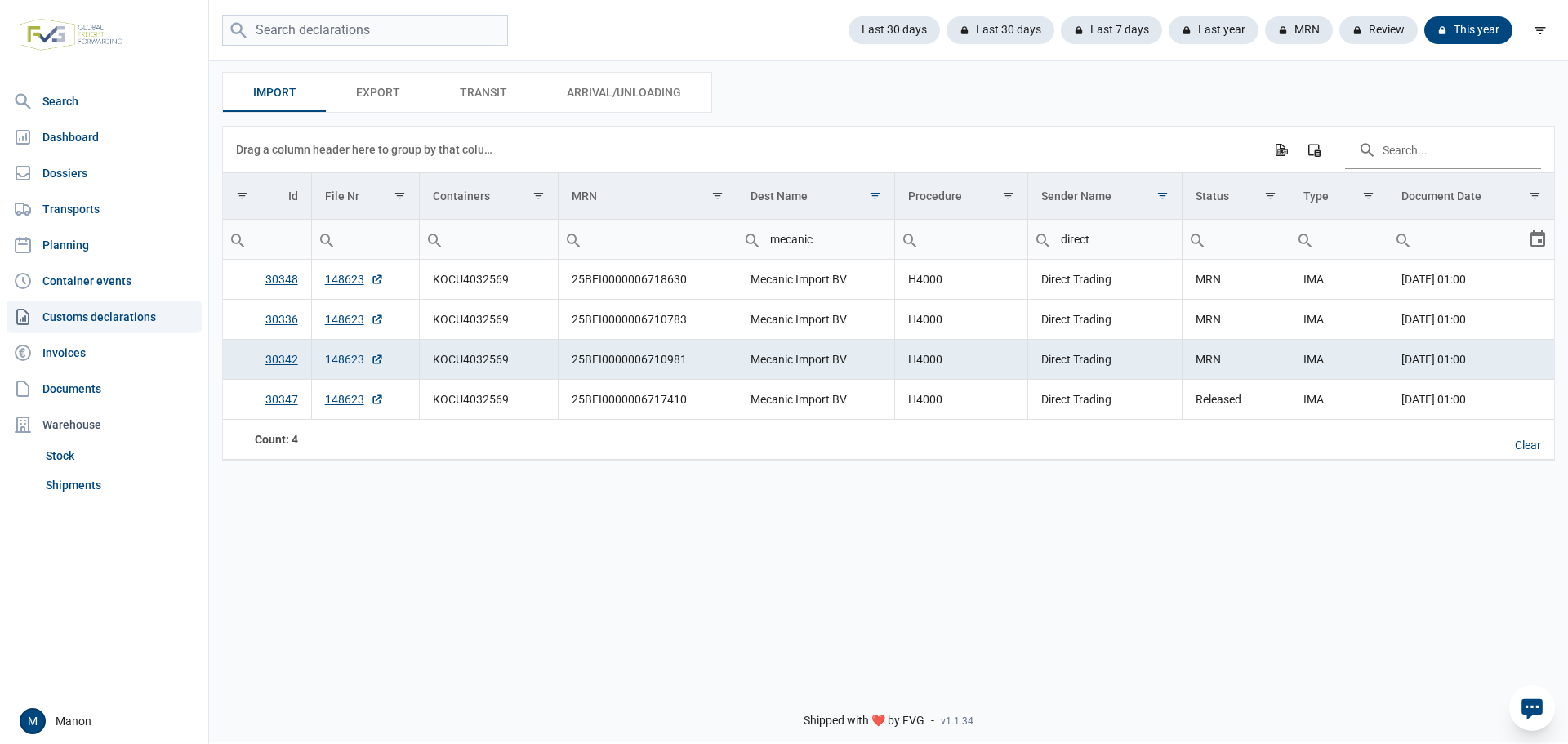
click at [355, 360] on link "148623" at bounding box center [354, 359] width 59 height 16
click at [503, 498] on div "Import Import Export Export Transit Transit Arrival/Unloading Arrival/Unloading…" at bounding box center [888, 365] width 1359 height 613
click at [491, 314] on span "KOCU4032569" at bounding box center [471, 319] width 76 height 13
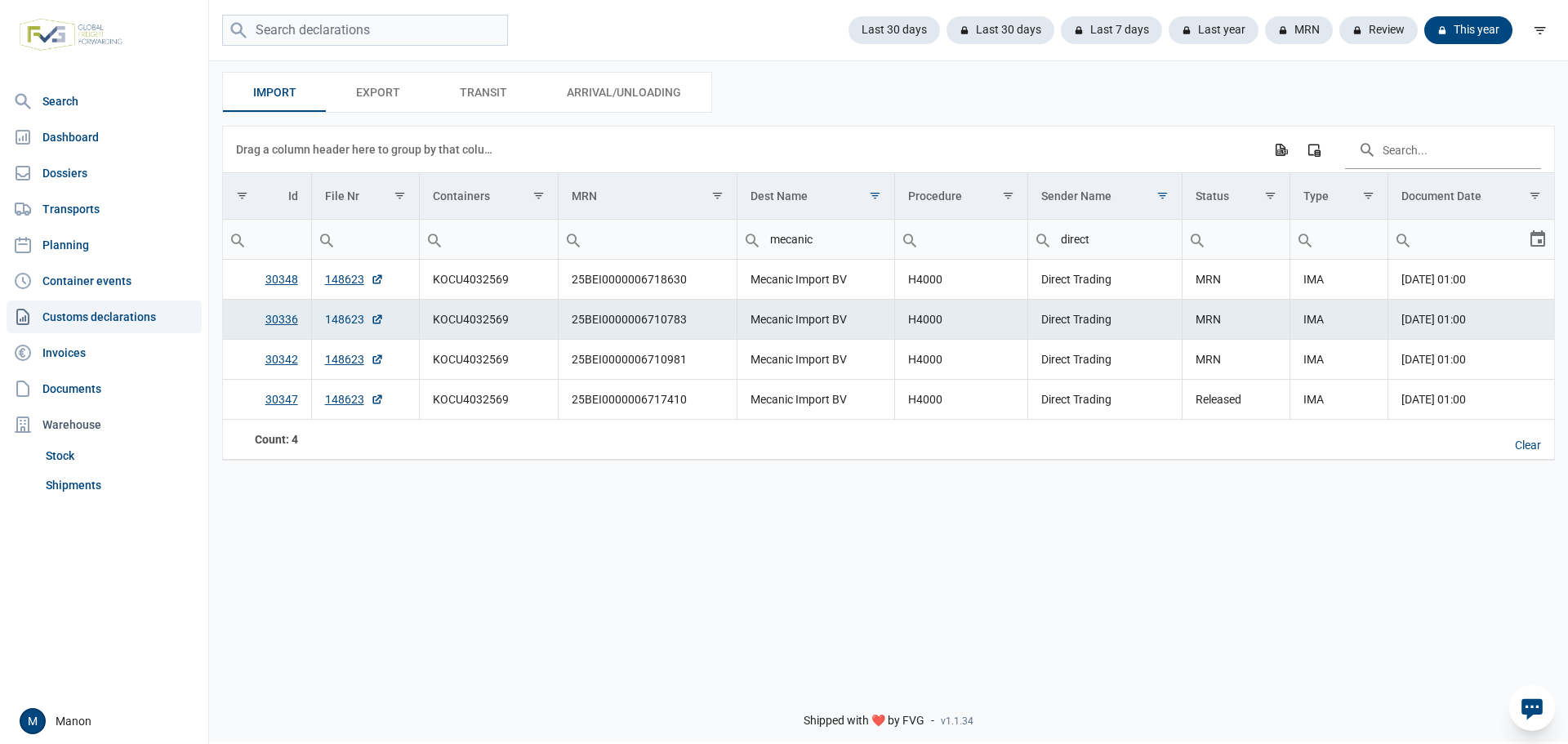
click at [345, 320] on link "148623" at bounding box center [354, 319] width 59 height 16
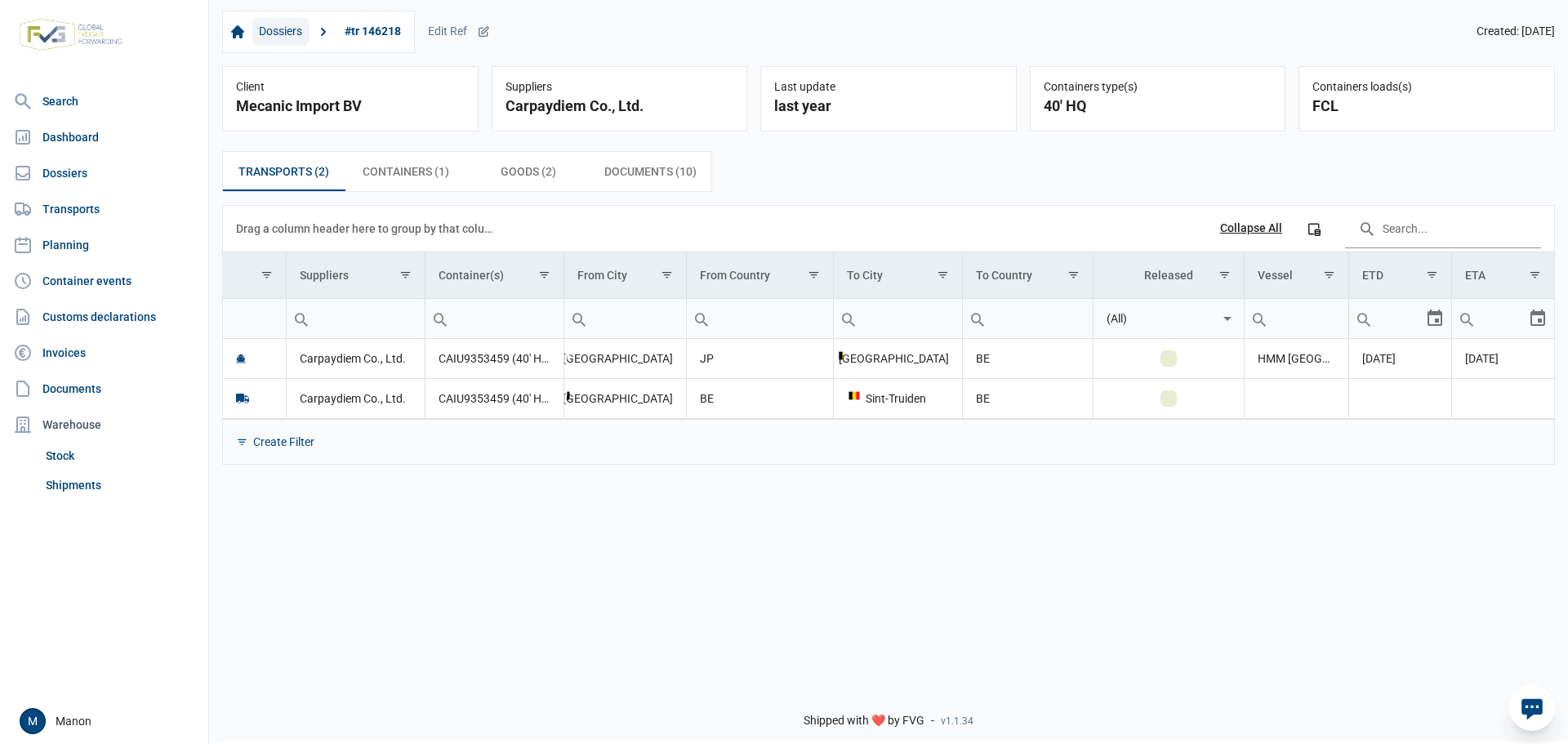
click at [302, 29] on link "Dossiers" at bounding box center [281, 32] width 56 height 28
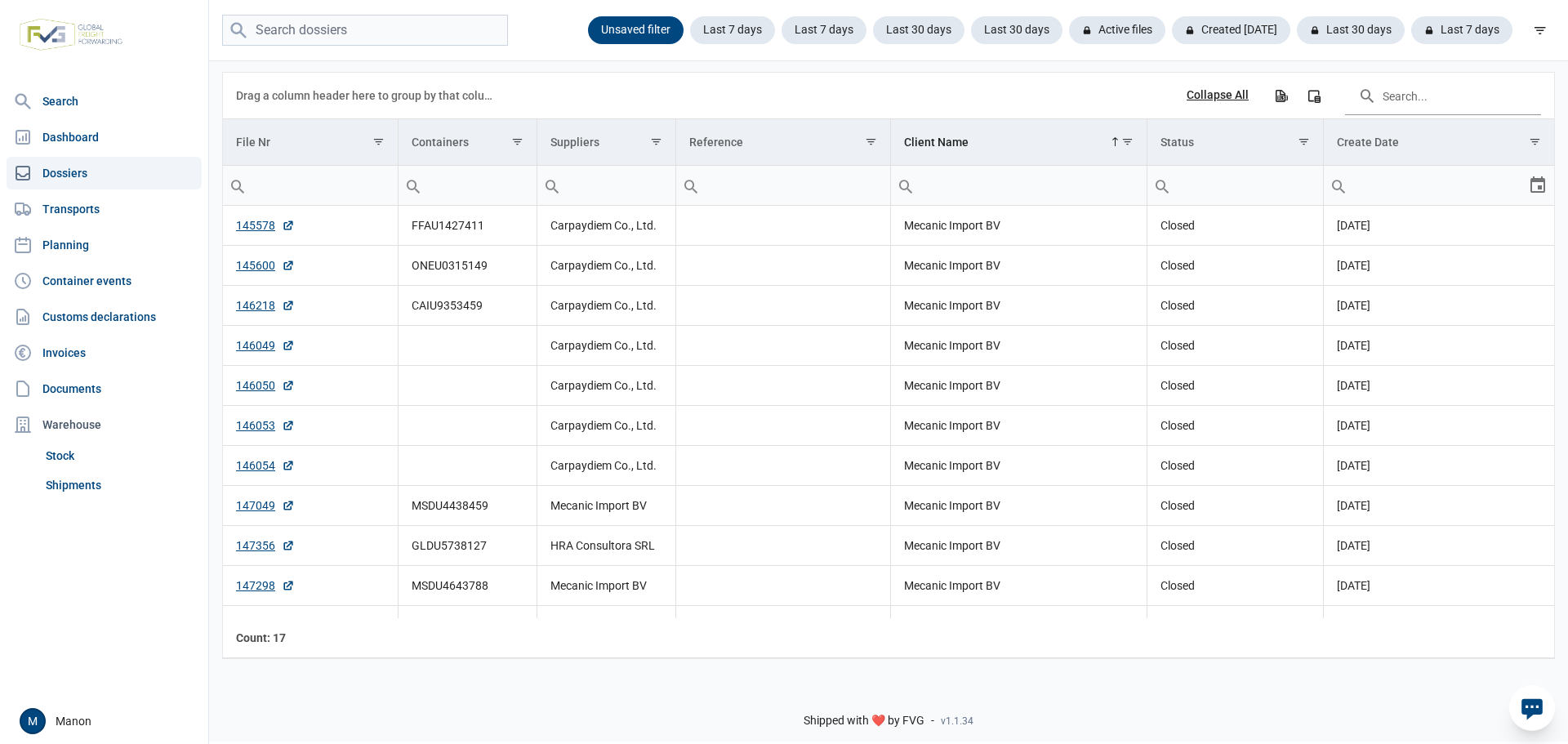
click at [952, 197] on input "Filter cell" at bounding box center [1019, 185] width 257 height 40
click at [933, 196] on input "Filter cell" at bounding box center [1019, 185] width 257 height 40
type input "mecanic"
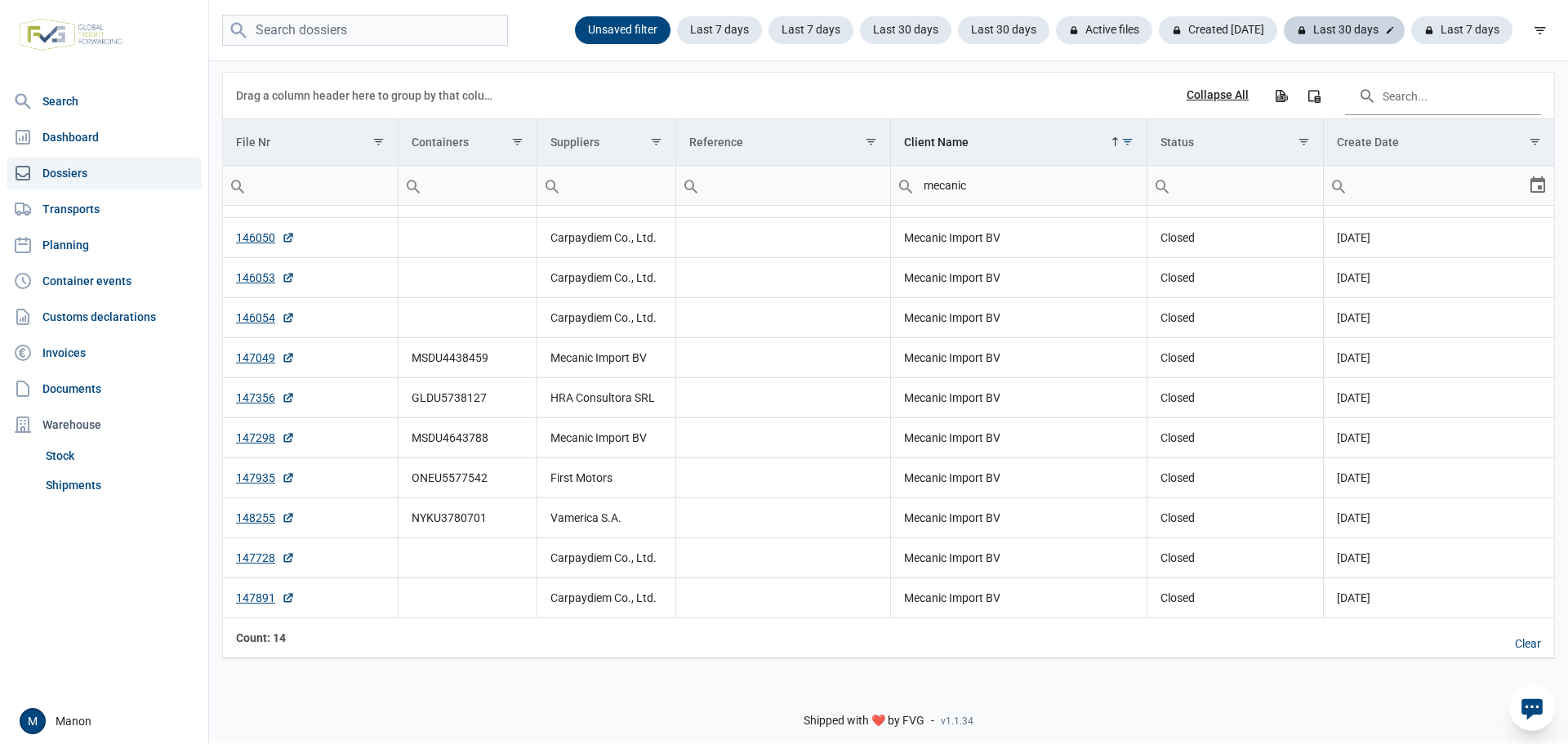
click at [1411, 37] on div "Last 30 days" at bounding box center [1461, 30] width 101 height 28
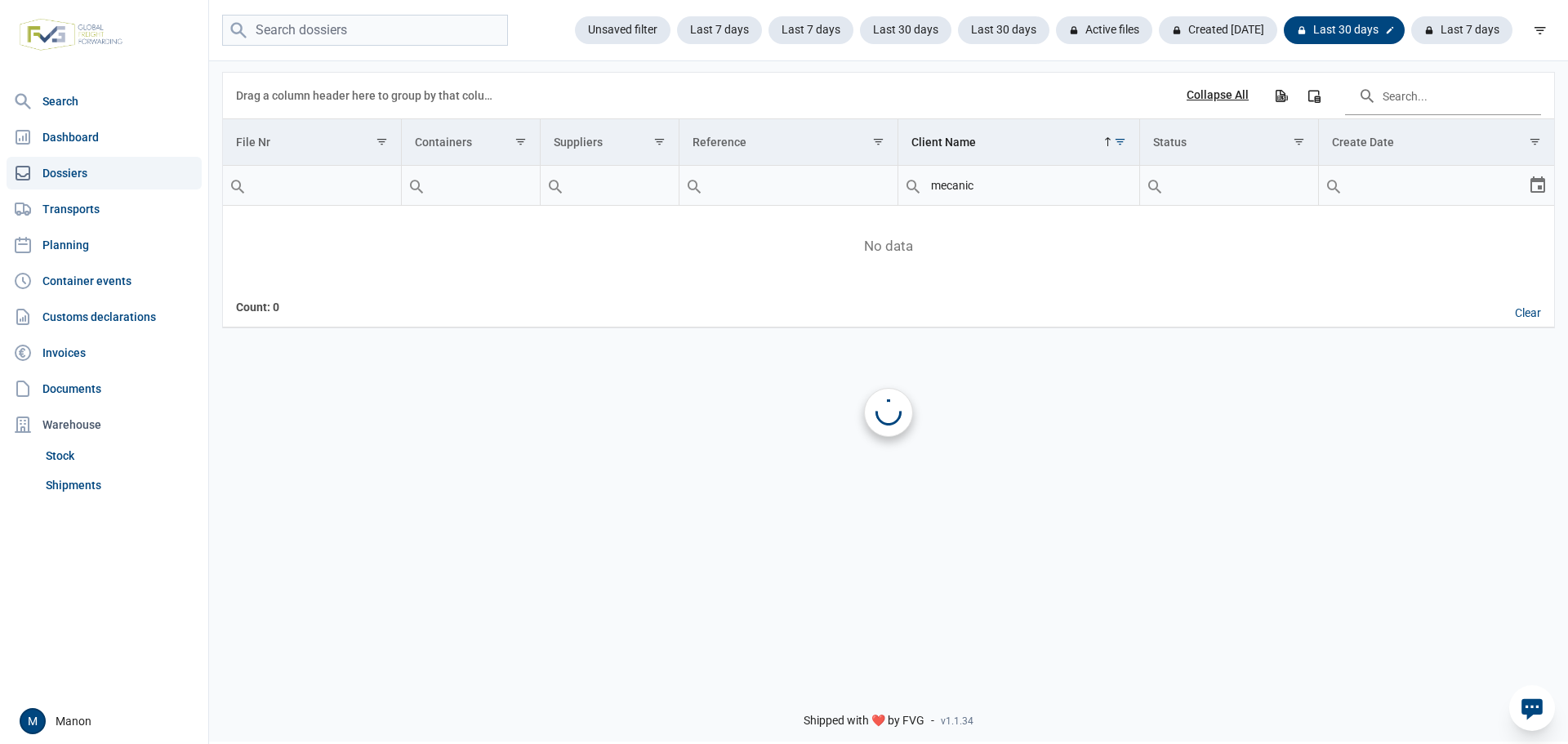
scroll to position [0, 0]
click at [1055, 259] on div "Data grid with 0 rows and 7 columns" at bounding box center [888, 246] width 1331 height 82
click at [1312, 32] on div "Last 30 days" at bounding box center [1343, 30] width 121 height 28
drag, startPoint x: 1011, startPoint y: 204, endPoint x: 916, endPoint y: 178, distance: 98.5
click at [916, 178] on div "mecanic" at bounding box center [1019, 185] width 241 height 40
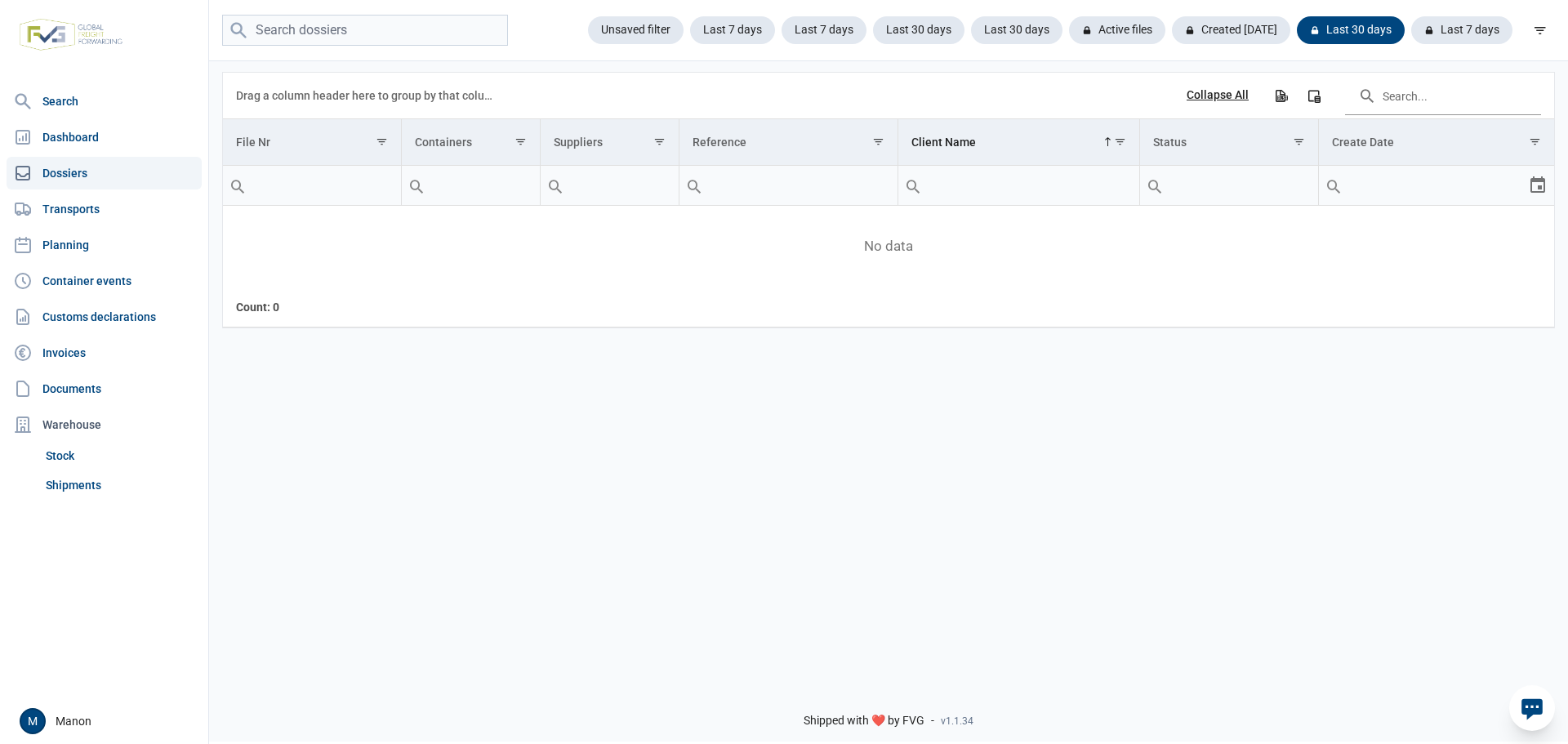
click at [90, 168] on link "Dossiers" at bounding box center [104, 173] width 195 height 33
click at [72, 199] on link "Transports" at bounding box center [104, 209] width 195 height 33
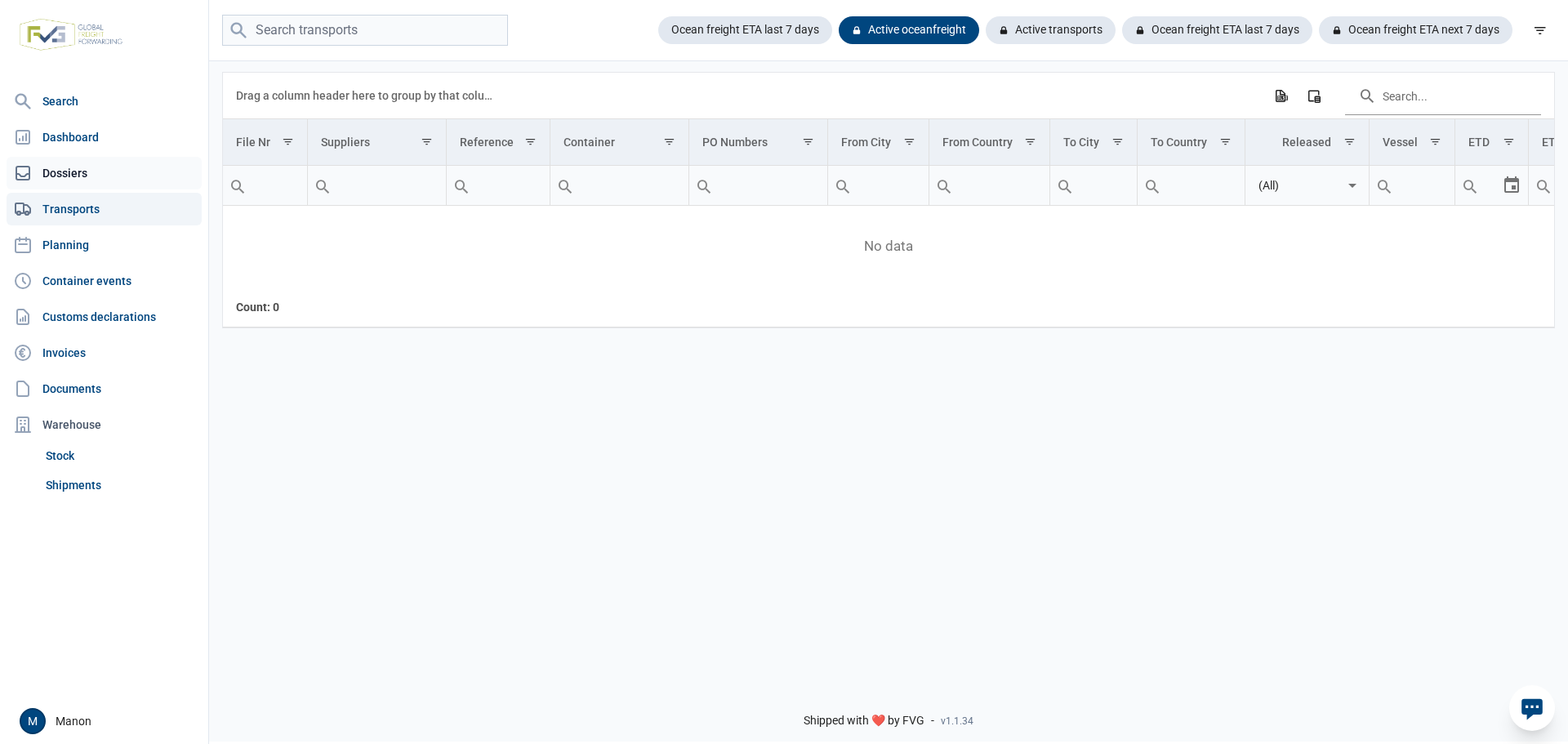
click at [73, 180] on link "Dossiers" at bounding box center [104, 173] width 195 height 33
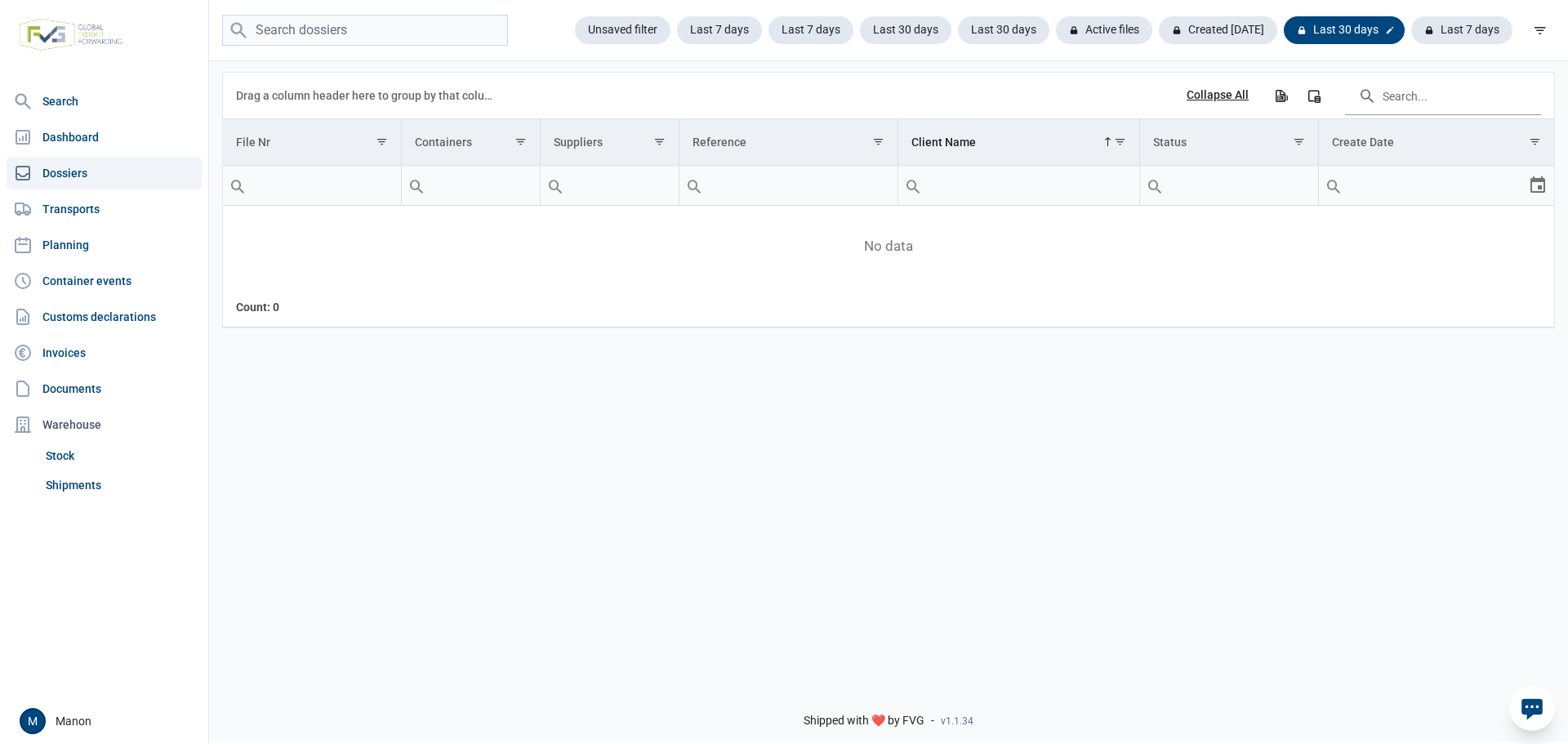
click at [1390, 32] on icon at bounding box center [1390, 30] width 7 height 7
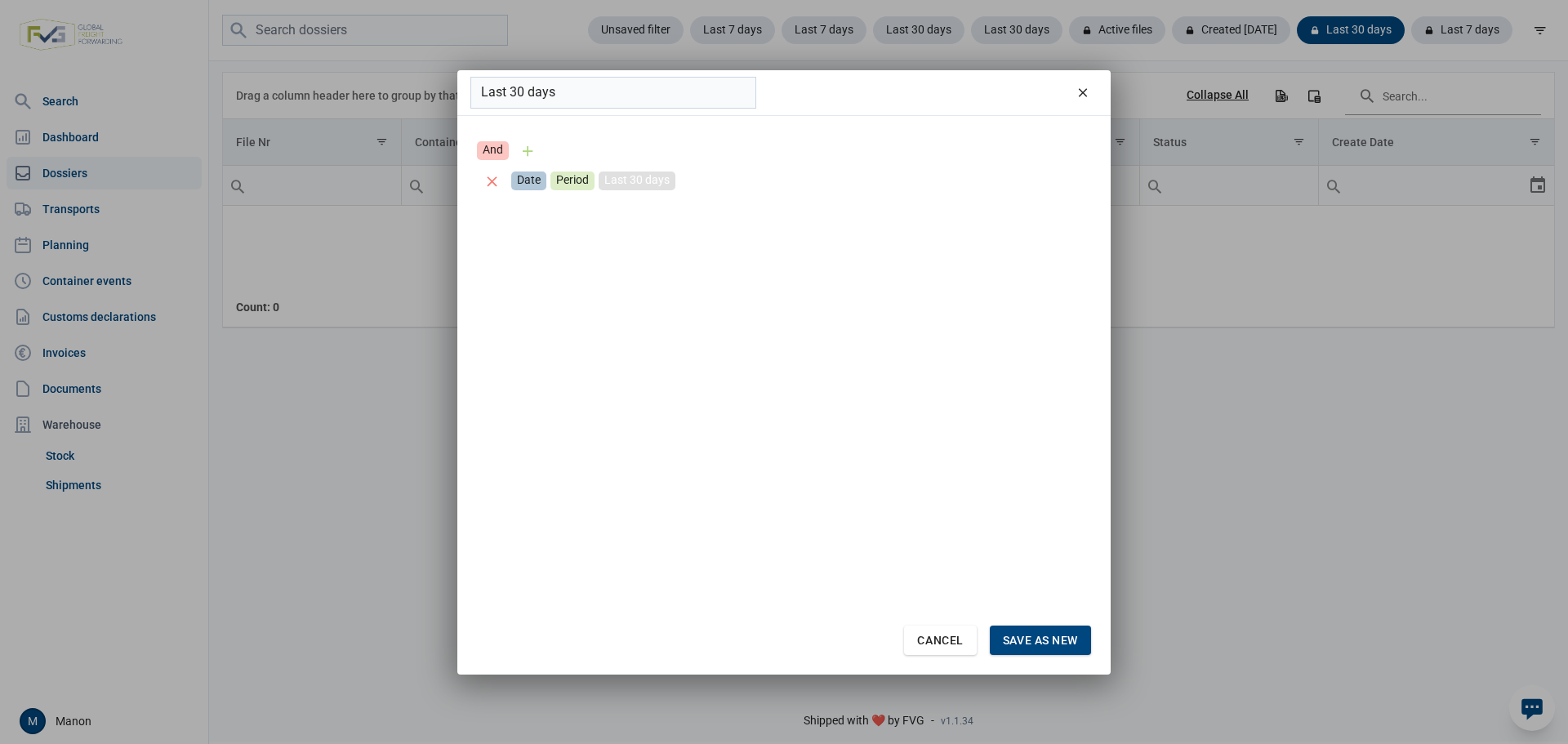
click at [664, 178] on div "Last 30 days" at bounding box center [637, 180] width 77 height 18
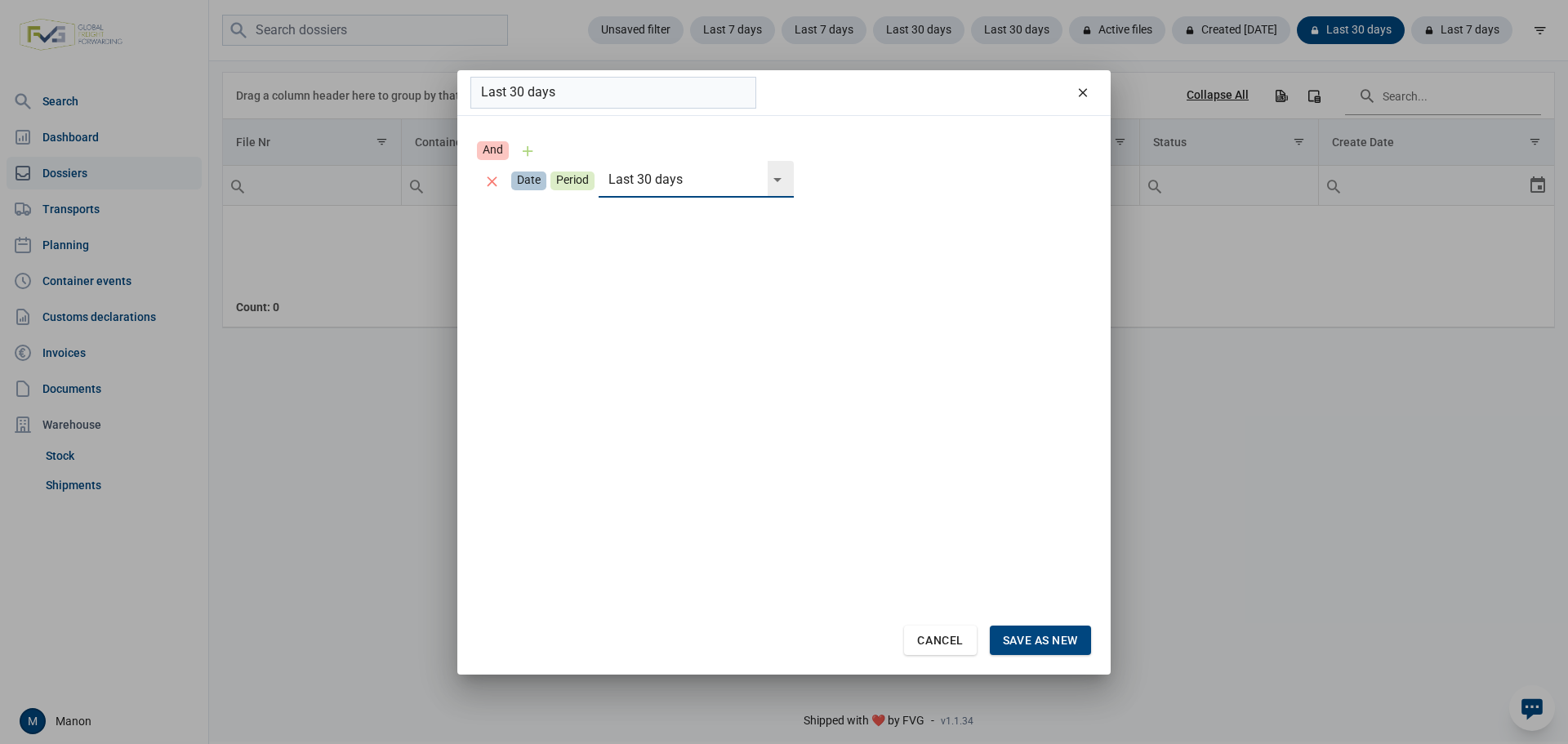
click at [774, 172] on div "Select" at bounding box center [784, 179] width 19 height 37
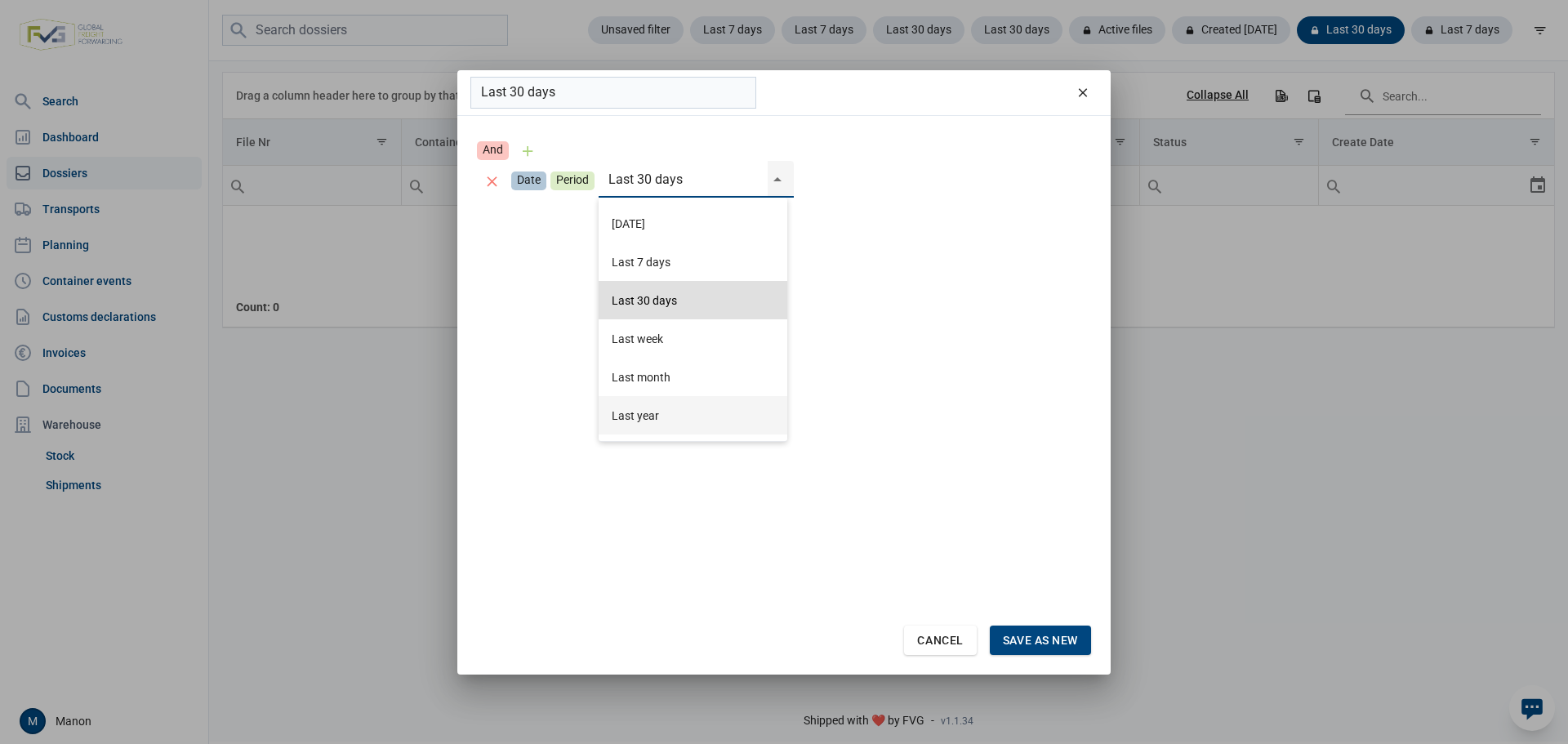
click at [659, 406] on div "Last year" at bounding box center [693, 415] width 189 height 39
type input "Last year"
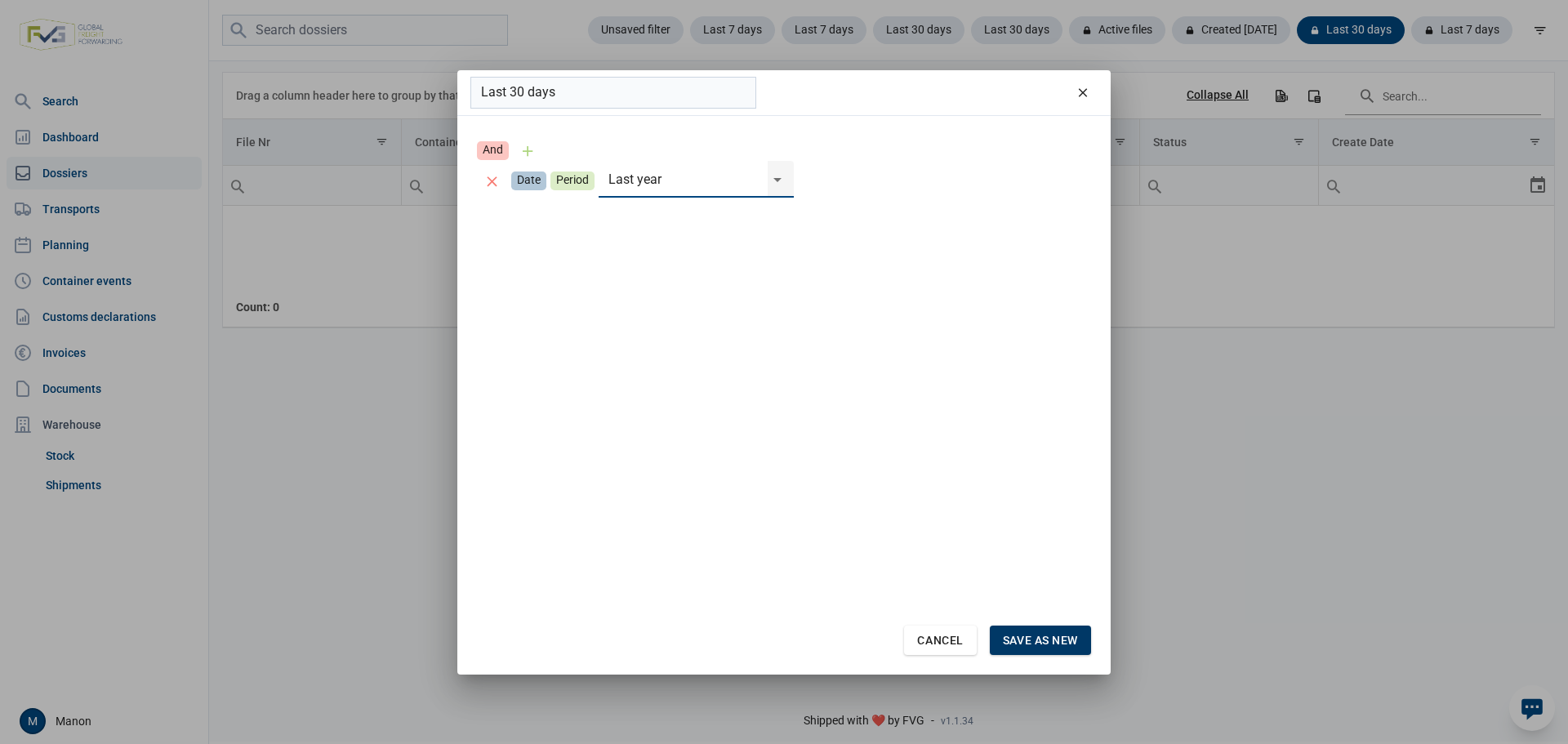
click at [1059, 632] on div "Save as new" at bounding box center [1040, 640] width 101 height 29
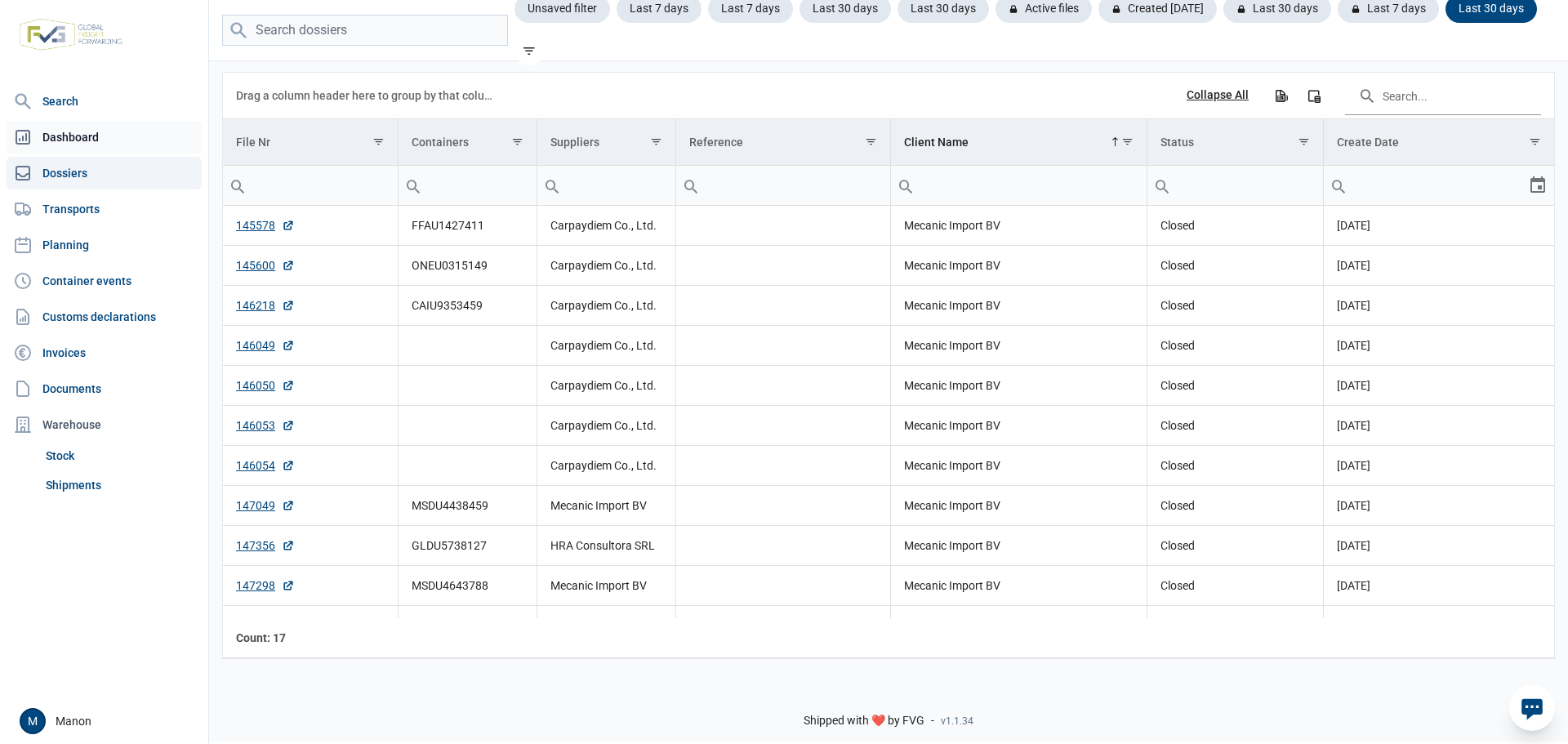
click at [71, 136] on link "Dashboard" at bounding box center [104, 137] width 195 height 33
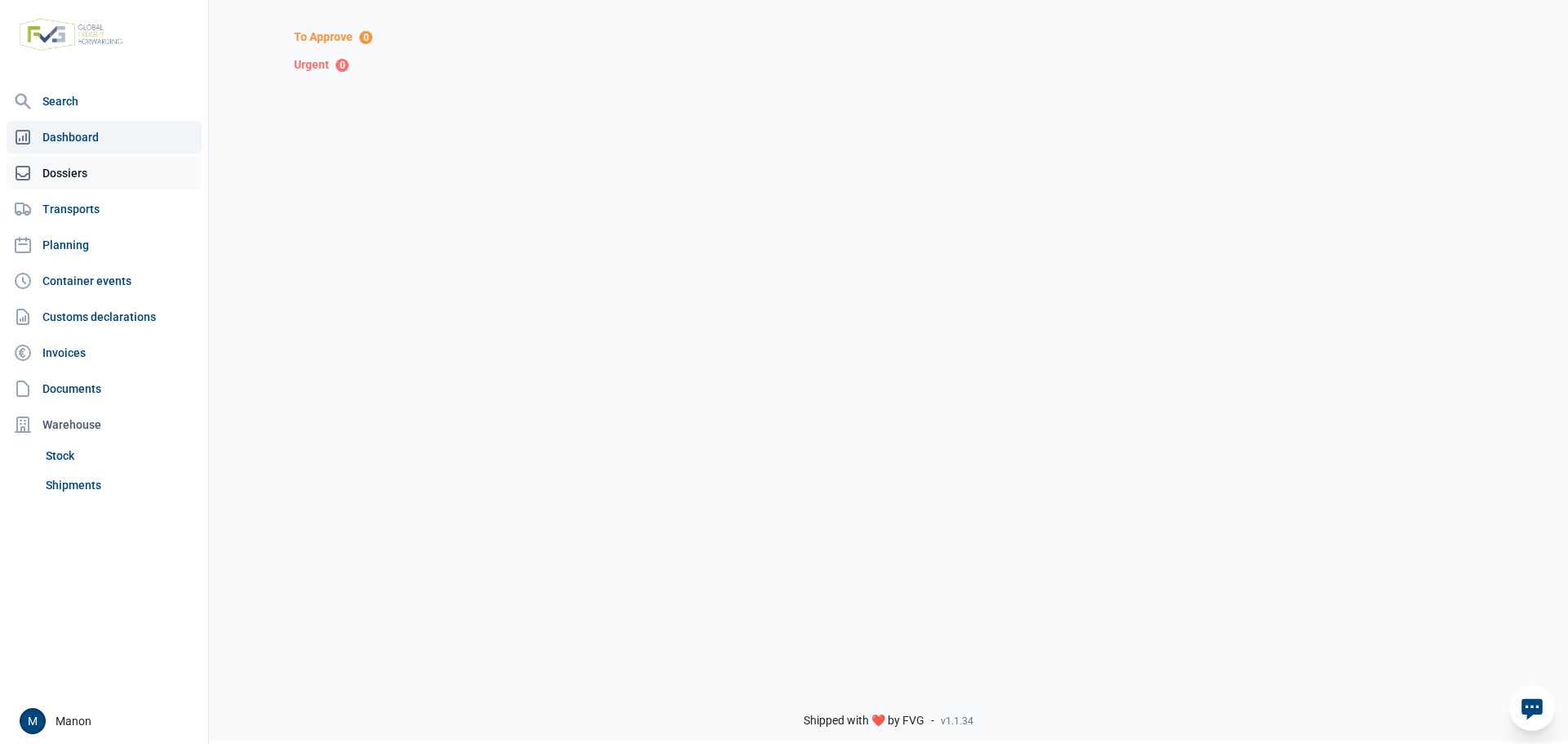
click at [142, 184] on link "Dossiers" at bounding box center [104, 173] width 195 height 33
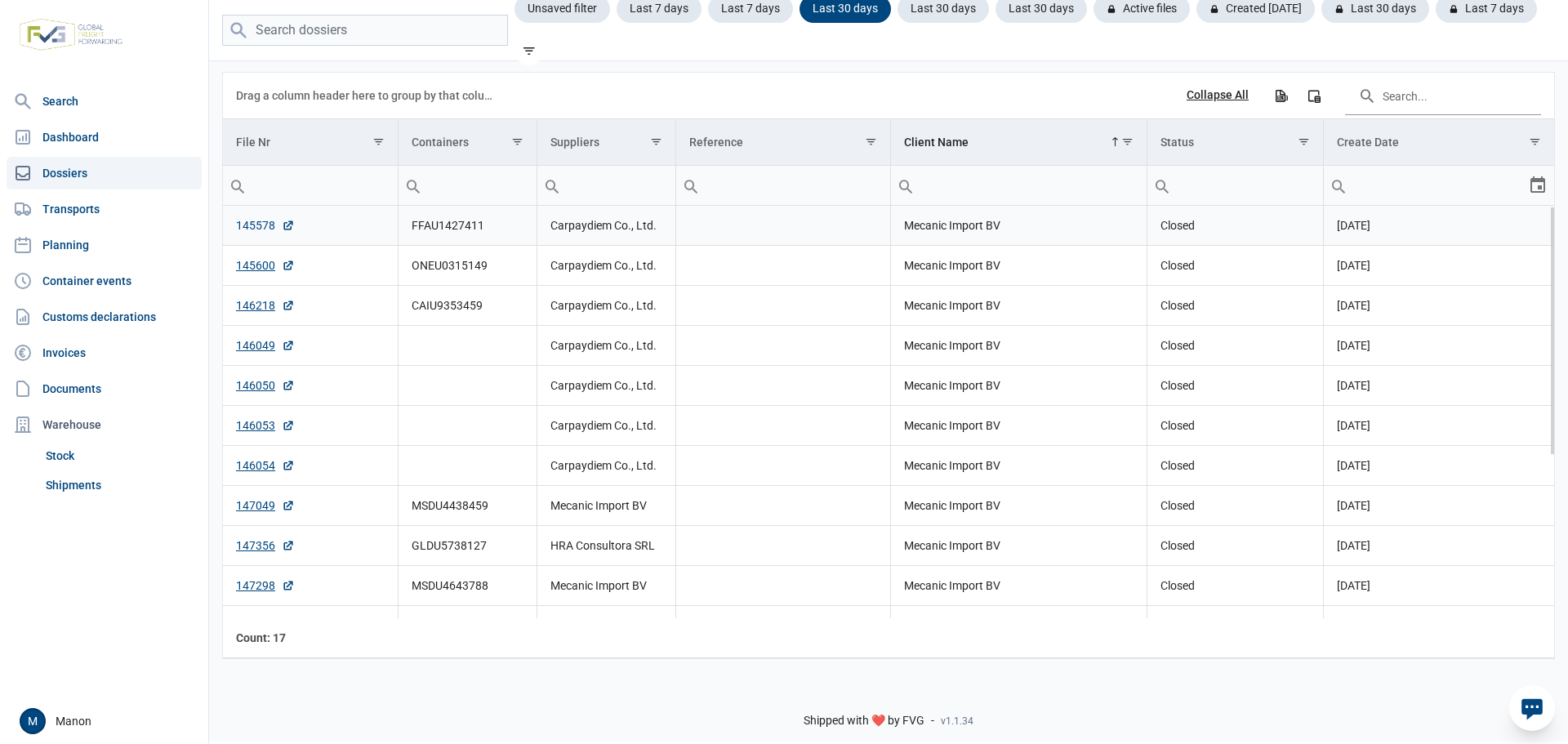
click at [257, 228] on link "145578" at bounding box center [265, 225] width 59 height 16
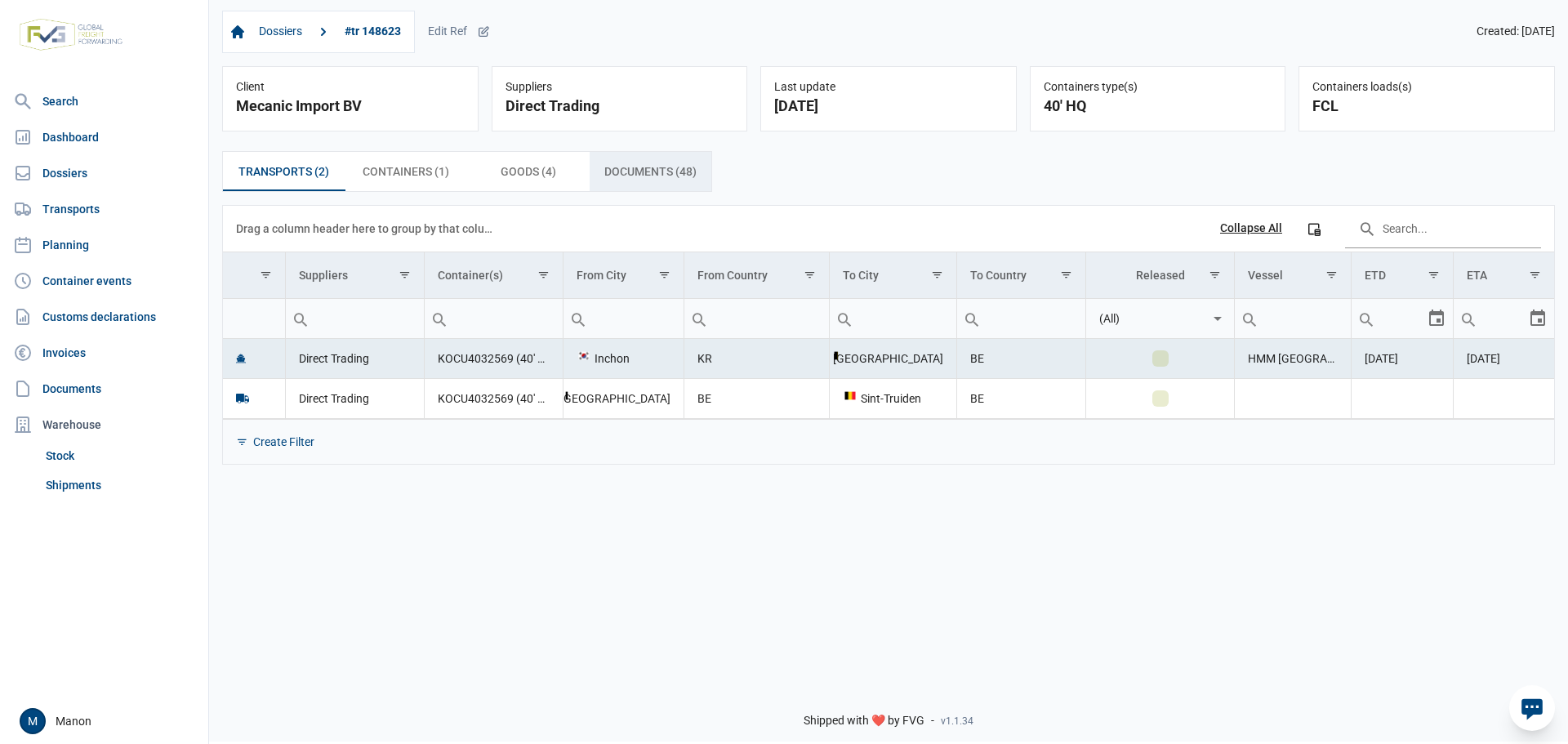
click at [608, 172] on span "Documents (48) Documents (48)" at bounding box center [651, 172] width 93 height 19
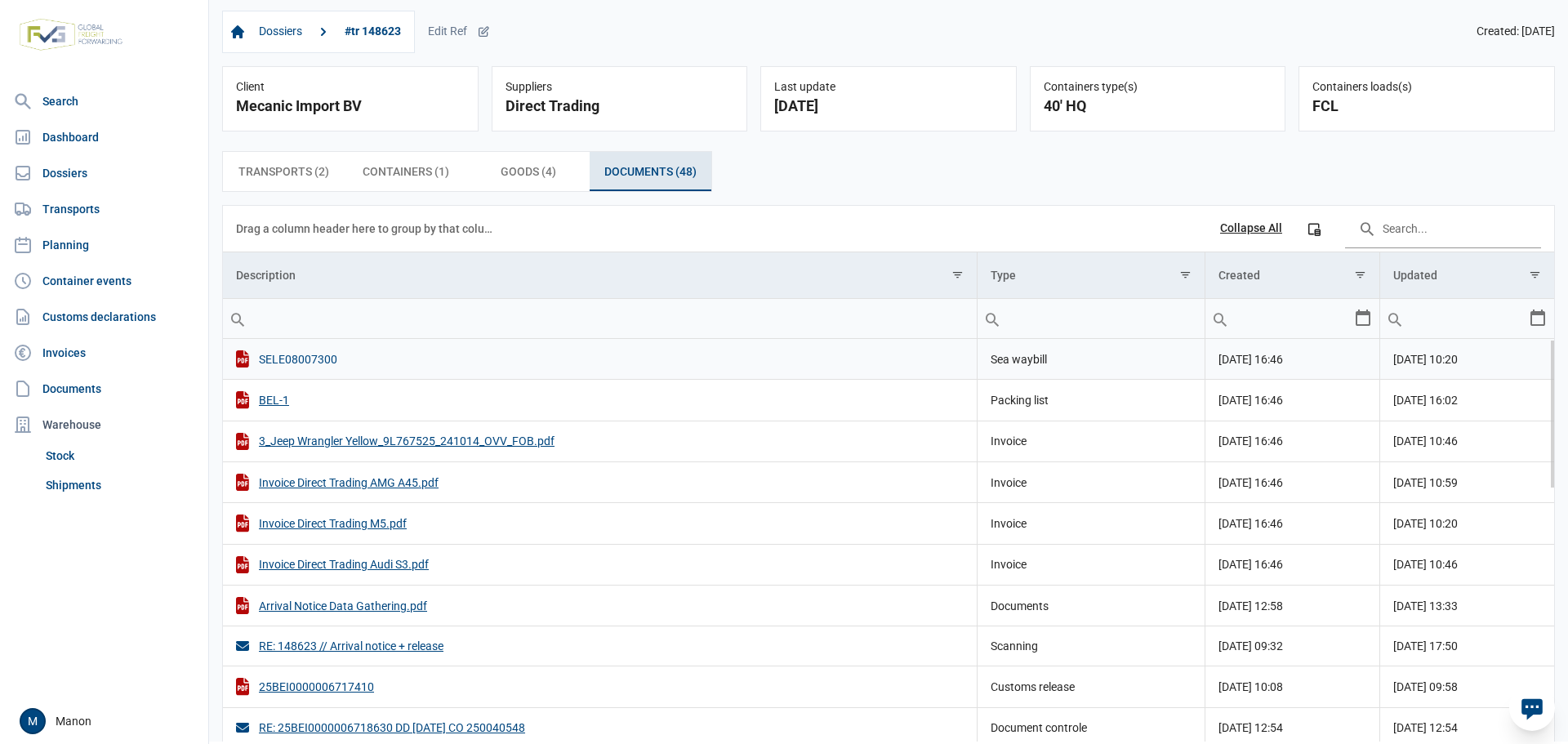
scroll to position [82, 0]
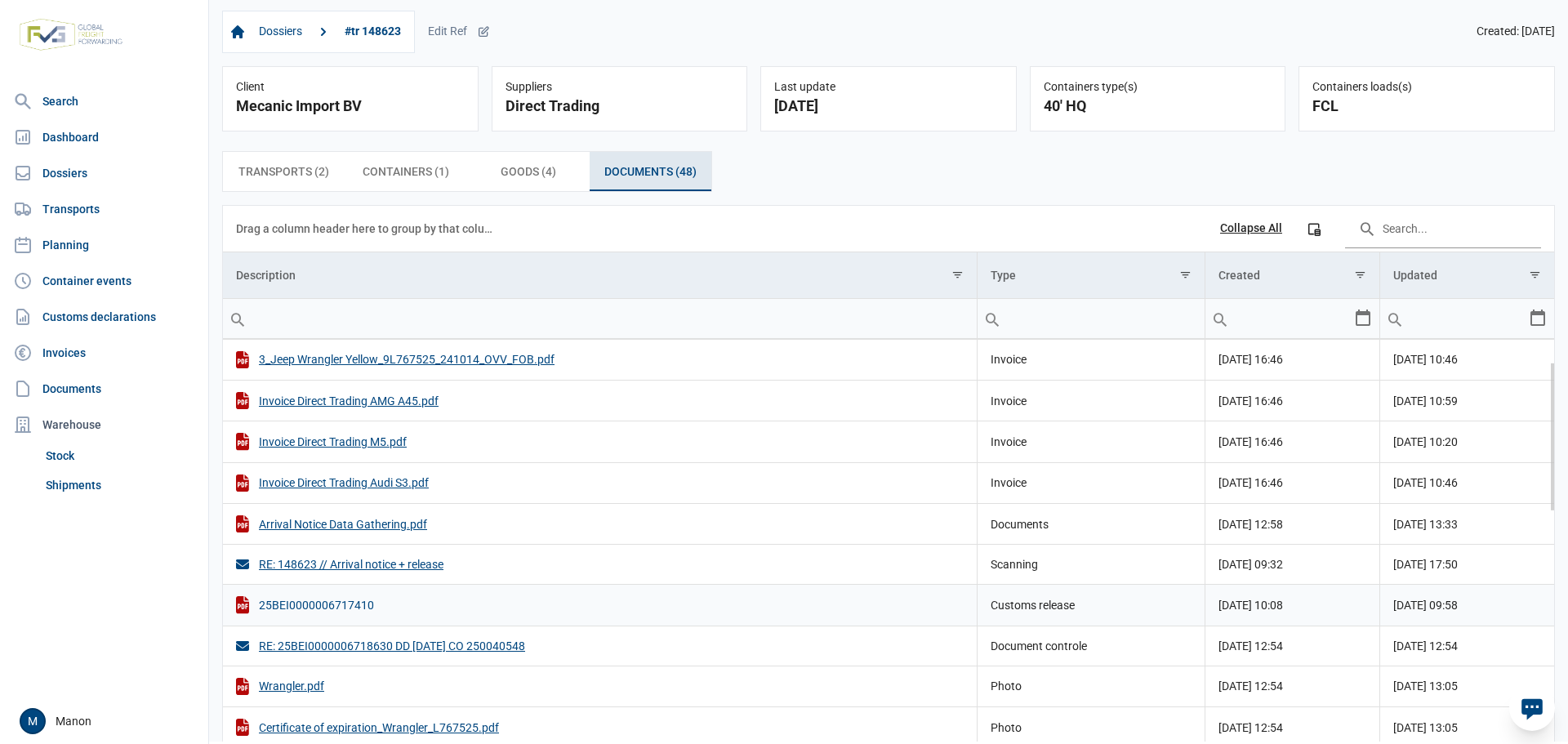
click at [328, 608] on div "25BEI0000006717410" at bounding box center [600, 604] width 728 height 17
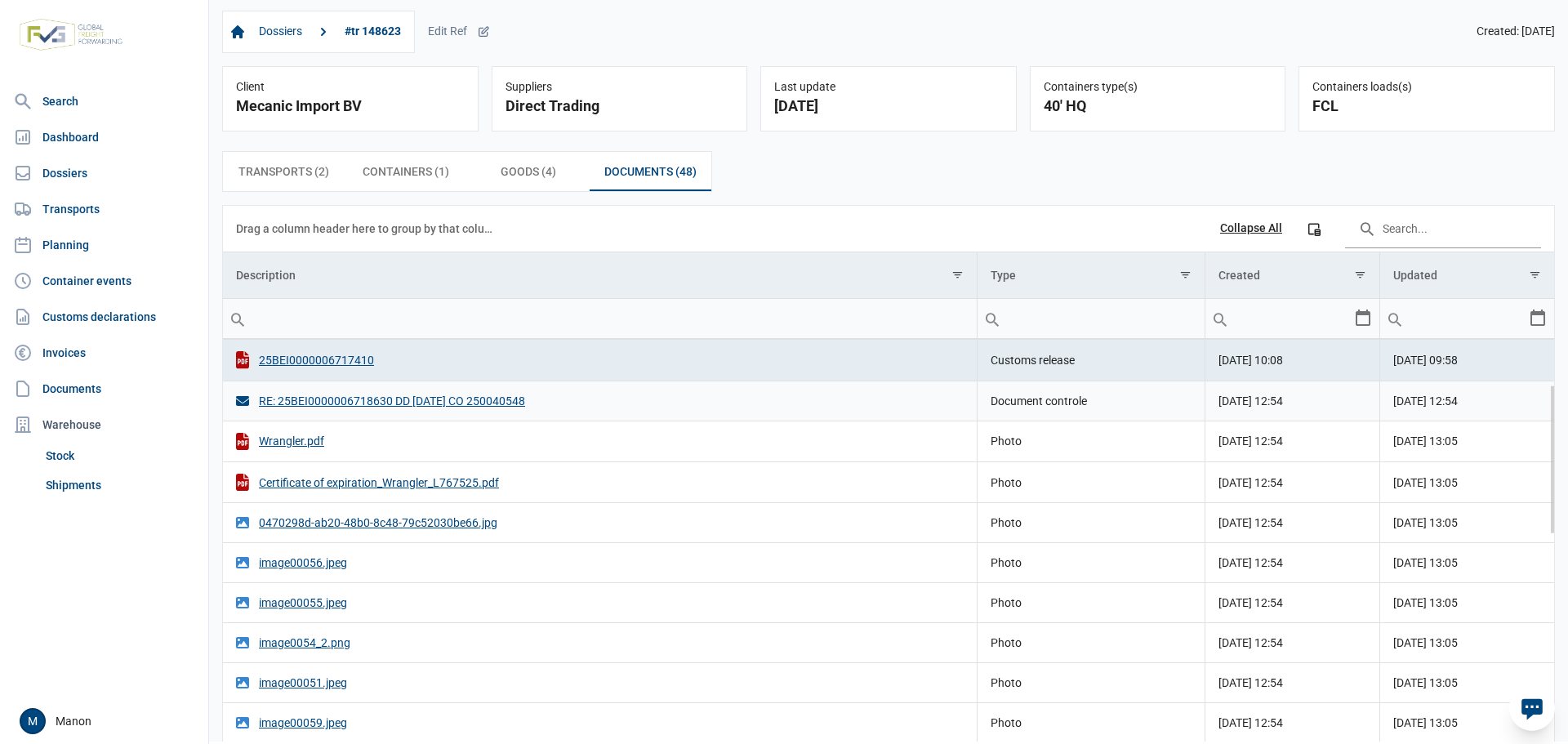
scroll to position [163, 0]
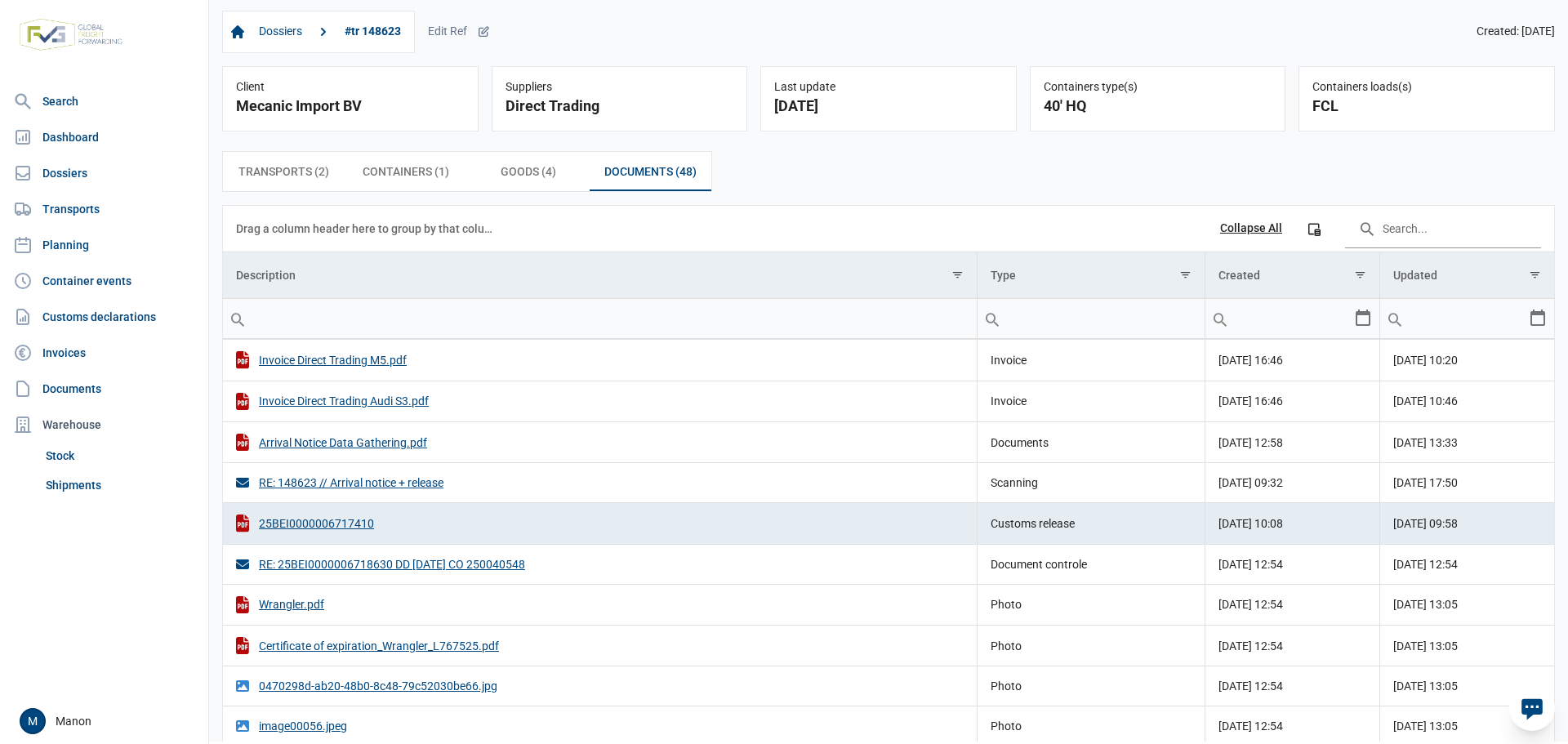
click at [1029, 323] on input "Filter cell" at bounding box center [1091, 318] width 227 height 40
type input "cu"
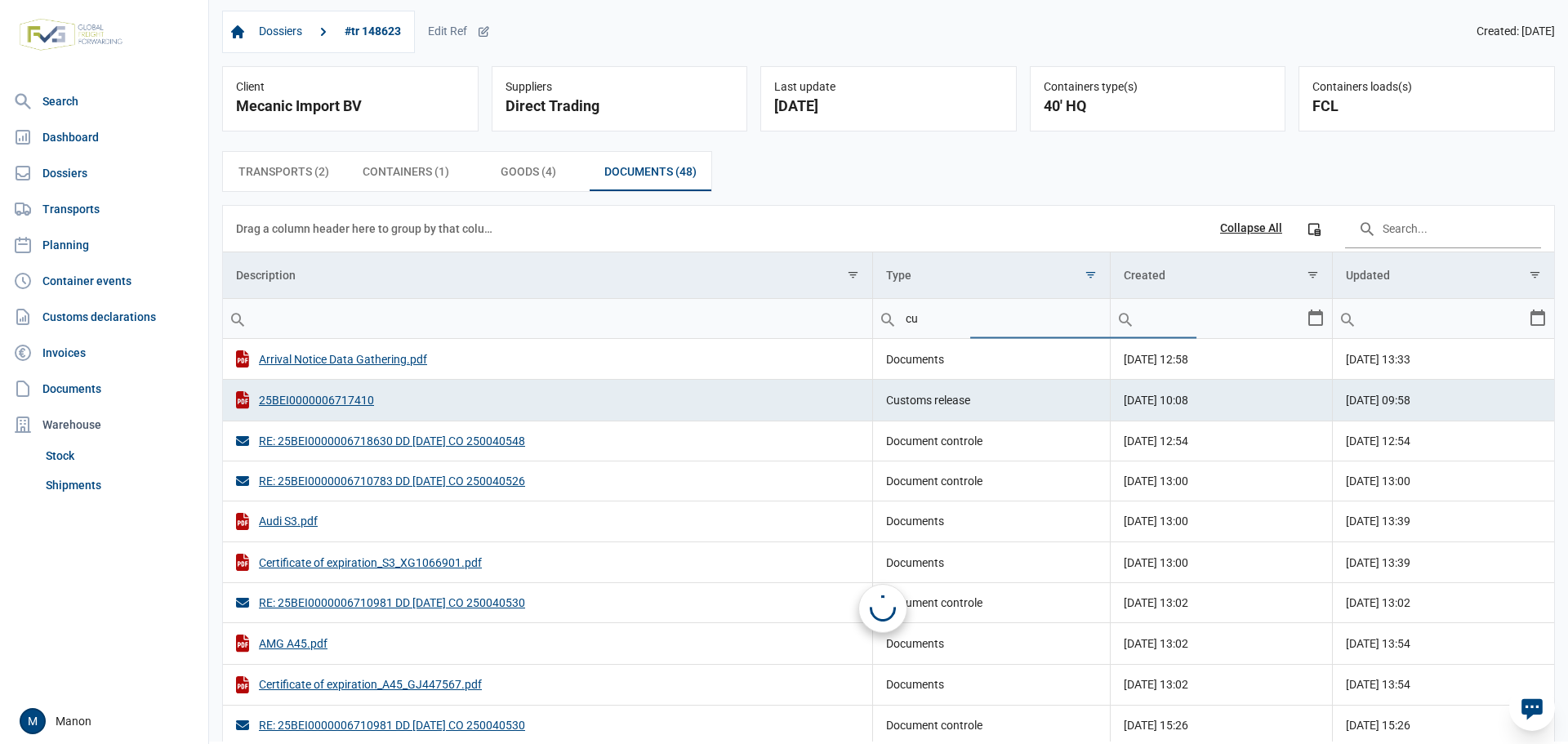
scroll to position [0, 0]
type input "customs"
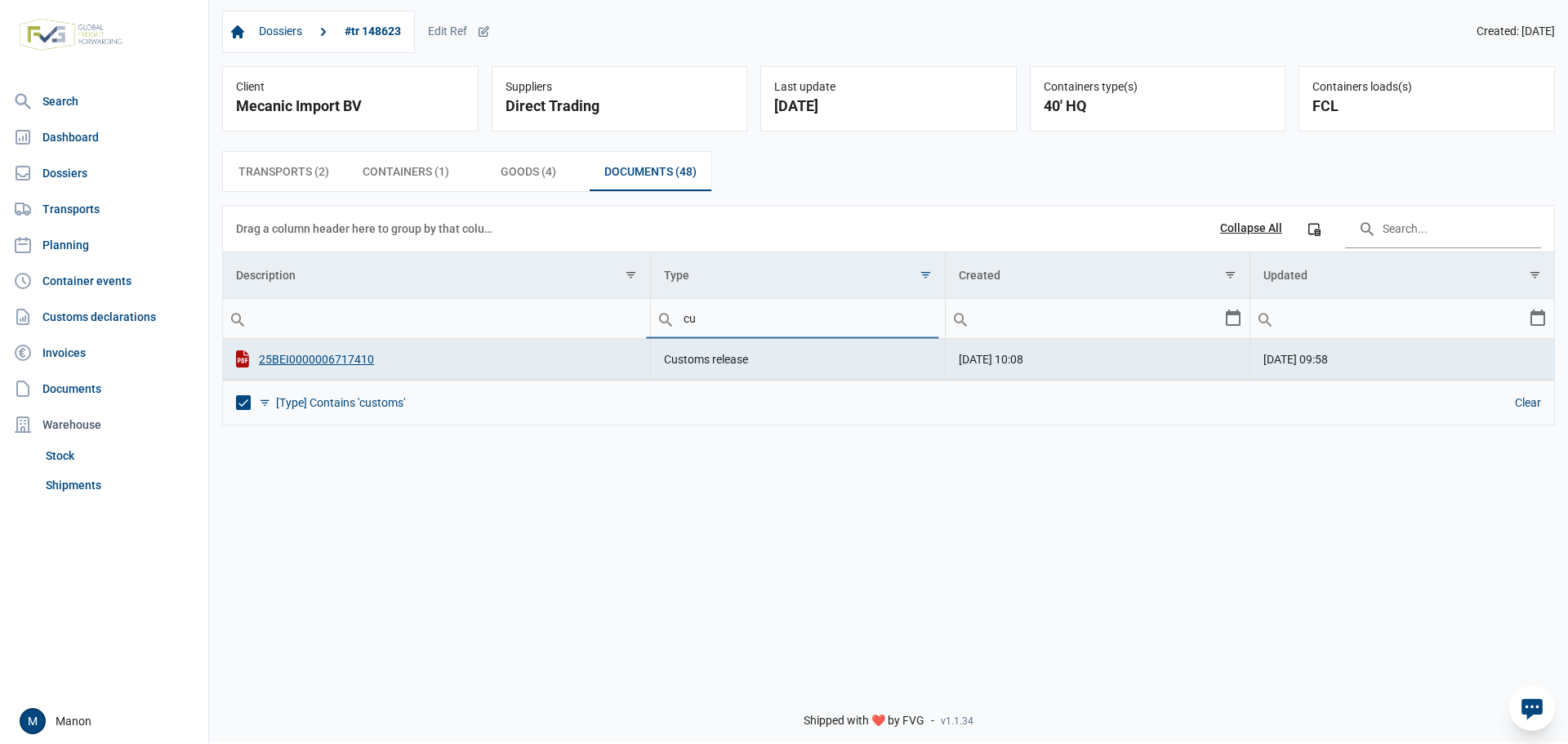
type input "c"
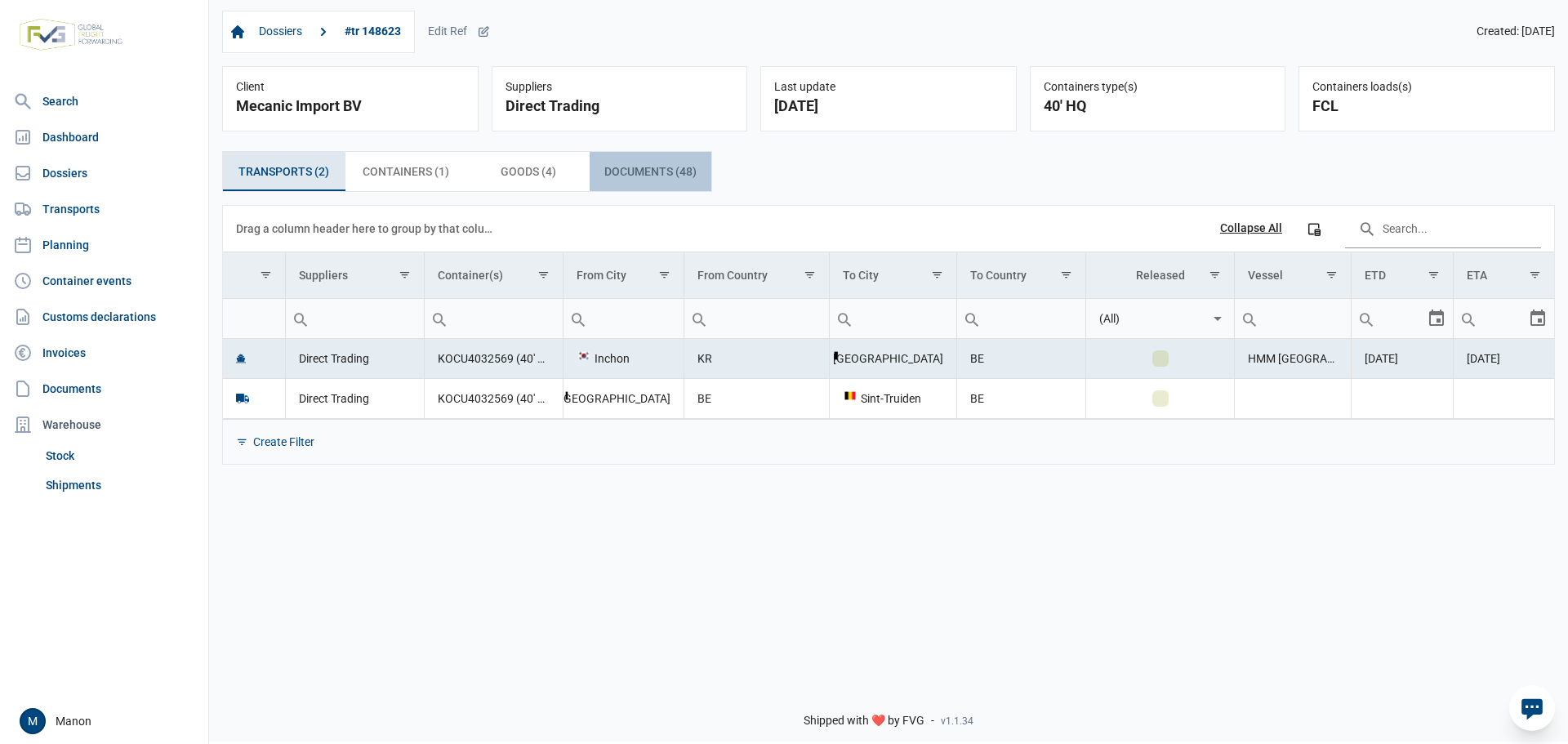
click at [616, 173] on span "Documents (48) Documents (48)" at bounding box center [651, 172] width 93 height 19
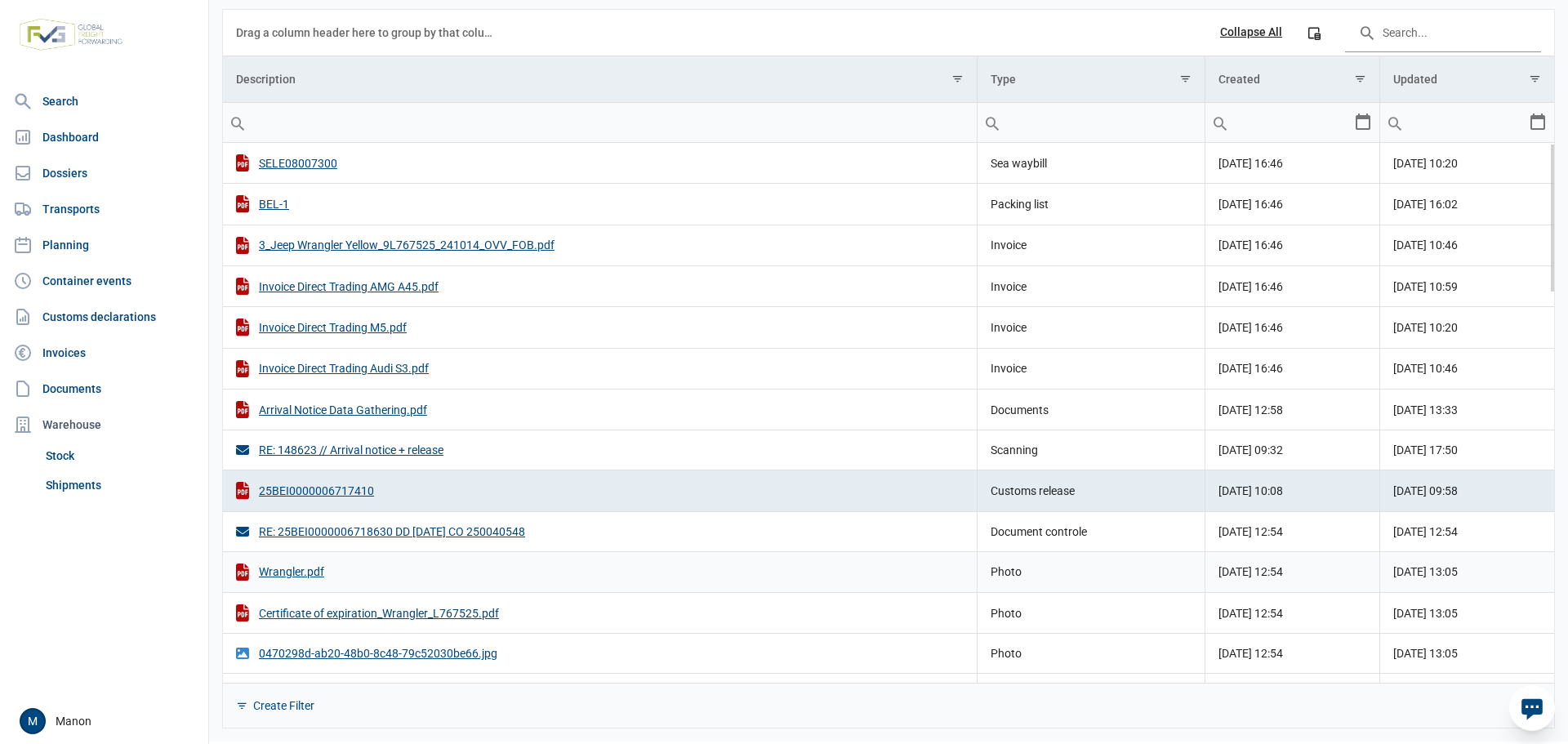
scroll to position [33, 0]
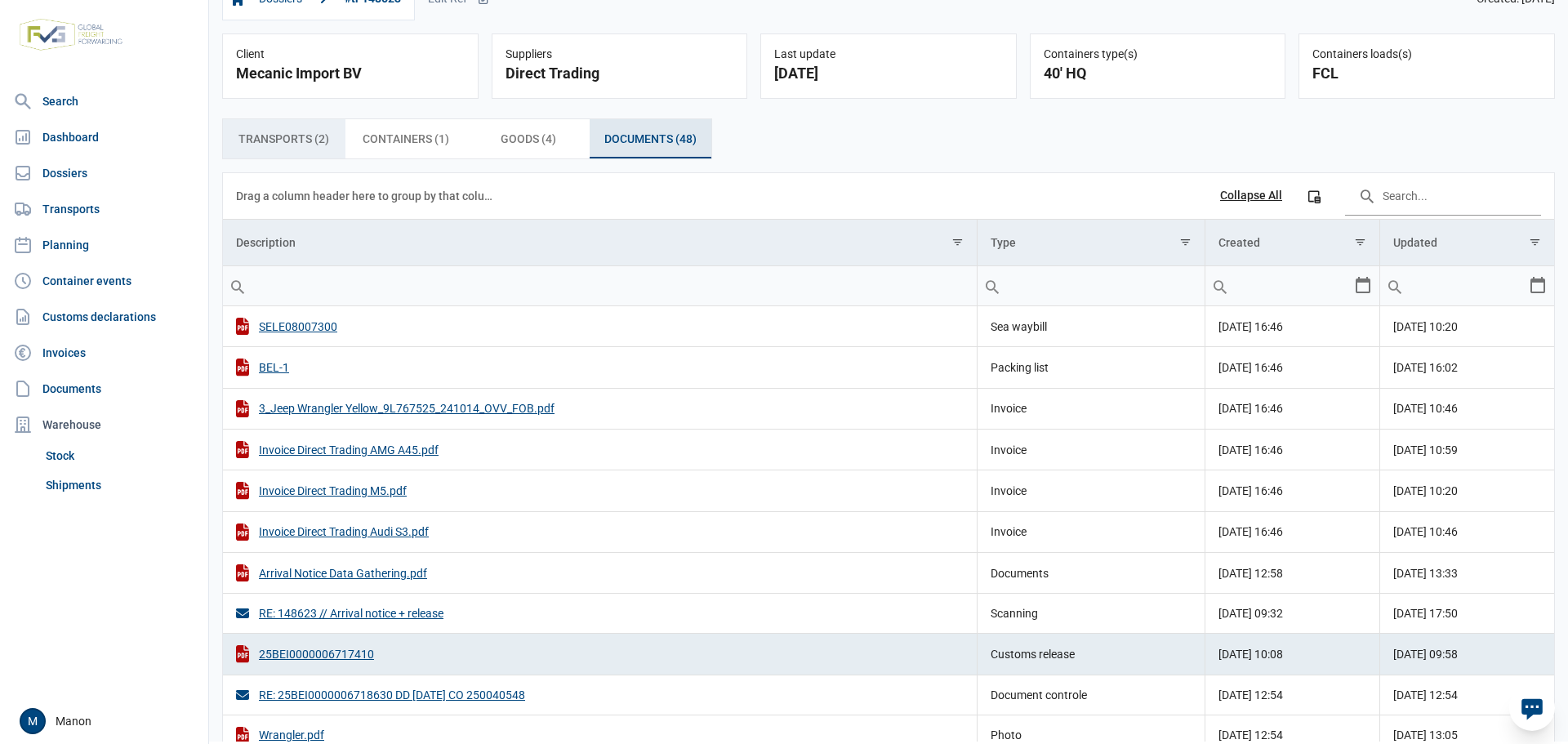
click at [331, 140] on div "Transports (2) Transports (2)" at bounding box center [284, 139] width 122 height 40
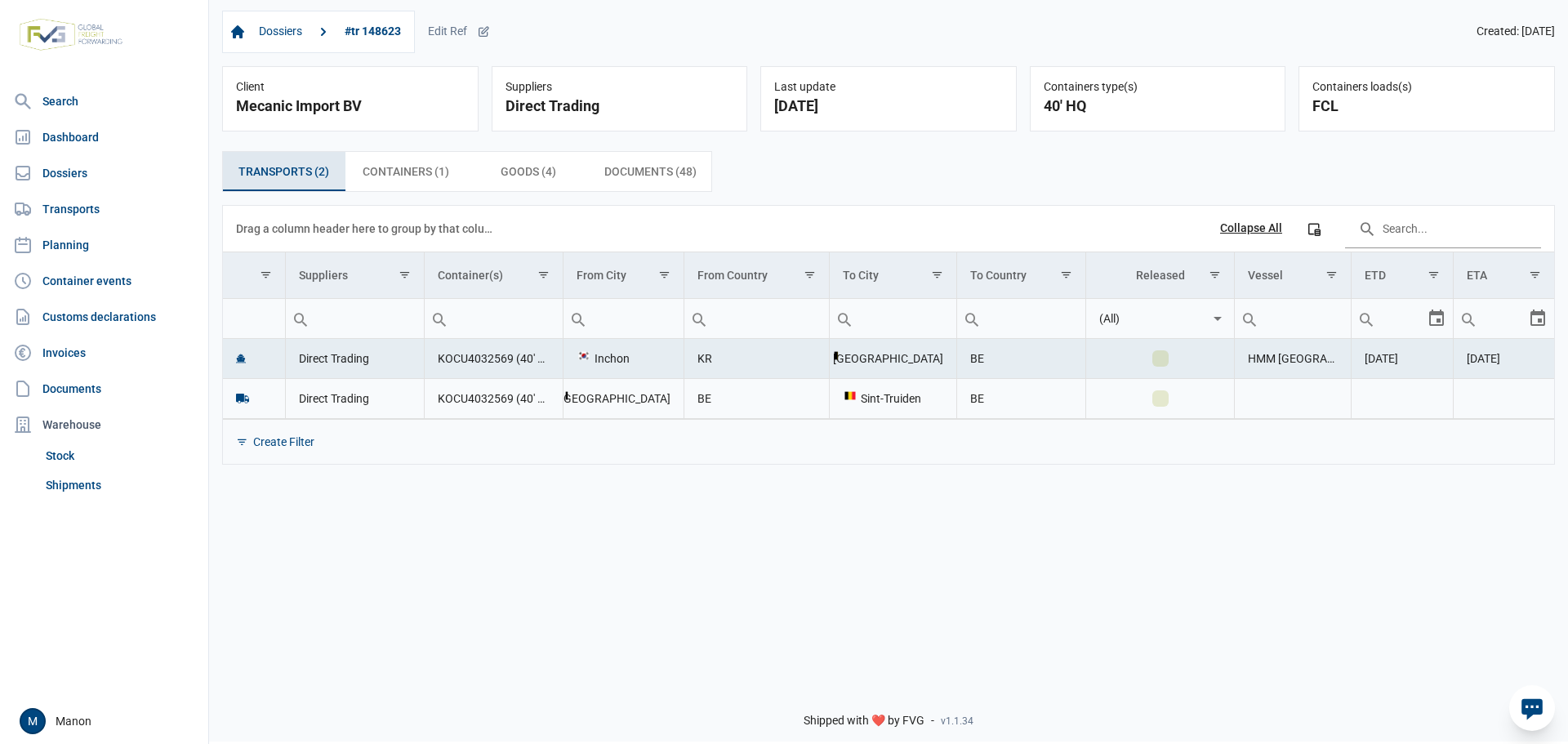
click at [344, 402] on td "Direct Trading" at bounding box center [355, 397] width 139 height 40
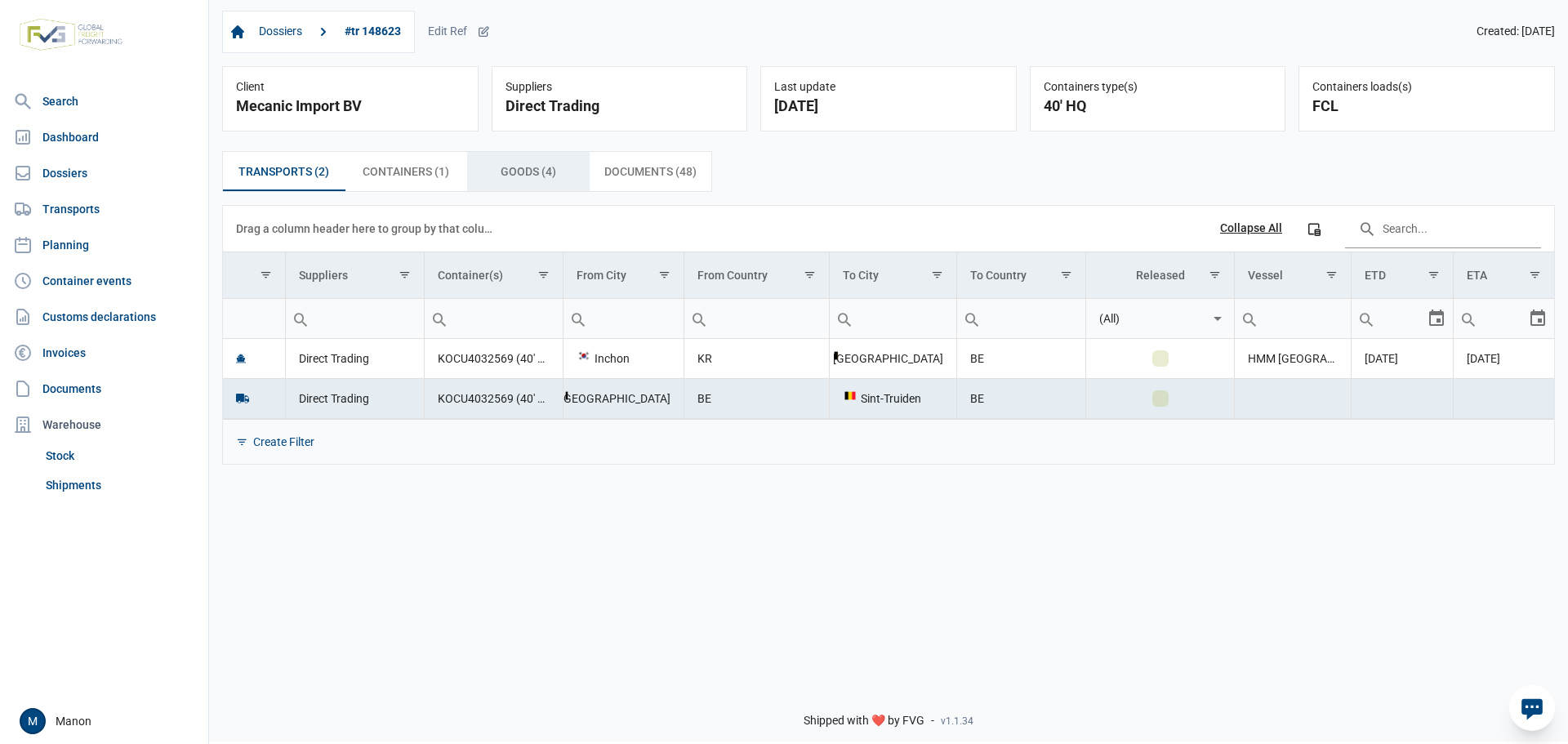
click at [554, 160] on div "Goods (4) Goods (4)" at bounding box center [527, 172] width 122 height 40
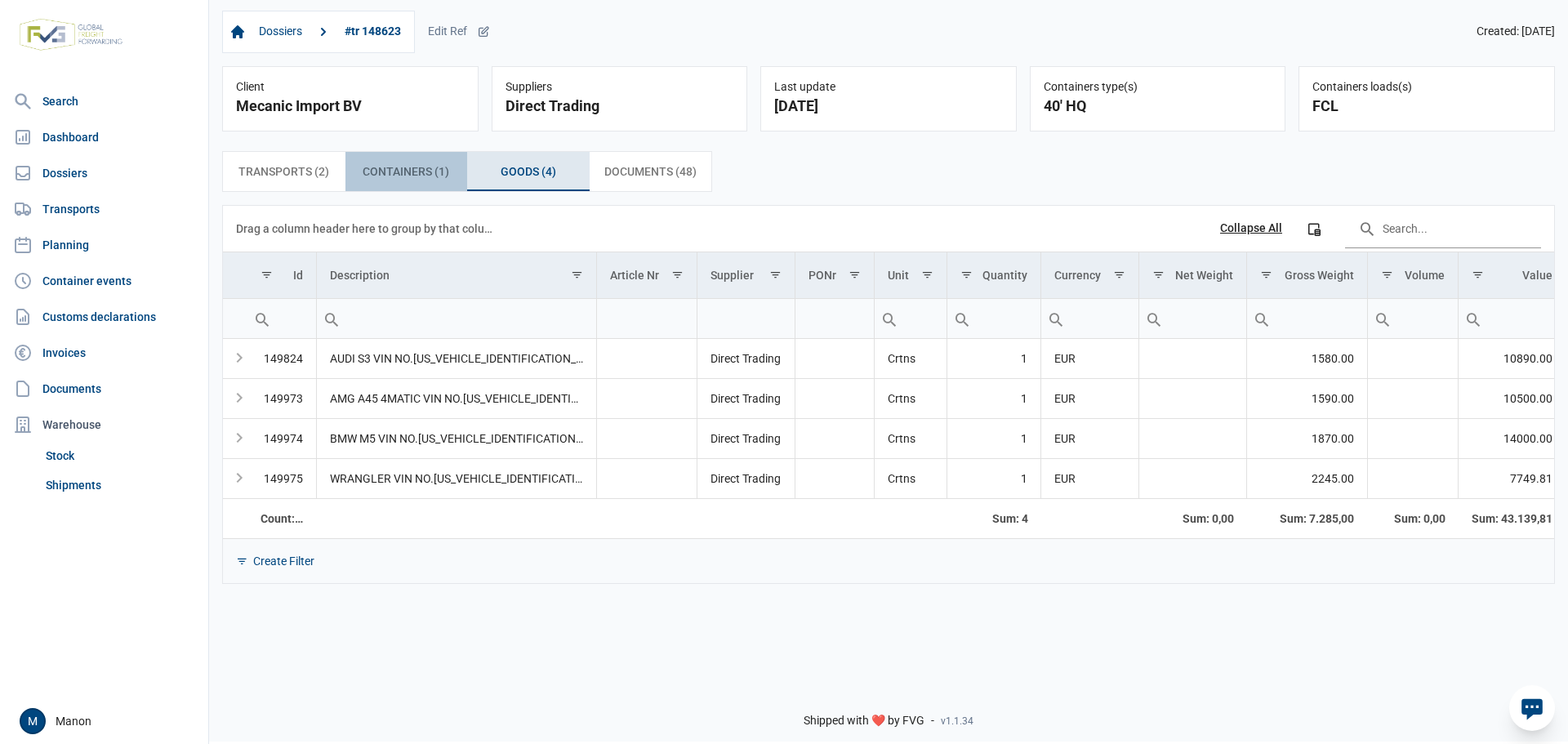
click at [391, 176] on span "Containers (1) Containers (1)" at bounding box center [406, 172] width 87 height 19
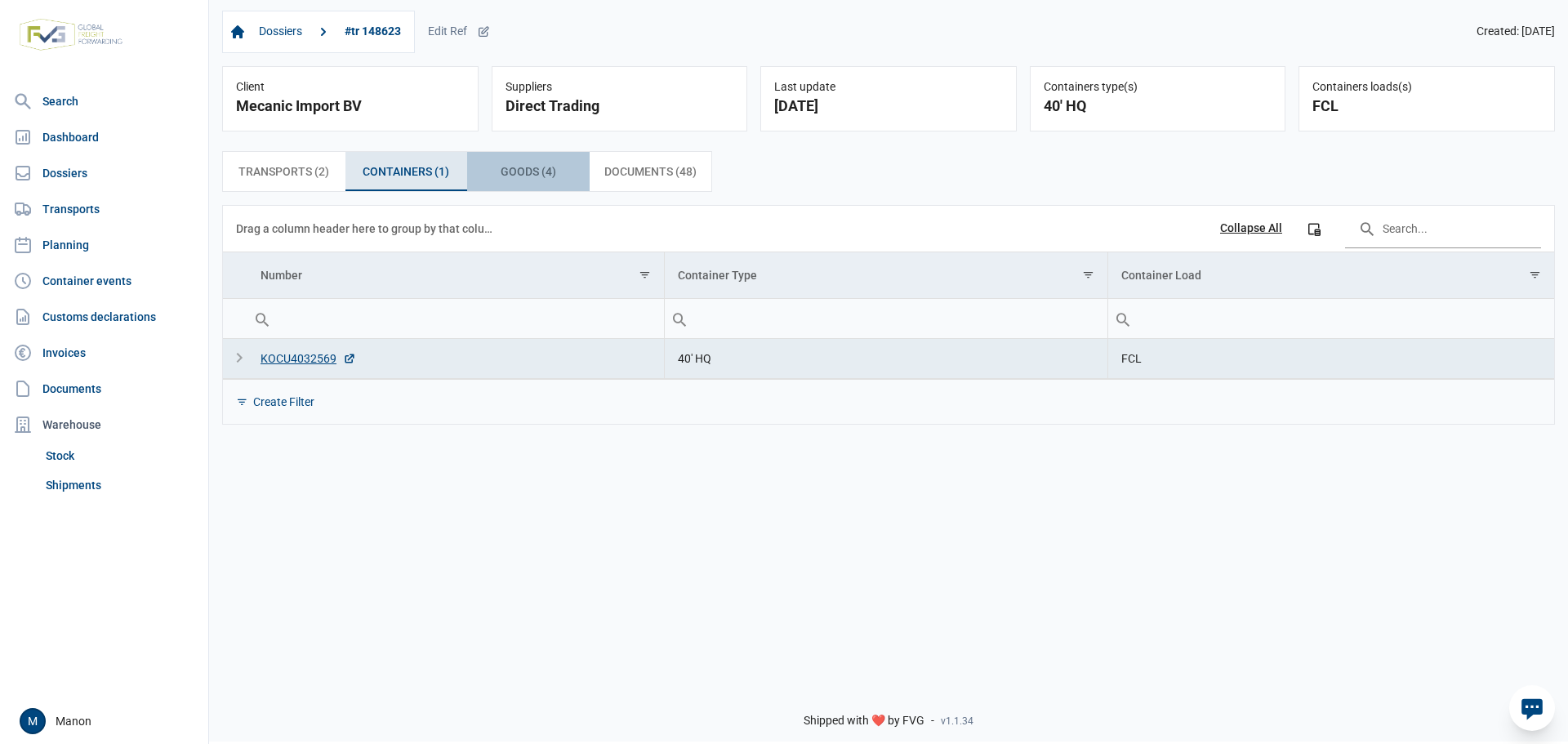
click at [567, 171] on div "Goods (4) Goods (4)" at bounding box center [527, 172] width 122 height 40
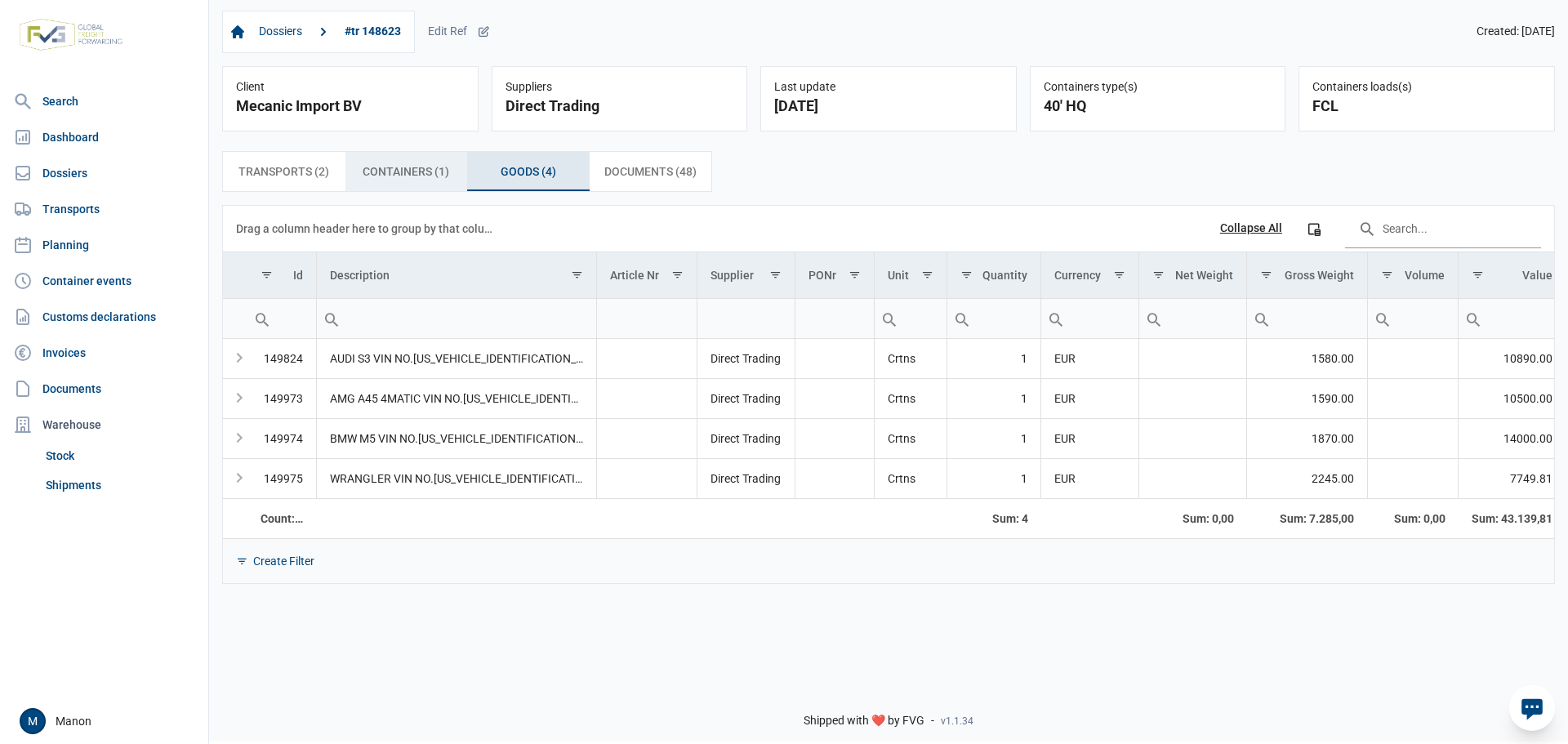
click at [426, 181] on span "Containers (1) Containers (1)" at bounding box center [406, 172] width 87 height 19
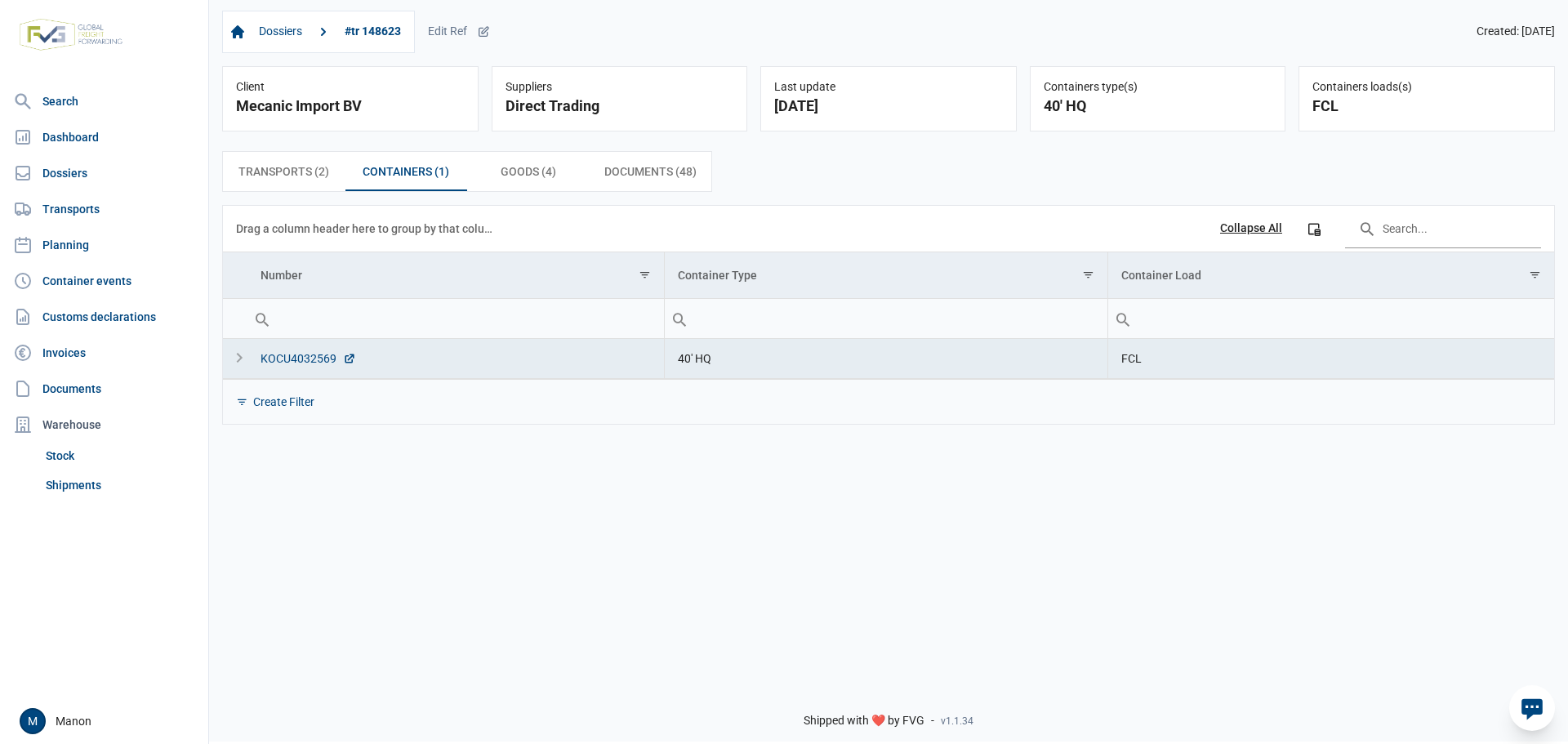
click at [312, 362] on div "KOCU4032569" at bounding box center [308, 358] width 95 height 16
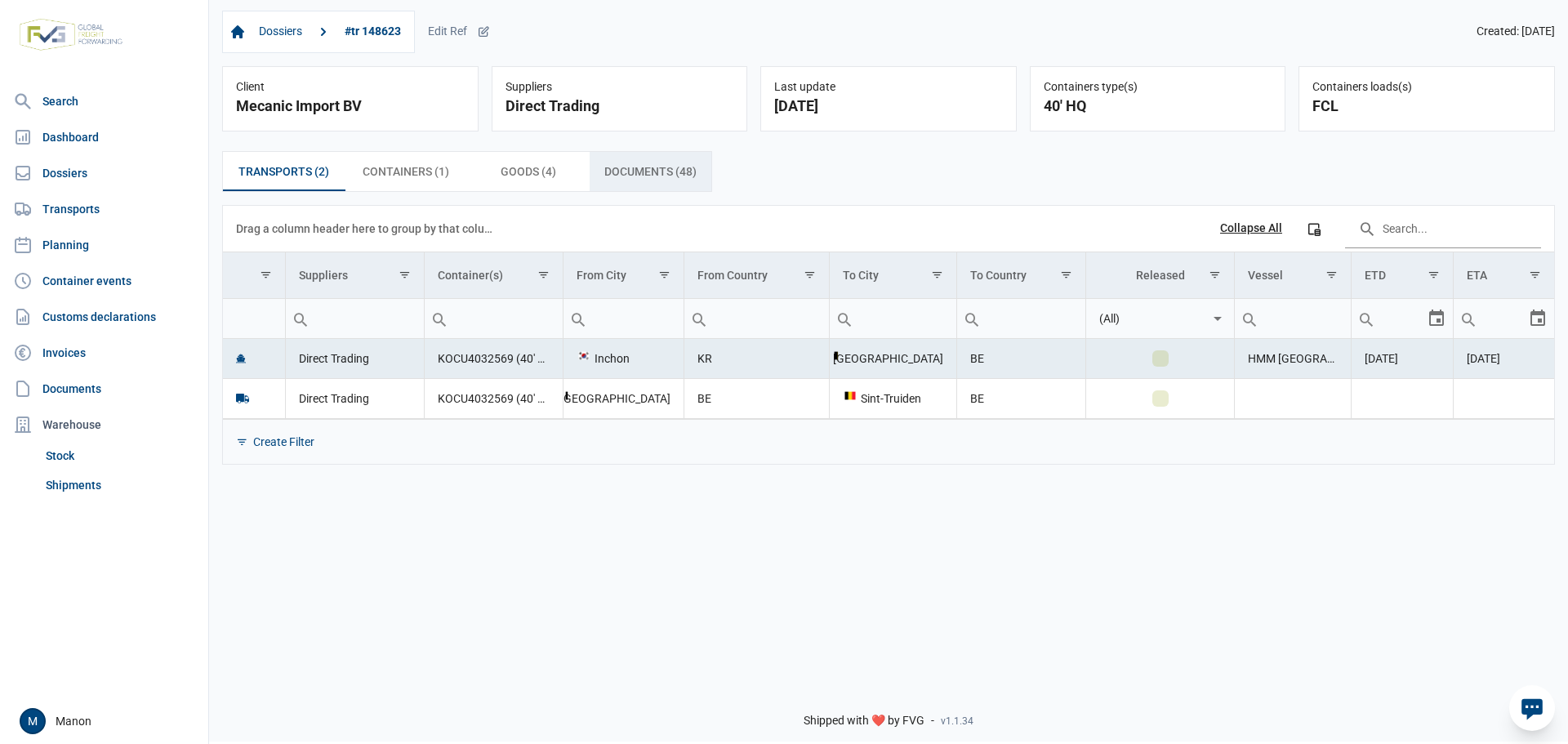
click at [643, 178] on span "Documents (48) Documents (48)" at bounding box center [651, 172] width 93 height 19
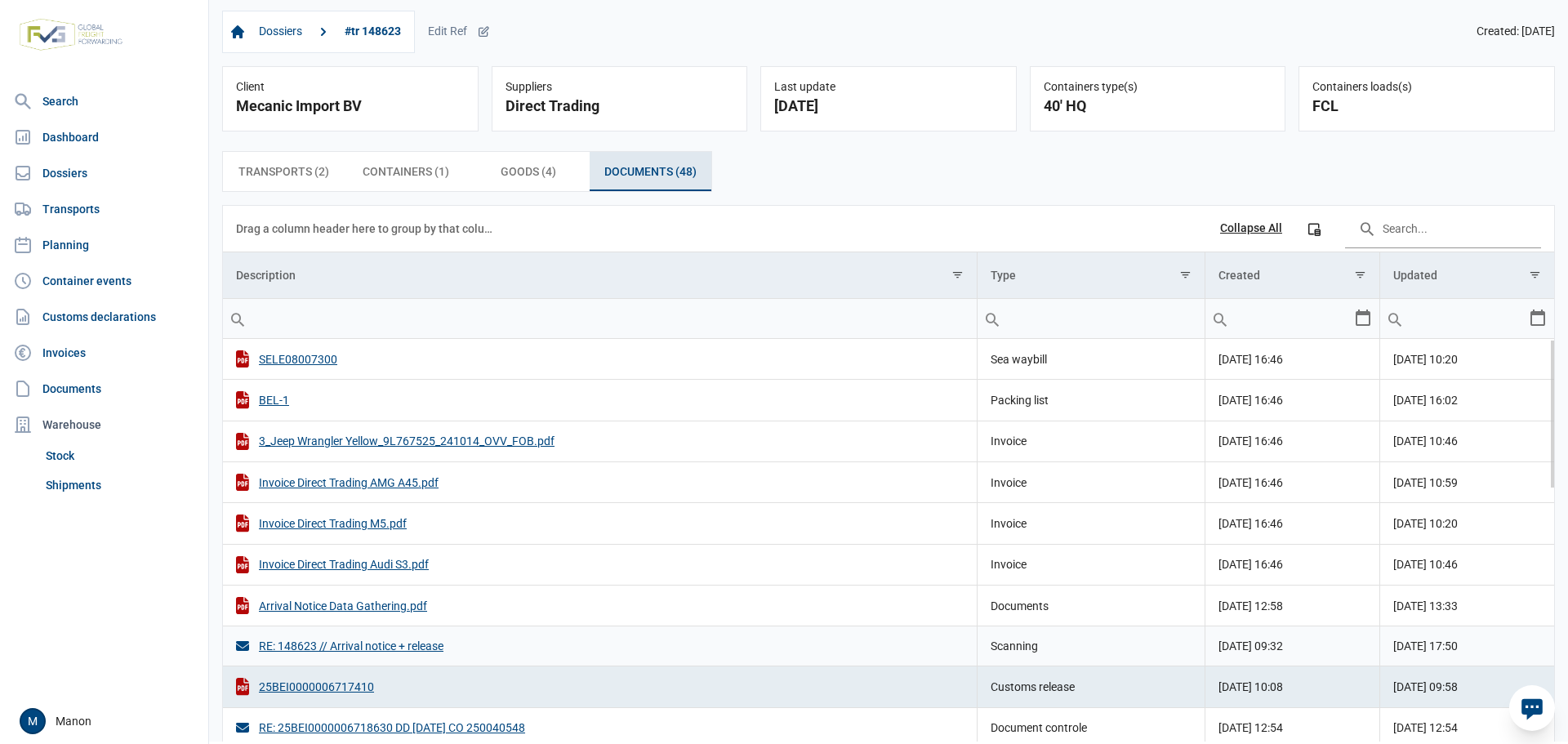
scroll to position [82, 0]
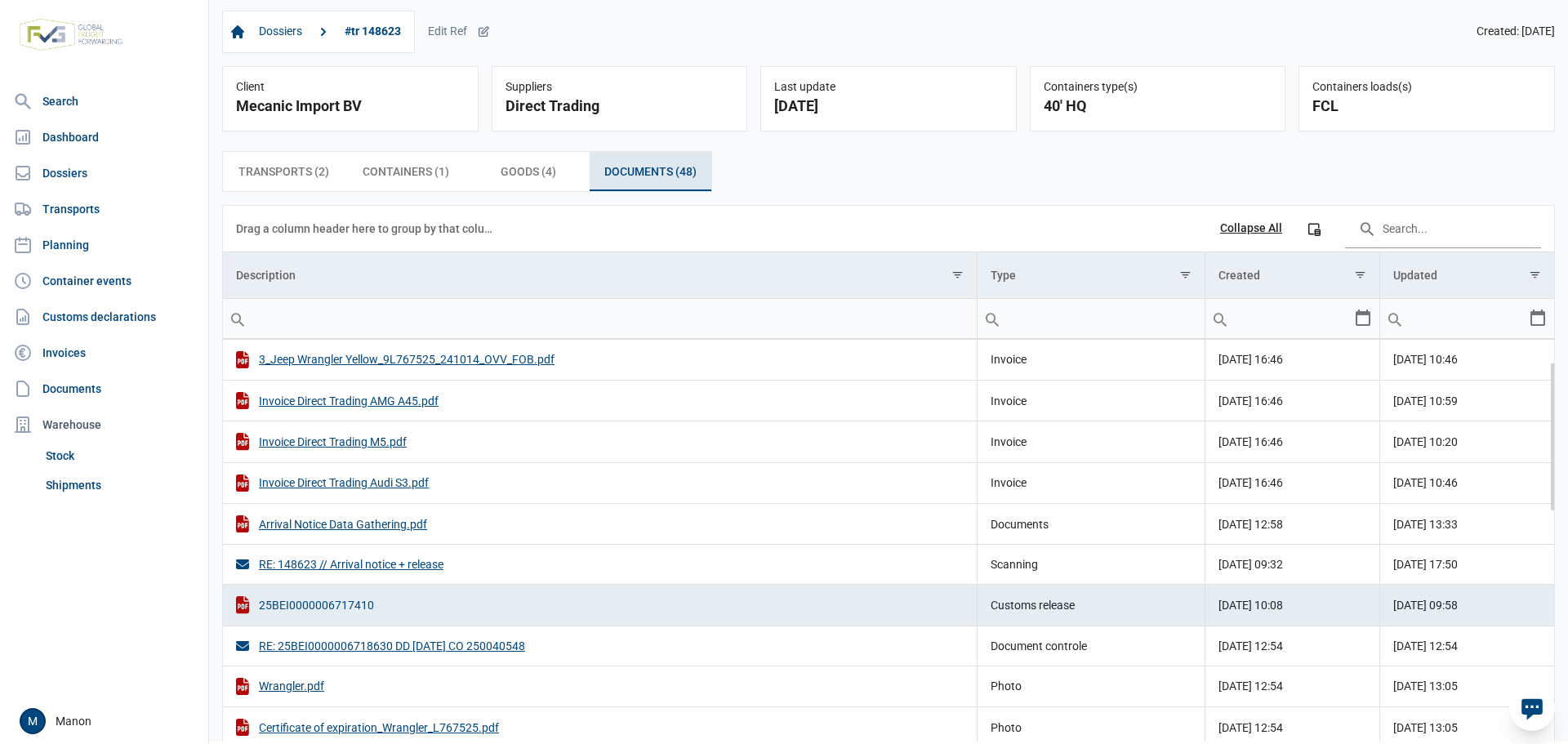
click at [361, 605] on div "25BEI0000006717410" at bounding box center [600, 604] width 728 height 17
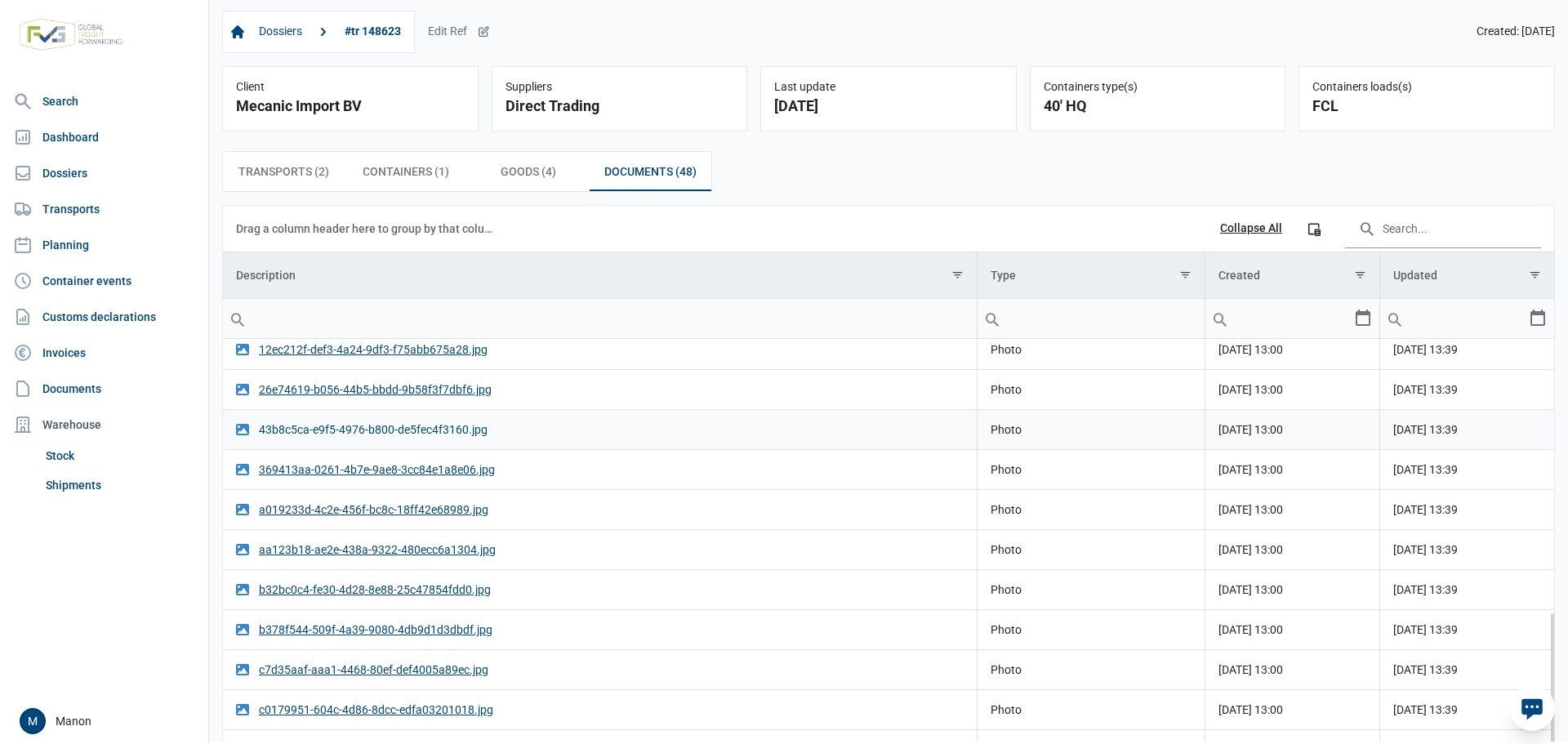
scroll to position [1397, 0]
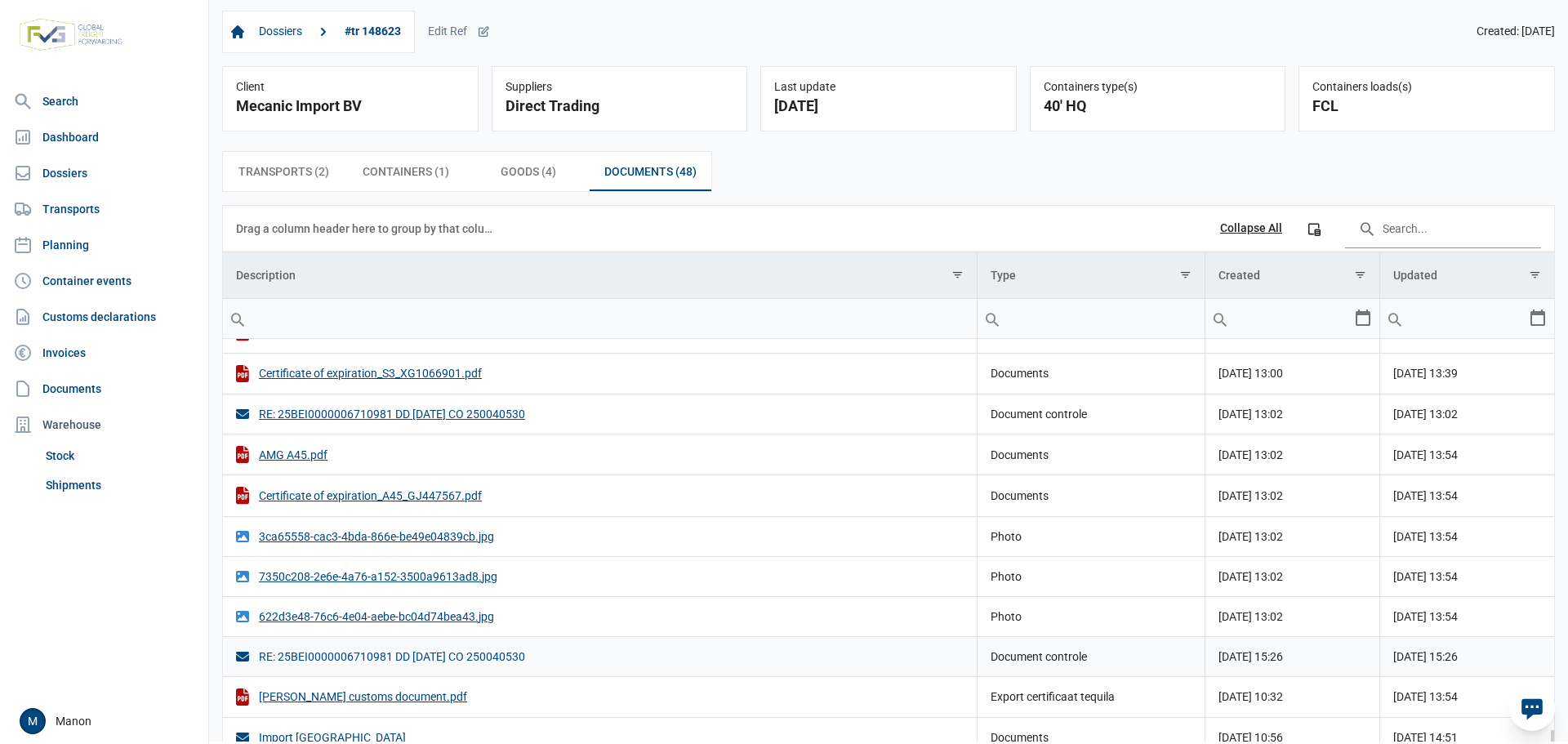
click at [494, 659] on div "RE: 25BEI0000006710981 DD [DATE] CO 250040530" at bounding box center [600, 655] width 728 height 16
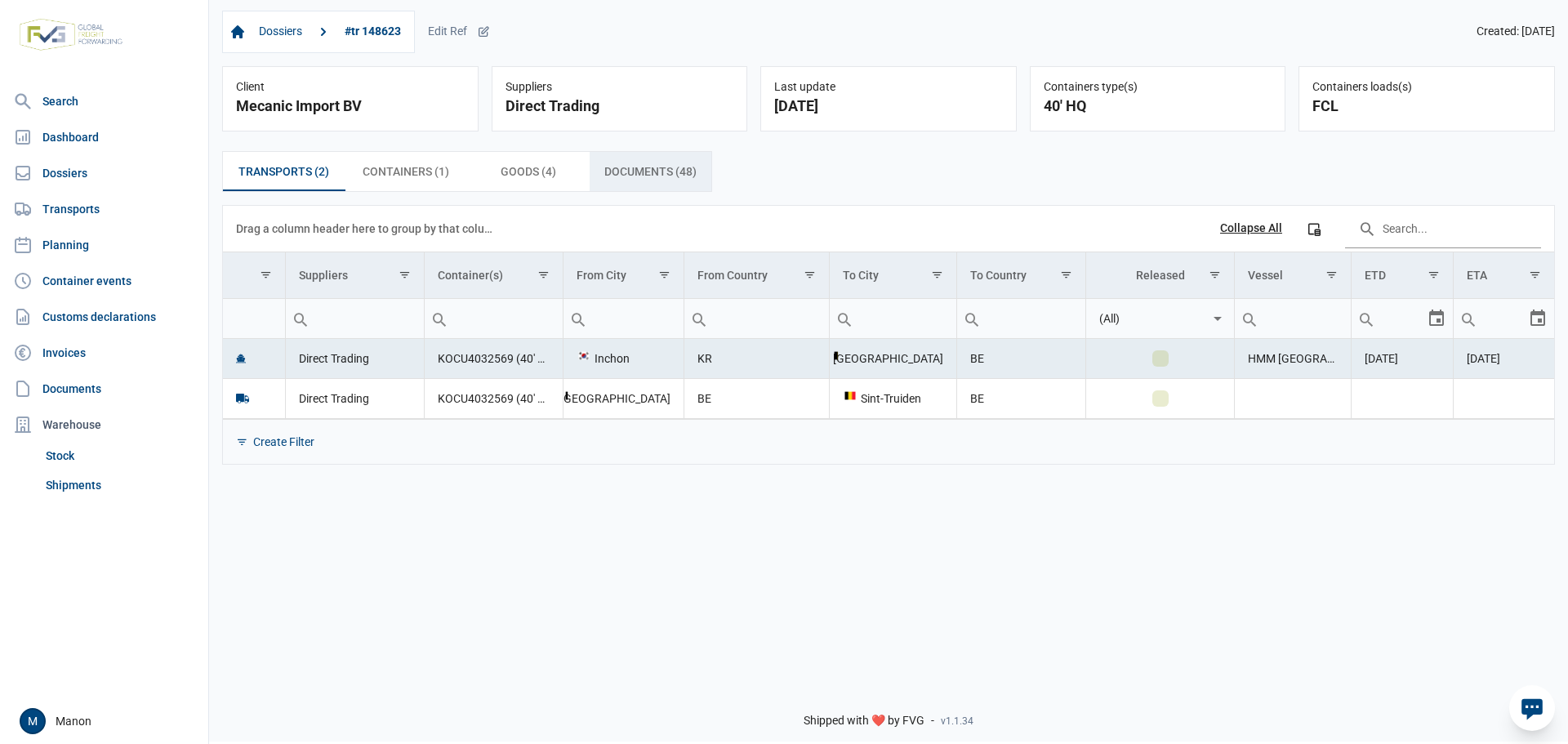
click at [631, 166] on span "Documents (48) Documents (48)" at bounding box center [651, 172] width 93 height 19
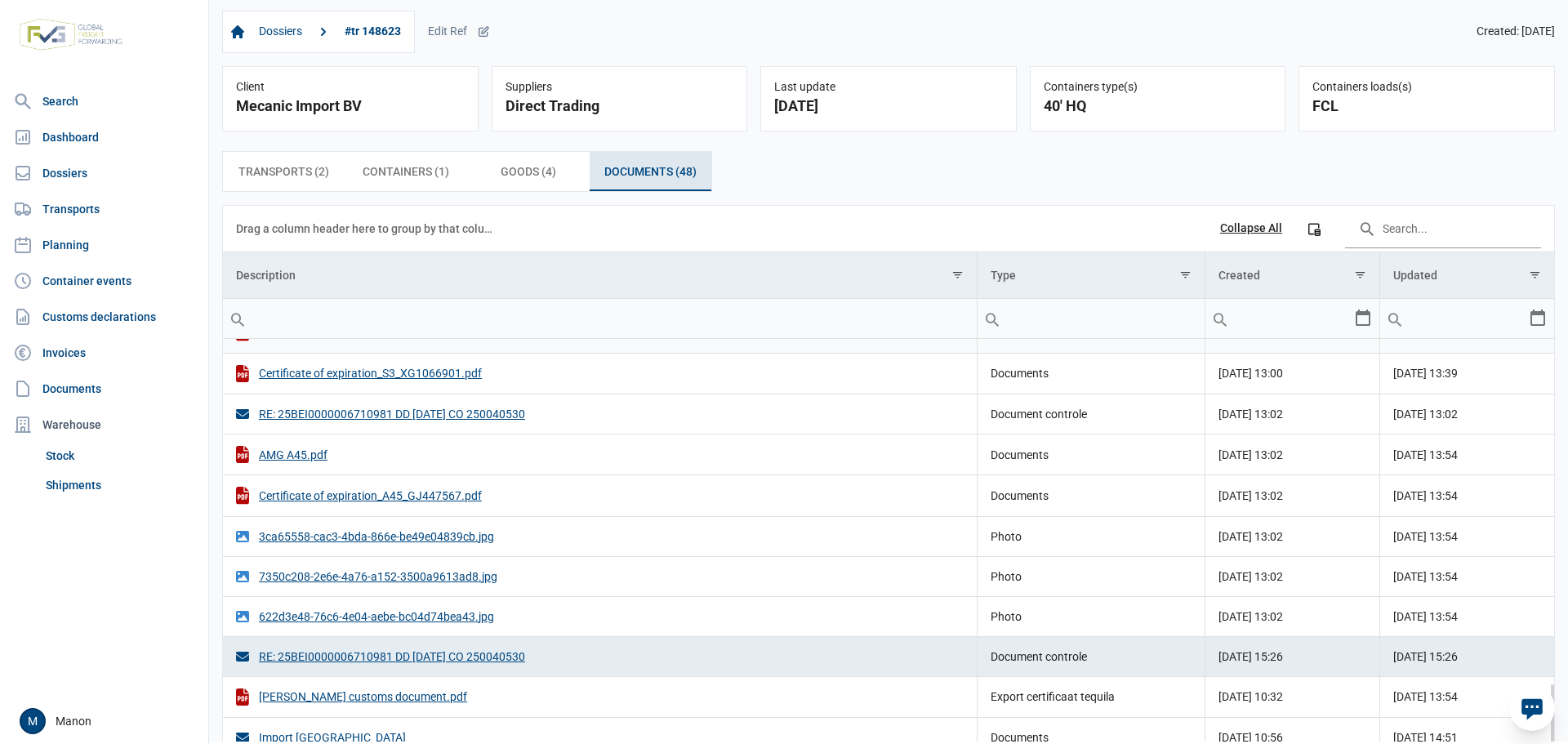
scroll to position [908, 0]
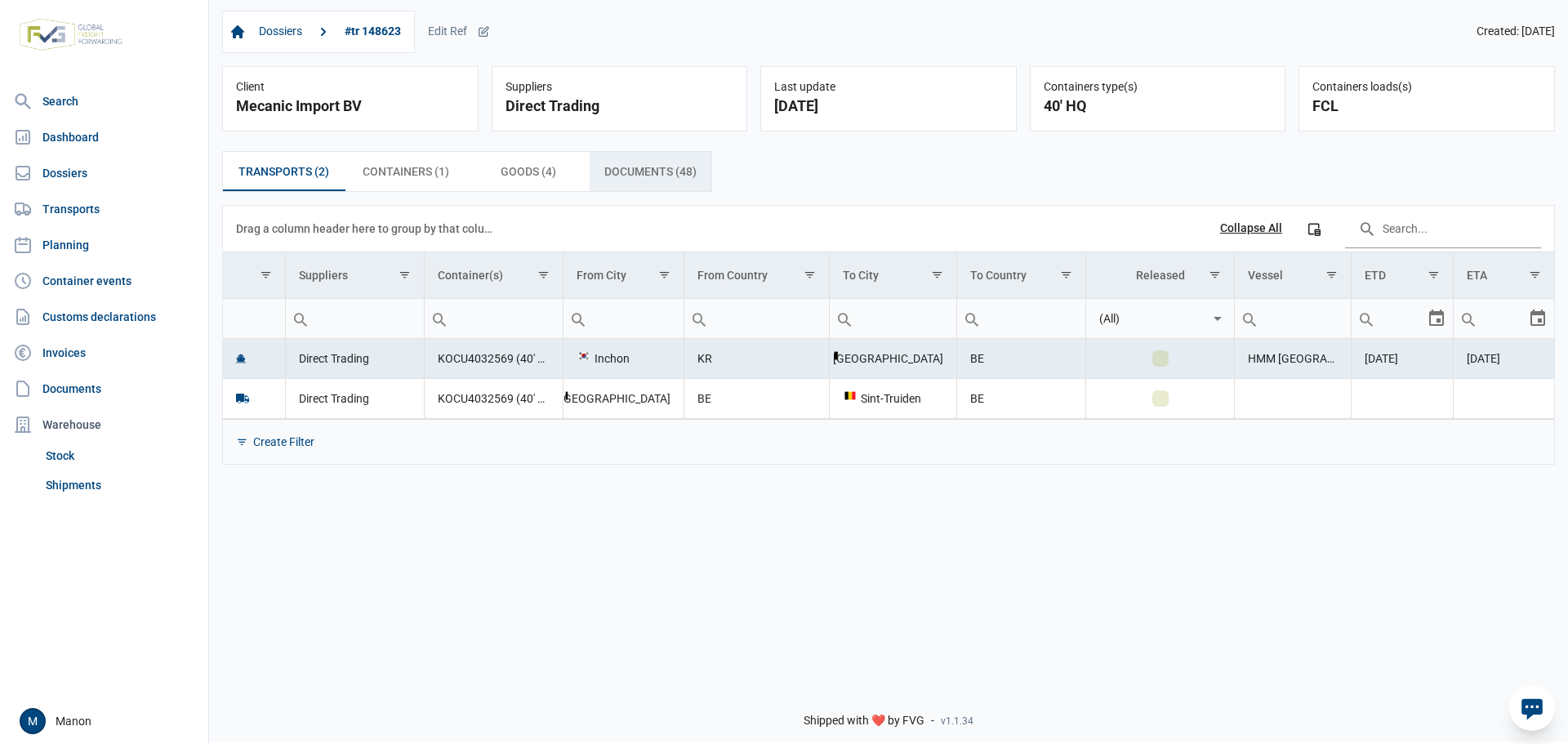
click at [620, 177] on span "Documents (48) Documents (48)" at bounding box center [651, 172] width 93 height 19
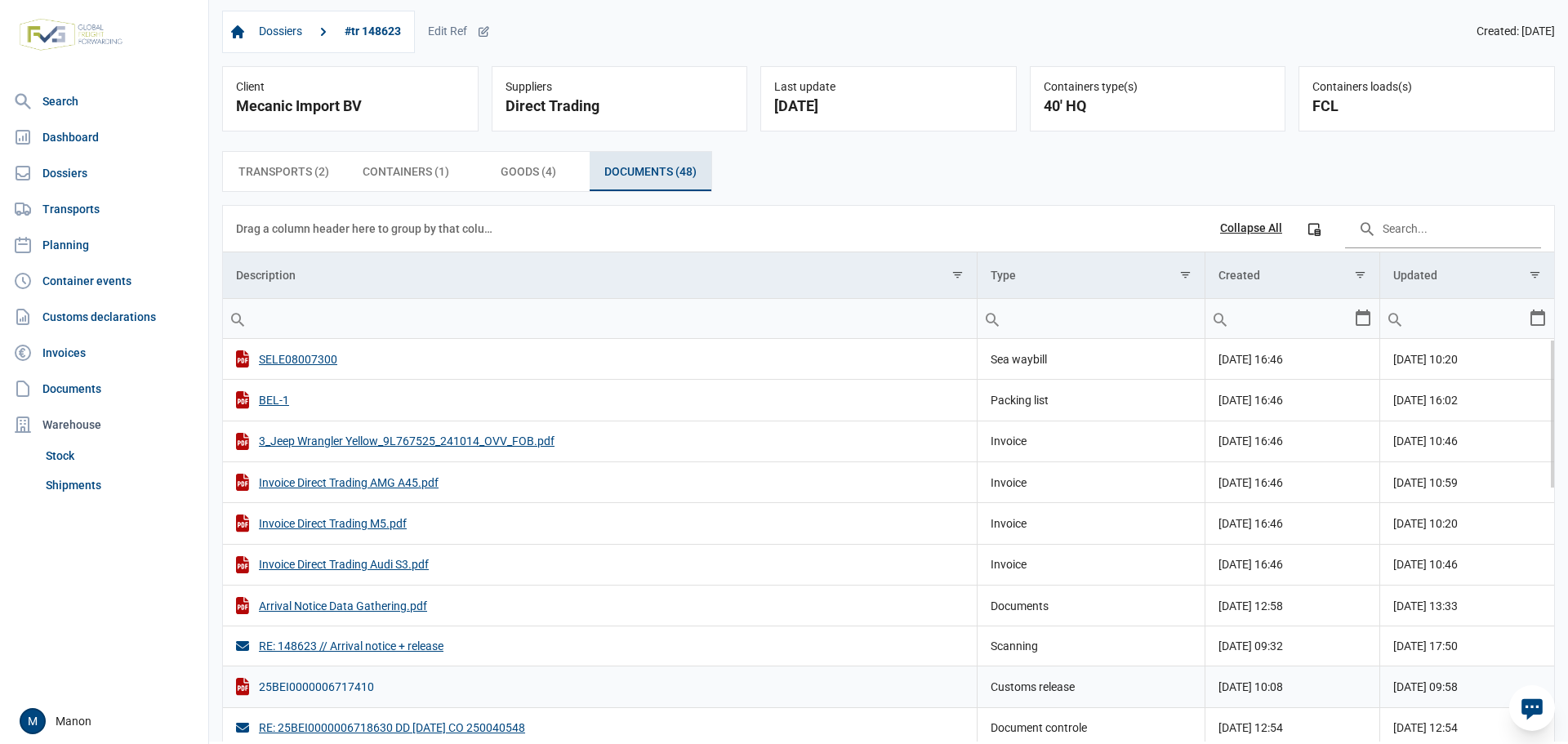
click at [323, 690] on div "25BEI0000006717410" at bounding box center [600, 686] width 728 height 17
